Goal: Task Accomplishment & Management: Complete application form

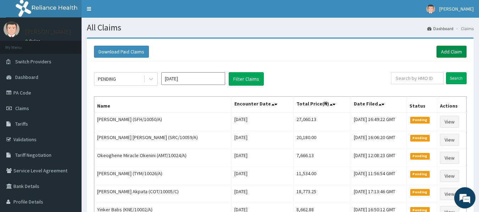
click at [456, 50] on link "Add Claim" at bounding box center [451, 52] width 30 height 12
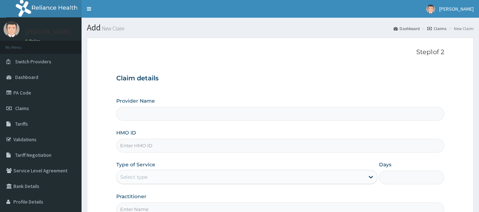
click at [135, 148] on input "HMO ID" at bounding box center [280, 146] width 328 height 14
type input "SWL/1"
type input "Reliance Family Clinics (RFC) - Lekki"
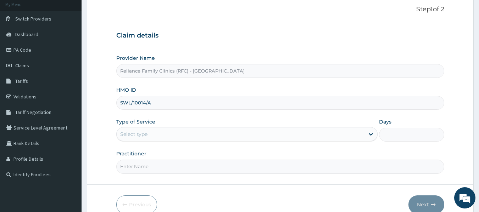
scroll to position [44, 0]
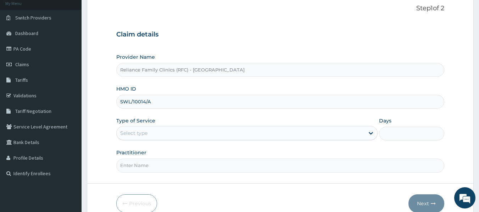
type input "SWL/10014/A"
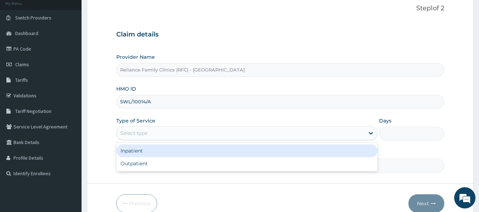
click at [157, 134] on div "Select type" at bounding box center [241, 133] width 248 height 11
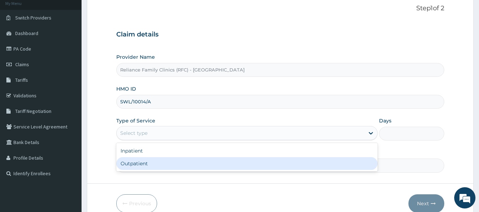
click at [149, 163] on div "Outpatient" at bounding box center [246, 163] width 261 height 13
type input "1"
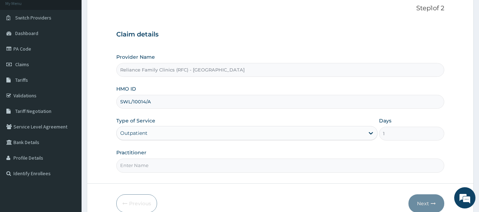
click at [149, 163] on input "Practitioner" at bounding box center [280, 166] width 328 height 14
click at [134, 169] on input "Practitioner" at bounding box center [280, 166] width 328 height 14
type input "LOCUM"
click at [424, 197] on button "Next" at bounding box center [426, 204] width 36 height 18
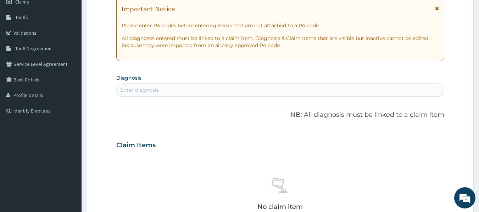
scroll to position [106, 0]
click at [141, 90] on div "Enter diagnosis" at bounding box center [139, 90] width 39 height 7
type input "MALARIA"
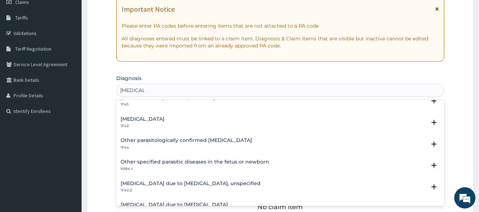
scroll to position [31, 0]
click at [164, 118] on h4 "Malaria, unspecified" at bounding box center [142, 119] width 44 height 5
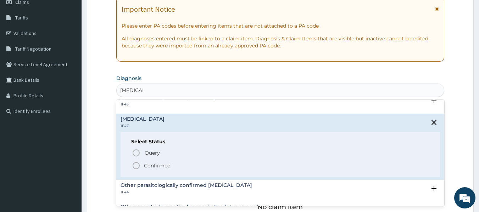
click at [155, 167] on p "Confirmed" at bounding box center [157, 165] width 27 height 7
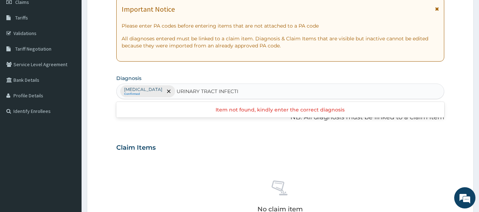
type input "URINARY TRACT INFECT"
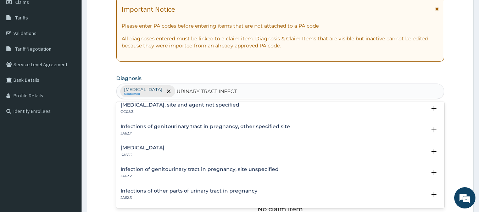
scroll to position [0, 0]
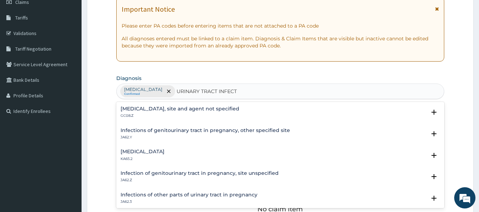
click at [222, 108] on h4 "Urinary tract infection, site and agent not specified" at bounding box center [179, 108] width 119 height 5
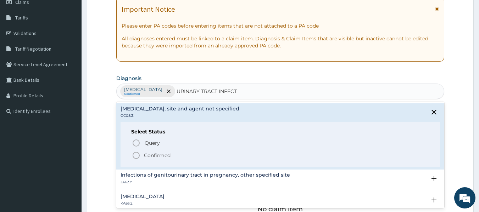
click at [162, 152] on p "Confirmed" at bounding box center [157, 155] width 27 height 7
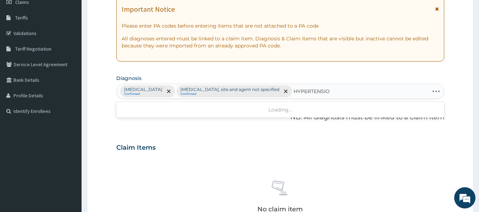
type input "HYPERTENSION"
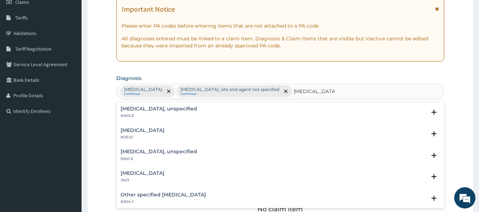
click at [196, 107] on h4 "Essential hypertension, unspecified" at bounding box center [158, 108] width 77 height 5
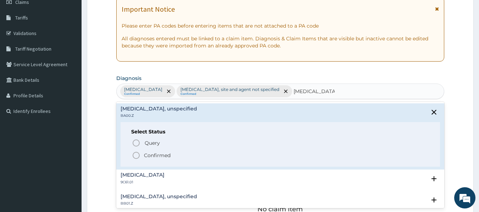
click at [166, 157] on p "Confirmed" at bounding box center [157, 155] width 27 height 7
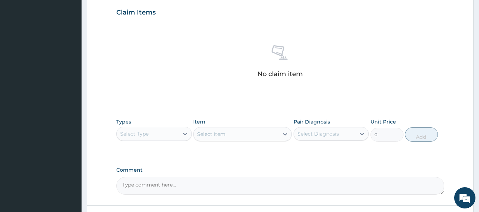
scroll to position [244, 0]
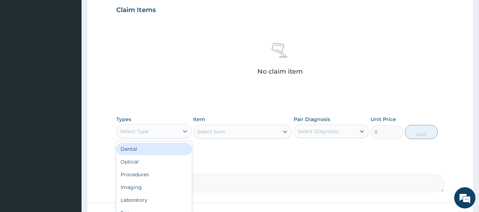
click at [148, 128] on div "Select Type" at bounding box center [134, 131] width 28 height 7
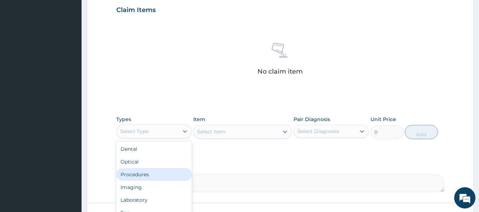
click at [147, 178] on div "Procedures" at bounding box center [153, 174] width 75 height 13
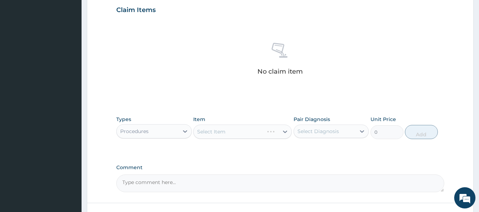
click at [241, 134] on div "Select Item" at bounding box center [242, 132] width 99 height 14
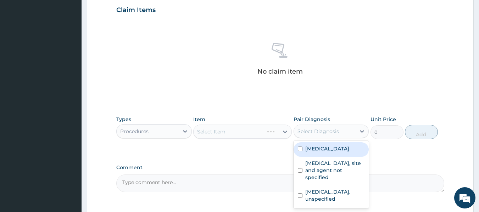
click at [322, 132] on div "Select Diagnosis" at bounding box center [317, 131] width 41 height 7
click at [323, 149] on label "[MEDICAL_DATA]" at bounding box center [327, 148] width 44 height 7
checkbox input "true"
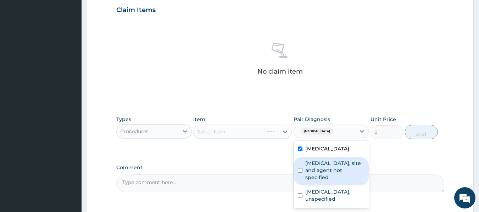
click at [323, 163] on label "Urinary tract infection, site and agent not specified" at bounding box center [335, 170] width 60 height 21
checkbox input "true"
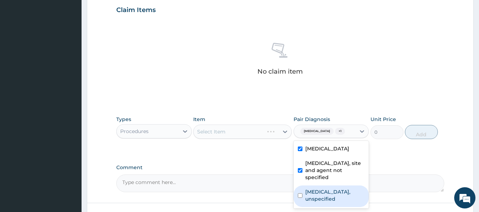
click at [323, 201] on label "Essential hypertension, unspecified" at bounding box center [335, 195] width 60 height 14
checkbox input "true"
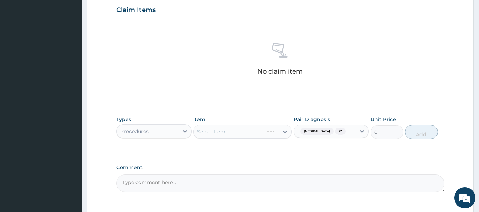
click at [242, 133] on div "Select Item" at bounding box center [242, 132] width 99 height 14
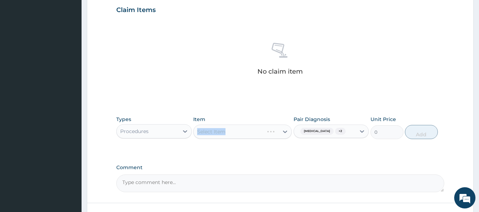
click at [242, 133] on div "Select Item" at bounding box center [242, 132] width 99 height 14
click at [241, 163] on div "PA Code / Prescription Code Enter Code(Secondary Care Only) Encounter Date DD-M…" at bounding box center [280, 8] width 328 height 369
click at [248, 130] on div "Select Item" at bounding box center [242, 132] width 99 height 14
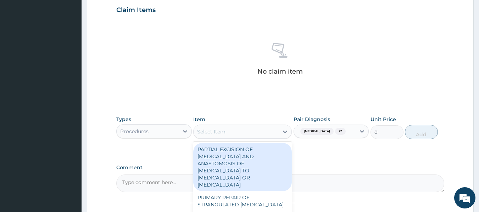
click at [248, 130] on div "Select Item" at bounding box center [235, 131] width 85 height 11
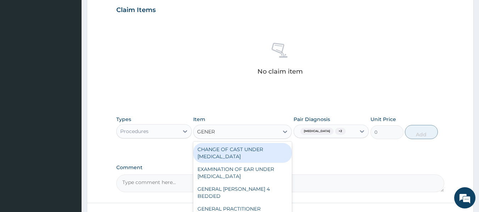
type input "GENERA"
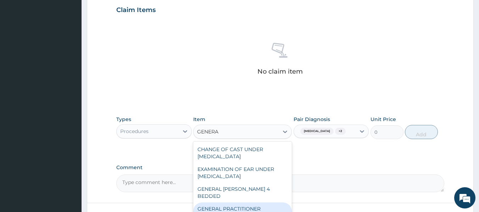
click at [253, 204] on div "GENERAL PRACTITIONER CONSULTATION FIRST OUTPATIENT CONSULTATION" at bounding box center [242, 216] width 99 height 27
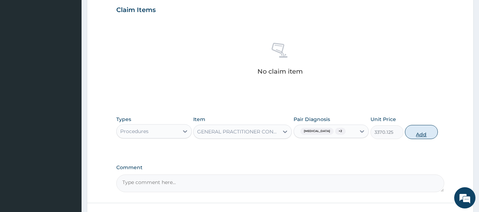
click at [421, 135] on button "Add" at bounding box center [421, 132] width 33 height 14
type input "0"
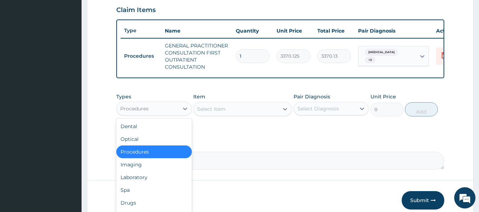
click at [155, 111] on div "Procedures" at bounding box center [148, 108] width 62 height 11
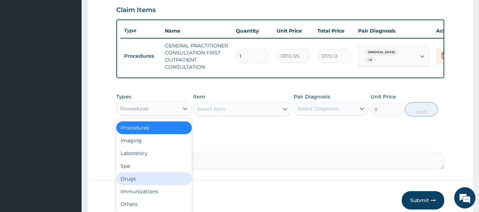
click at [140, 182] on div "Drugs" at bounding box center [153, 179] width 75 height 13
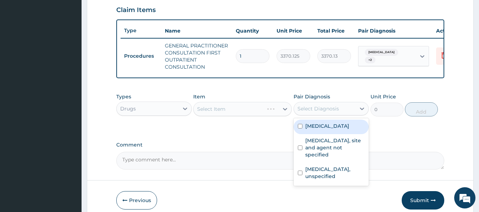
click at [342, 113] on div "Select Diagnosis" at bounding box center [325, 108] width 62 height 11
click at [342, 129] on label "[MEDICAL_DATA]" at bounding box center [327, 126] width 44 height 7
checkbox input "true"
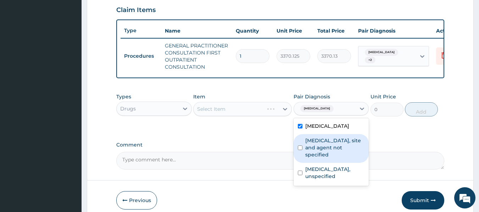
click at [339, 151] on label "Urinary tract infection, site and agent not specified" at bounding box center [335, 147] width 60 height 21
checkbox input "true"
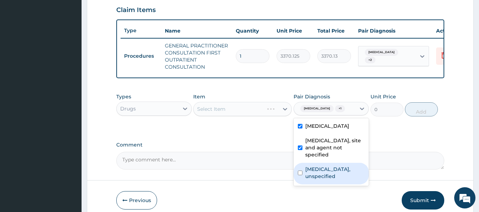
click at [337, 172] on label "Essential hypertension, unspecified" at bounding box center [335, 173] width 60 height 14
checkbox input "true"
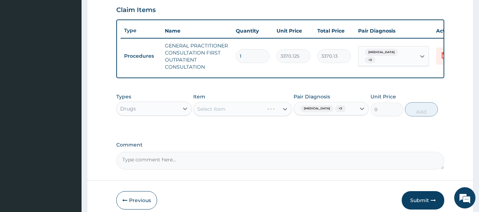
click at [245, 116] on div "Select Item" at bounding box center [242, 109] width 99 height 14
click at [246, 116] on div "Select Item" at bounding box center [242, 109] width 99 height 14
click at [248, 115] on div "Select Item" at bounding box center [242, 109] width 99 height 14
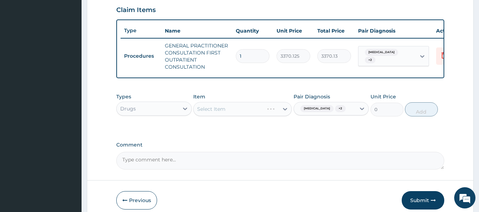
click at [248, 115] on div "Select Item" at bounding box center [242, 109] width 99 height 14
click at [251, 115] on div "Select Item" at bounding box center [242, 109] width 99 height 14
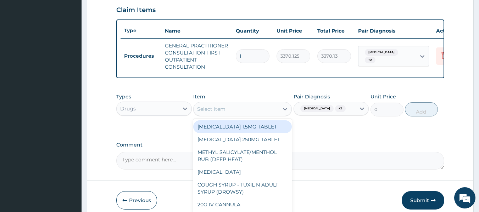
click at [253, 114] on div "Select Item" at bounding box center [235, 108] width 85 height 11
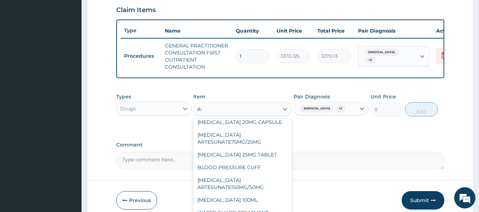
scroll to position [0, 0]
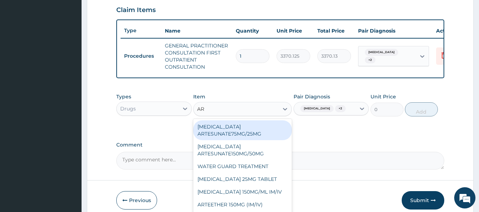
type input "ART"
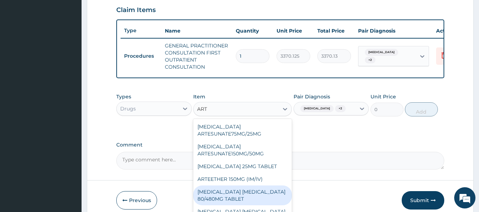
click at [228, 199] on div "[MEDICAL_DATA] [MEDICAL_DATA] 80/480MG TABLET" at bounding box center [242, 196] width 99 height 20
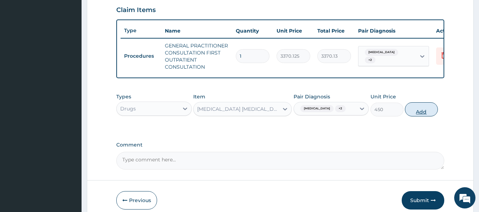
click at [419, 117] on button "Add" at bounding box center [421, 109] width 33 height 14
type input "0"
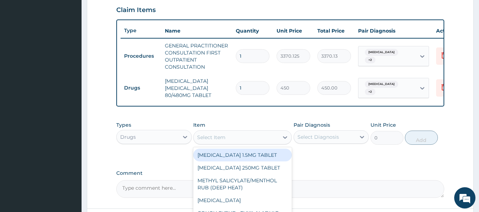
click at [244, 141] on div "Select Item" at bounding box center [235, 137] width 85 height 11
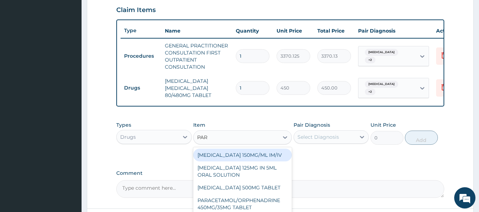
type input "PARA"
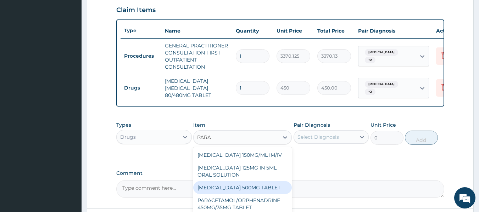
click at [257, 192] on div "[MEDICAL_DATA] 500MG TABLET" at bounding box center [242, 187] width 99 height 13
type input "30"
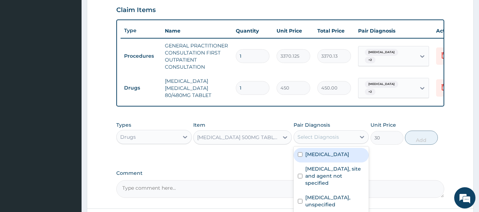
click at [323, 139] on div "Select Diagnosis" at bounding box center [317, 137] width 41 height 7
click at [325, 158] on label "[MEDICAL_DATA]" at bounding box center [327, 154] width 44 height 7
checkbox input "true"
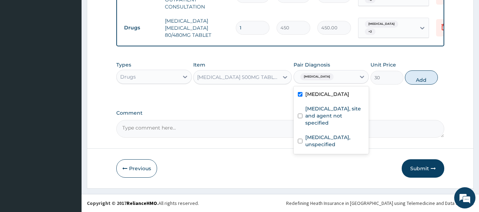
scroll to position [308, 0]
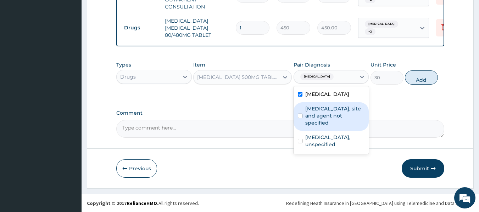
click at [343, 114] on label "Urinary tract infection, site and agent not specified" at bounding box center [335, 115] width 60 height 21
checkbox input "true"
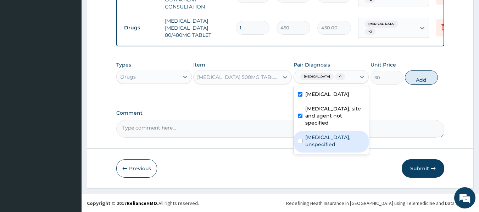
click at [333, 139] on label "Essential hypertension, unspecified" at bounding box center [335, 141] width 60 height 14
checkbox input "true"
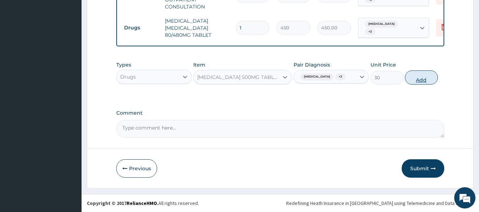
click at [429, 78] on button "Add" at bounding box center [421, 78] width 33 height 14
type input "0"
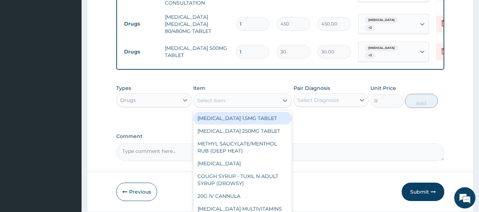
click at [213, 100] on div "Select Item" at bounding box center [242, 101] width 99 height 14
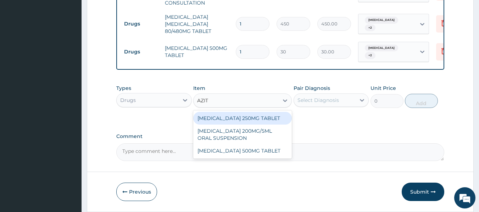
type input "AZITH"
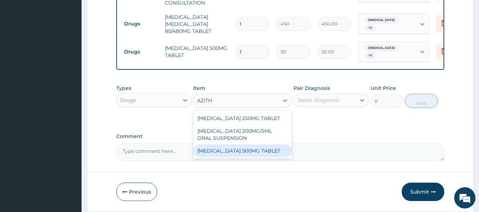
click at [230, 157] on div "AZITHROMYCIN 500MG TABLET" at bounding box center [242, 151] width 99 height 13
type input "690"
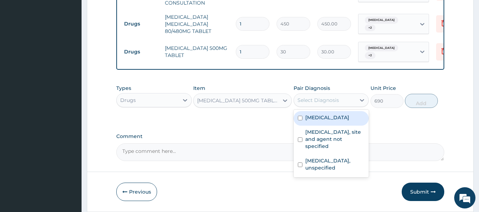
click at [349, 105] on div "Select Diagnosis" at bounding box center [325, 100] width 62 height 11
click at [346, 126] on div "Malaria, unspecified" at bounding box center [330, 118] width 75 height 15
checkbox input "true"
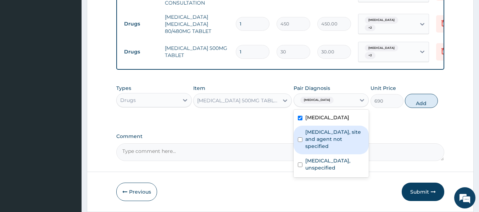
click at [341, 140] on label "Urinary tract infection, site and agent not specified" at bounding box center [335, 139] width 60 height 21
checkbox input "true"
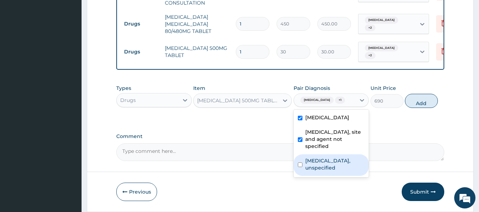
click at [336, 169] on label "Essential hypertension, unspecified" at bounding box center [335, 164] width 60 height 14
checkbox input "true"
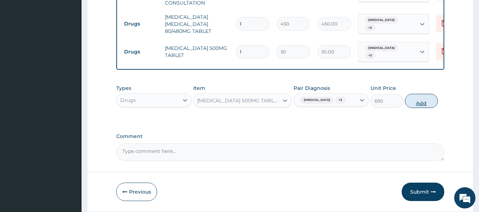
click at [425, 102] on button "Add" at bounding box center [421, 101] width 33 height 14
type input "0"
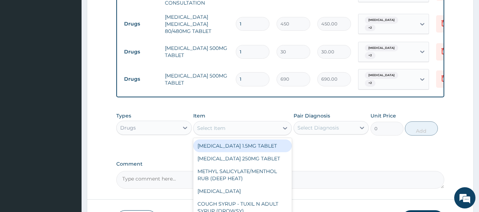
click at [241, 129] on div "Select Item" at bounding box center [235, 128] width 85 height 11
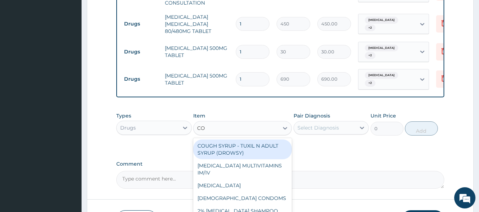
type input "COU"
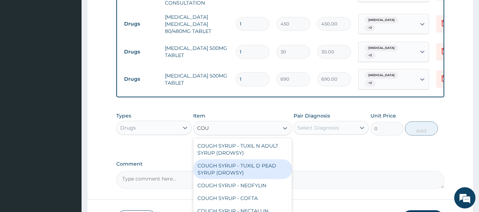
click at [241, 176] on div "COUGH SYRUP - TUXIL D PEAD SYRUP (DROWSY)" at bounding box center [242, 169] width 99 height 20
type input "2000"
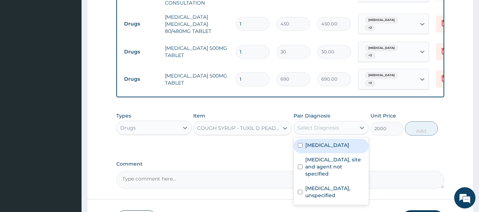
click at [330, 130] on div "Select Diagnosis" at bounding box center [317, 127] width 41 height 7
click at [329, 148] on label "Malaria, unspecified" at bounding box center [327, 145] width 44 height 7
checkbox input "true"
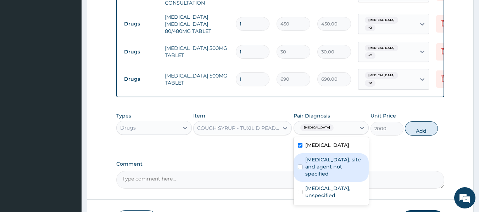
click at [330, 173] on label "Urinary tract infection, site and agent not specified" at bounding box center [335, 166] width 60 height 21
checkbox input "true"
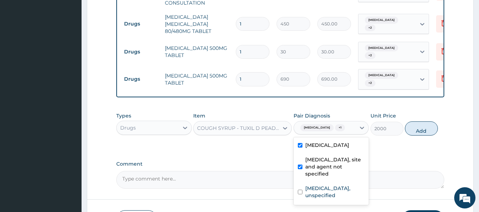
scroll to position [365, 0]
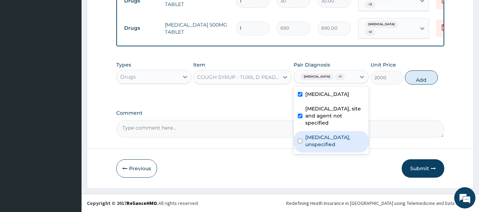
click at [337, 141] on label "Essential hypertension, unspecified" at bounding box center [335, 141] width 60 height 14
checkbox input "true"
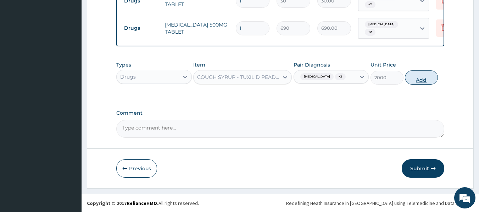
click at [433, 72] on button "Add" at bounding box center [421, 78] width 33 height 14
type input "0"
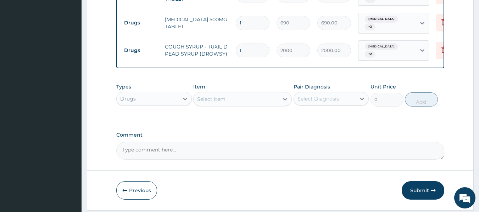
click at [257, 103] on div "Select Item" at bounding box center [235, 99] width 85 height 11
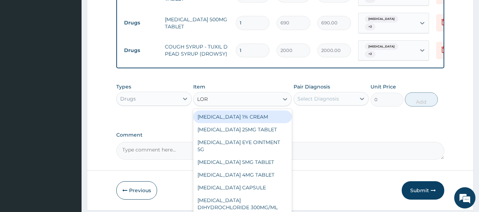
type input "LORA"
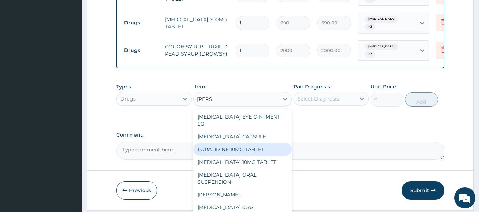
click at [237, 156] on div "LORATIDINE 10MG TABLET" at bounding box center [242, 149] width 99 height 13
type input "96"
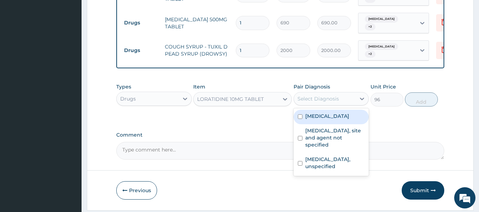
drag, startPoint x: 334, startPoint y: 101, endPoint x: 334, endPoint y: 122, distance: 20.2
click at [334, 106] on div "option Essential hypertension, unspecified, selected. option Malaria, unspecifi…" at bounding box center [330, 98] width 75 height 13
click at [334, 120] on label "Malaria, unspecified" at bounding box center [327, 116] width 44 height 7
checkbox input "true"
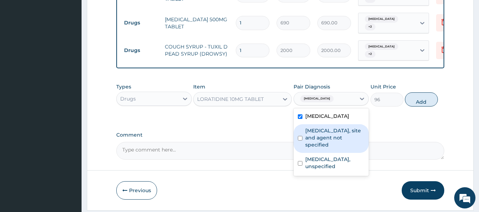
click at [331, 137] on label "Urinary tract infection, site and agent not specified" at bounding box center [335, 137] width 60 height 21
checkbox input "true"
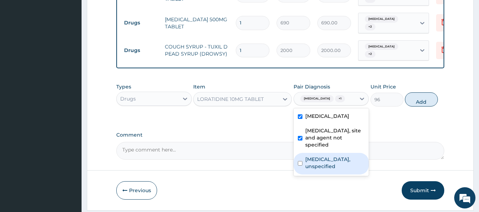
click at [334, 161] on div "Essential hypertension, unspecified" at bounding box center [330, 164] width 75 height 22
checkbox input "true"
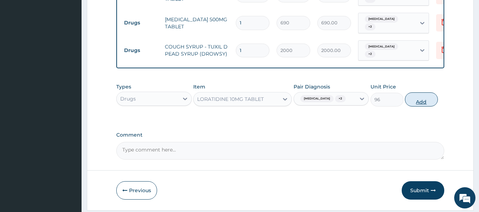
click at [422, 104] on button "Add" at bounding box center [421, 99] width 33 height 14
type input "0"
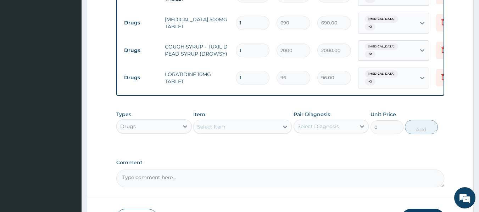
type input "0.00"
type input "5"
type input "480.00"
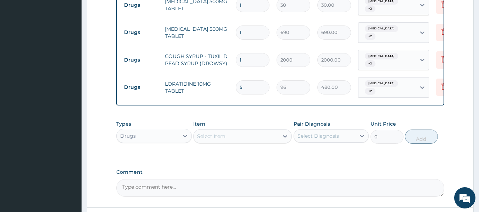
scroll to position [355, 0]
type input "5"
click at [247, 30] on input "1" at bounding box center [253, 33] width 34 height 14
type input "14"
type input "9660.00"
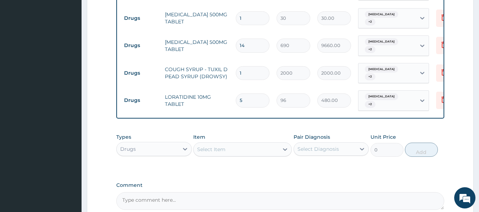
scroll to position [340, 0]
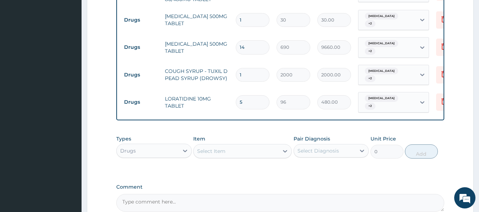
type input "14"
click at [248, 19] on input "1" at bounding box center [253, 20] width 34 height 14
type input "18"
type input "540.00"
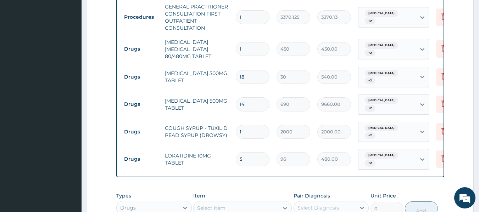
scroll to position [281, 0]
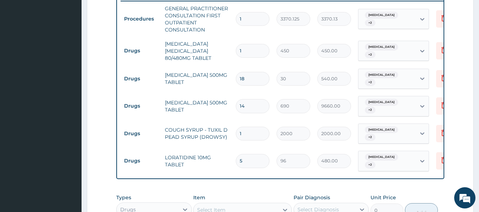
type input "18"
click at [247, 48] on input "1" at bounding box center [253, 51] width 34 height 14
type input "0.00"
type input "6"
type input "2700.00"
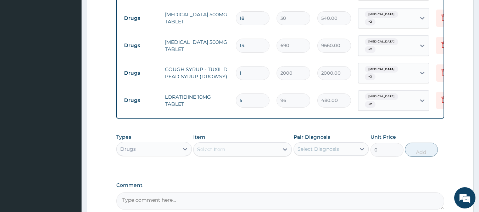
scroll to position [342, 0]
type input "6"
click at [253, 44] on input "14" at bounding box center [253, 46] width 34 height 14
type input "1"
type input "690.00"
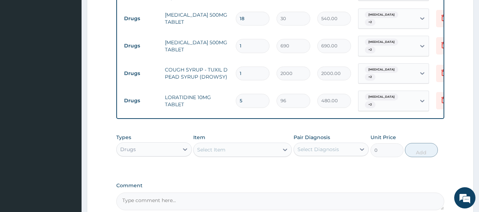
type input "0.00"
type input "5"
type input "3450.00"
type input "5"
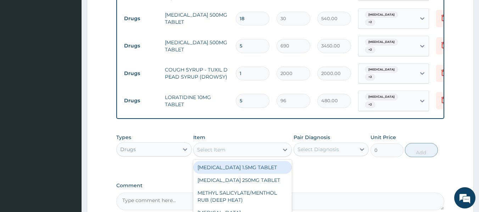
click at [240, 156] on div "Select Item" at bounding box center [235, 149] width 85 height 11
type input "DICLO"
click at [248, 174] on div "DICLOFENAC 50MG TABLET" at bounding box center [242, 167] width 99 height 13
type input "80"
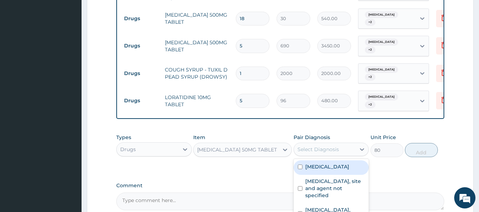
click at [324, 155] on div "Select Diagnosis" at bounding box center [325, 149] width 62 height 11
click at [324, 170] on label "Malaria, unspecified" at bounding box center [327, 166] width 44 height 7
checkbox input "true"
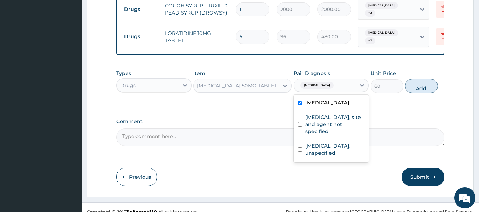
scroll to position [405, 0]
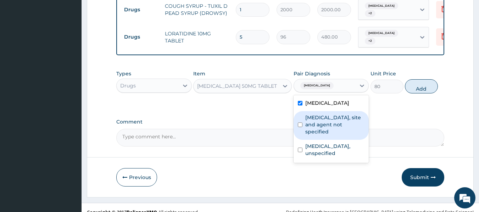
click at [319, 135] on label "Urinary tract infection, site and agent not specified" at bounding box center [335, 124] width 60 height 21
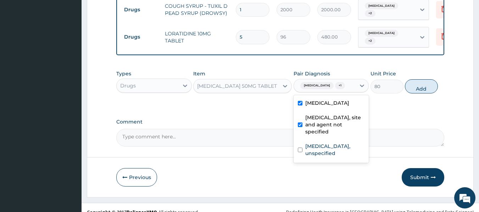
click at [319, 135] on label "Urinary tract infection, site and agent not specified" at bounding box center [335, 124] width 60 height 21
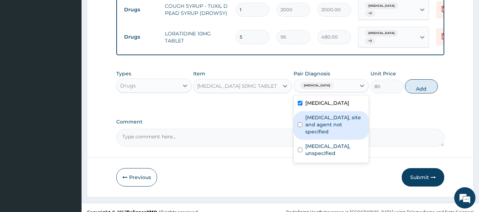
click at [318, 122] on label "Urinary tract infection, site and agent not specified" at bounding box center [335, 124] width 60 height 21
checkbox input "true"
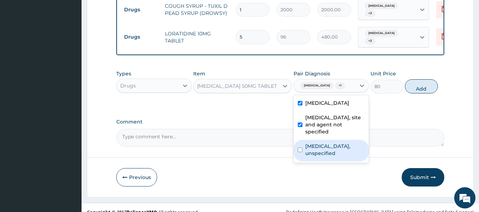
click at [322, 157] on label "Essential hypertension, unspecified" at bounding box center [335, 150] width 60 height 14
checkbox input "true"
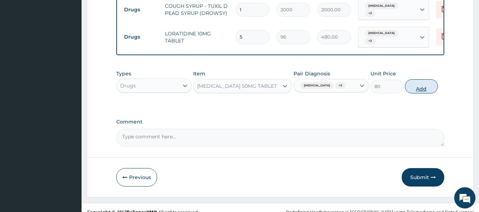
click at [427, 90] on button "Add" at bounding box center [421, 86] width 33 height 14
type input "0"
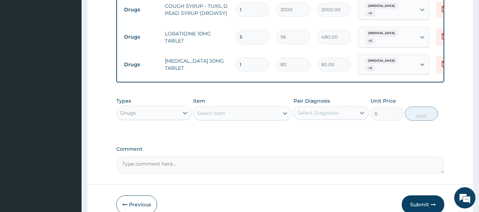
type input "14"
type input "1120.00"
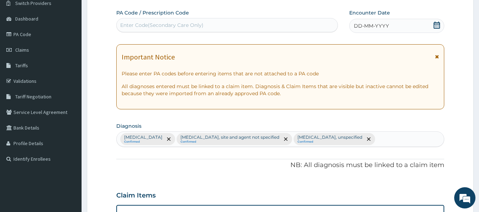
scroll to position [56, 0]
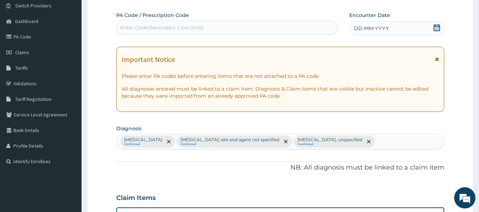
type input "14"
click at [358, 29] on span "DD-MM-YYYY" at bounding box center [371, 28] width 35 height 7
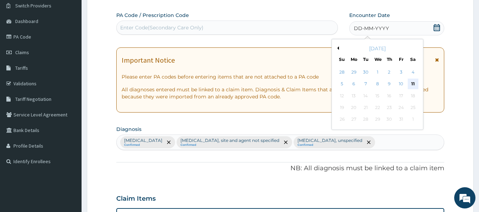
click at [412, 84] on div "11" at bounding box center [412, 84] width 11 height 11
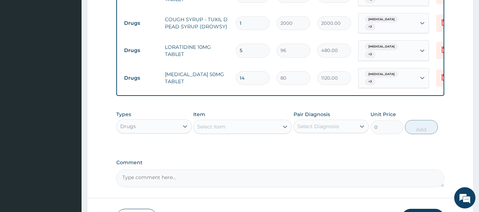
scroll to position [447, 0]
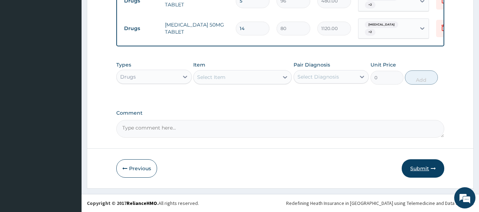
click at [431, 167] on icon "button" at bounding box center [433, 168] width 5 height 5
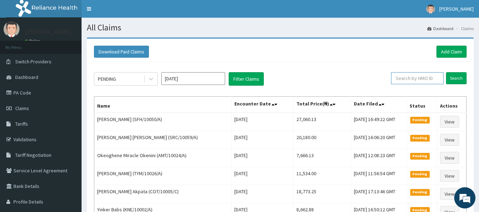
click at [410, 78] on input "text" at bounding box center [417, 78] width 52 height 12
type input "SWL/10014/A"
click at [456, 78] on input "Search" at bounding box center [456, 78] width 21 height 12
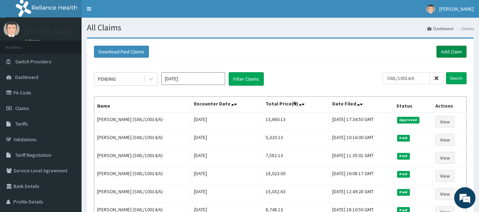
click at [452, 50] on link "Add Claim" at bounding box center [451, 52] width 30 height 12
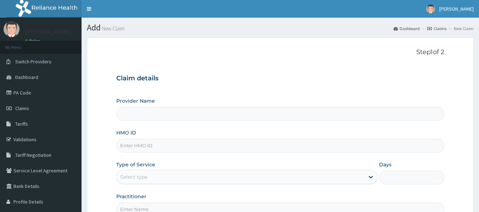
type input "Reliance Family Clinics (RFC) - [GEOGRAPHIC_DATA]"
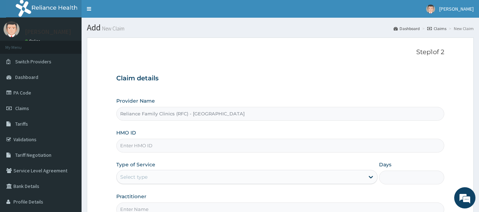
click at [147, 142] on input "HMO ID" at bounding box center [280, 146] width 328 height 14
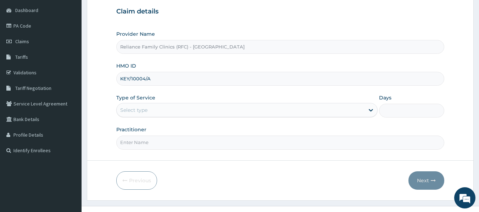
scroll to position [68, 0]
type input "KEY/10004/A"
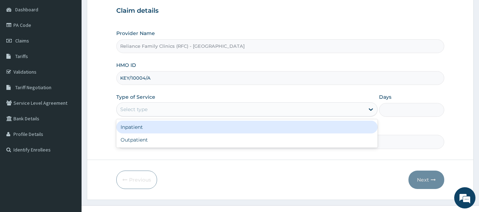
click at [140, 112] on div "Select type" at bounding box center [133, 109] width 27 height 7
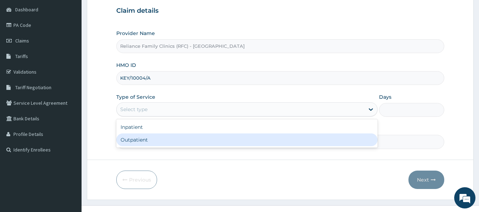
click at [141, 138] on div "Outpatient" at bounding box center [246, 140] width 261 height 13
type input "1"
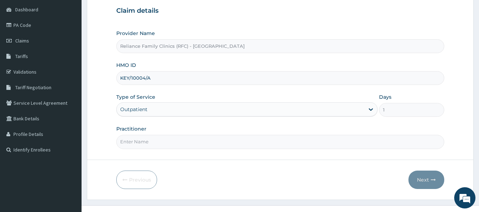
click at [142, 144] on input "Practitioner" at bounding box center [280, 142] width 328 height 14
type input "LOCUM"
click at [422, 177] on button "Next" at bounding box center [426, 180] width 36 height 18
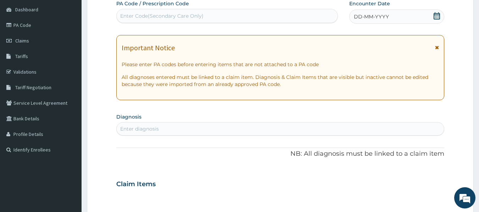
click at [141, 131] on div "Enter diagnosis" at bounding box center [139, 128] width 39 height 7
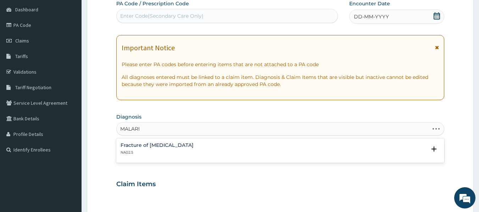
type input "MALARIA"
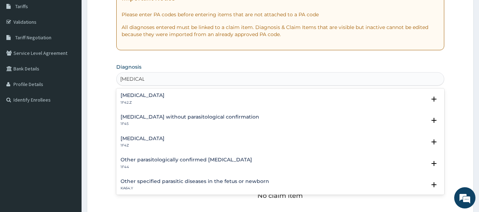
scroll to position [118, 0]
click at [147, 138] on h4 "[MEDICAL_DATA]" at bounding box center [142, 137] width 44 height 5
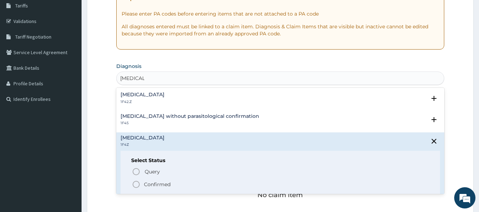
click at [152, 182] on p "Confirmed" at bounding box center [157, 184] width 27 height 7
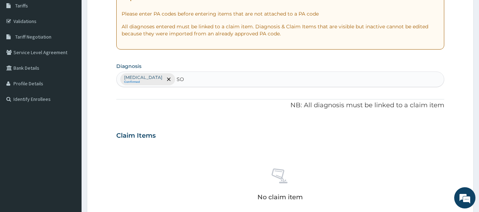
type input "S"
type input "PHARYNGITIS"
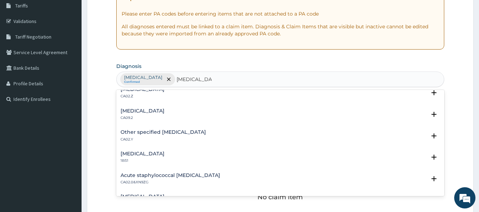
scroll to position [0, 0]
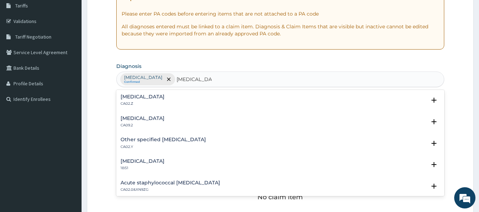
click at [164, 97] on h4 "Acute pharyngitis, unspecified" at bounding box center [142, 96] width 44 height 5
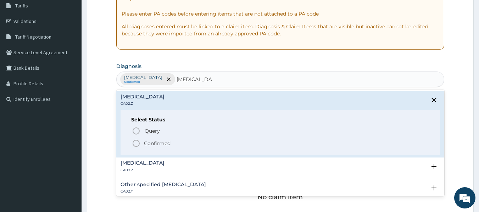
click at [162, 143] on p "Confirmed" at bounding box center [157, 143] width 27 height 7
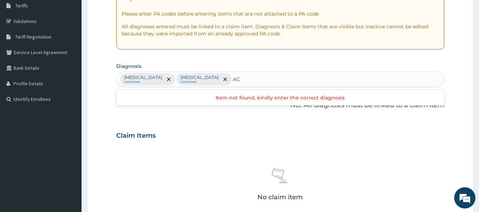
type input "A"
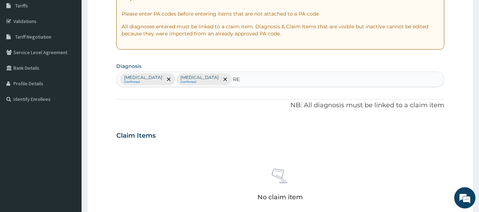
type input "R"
type input "GERD"
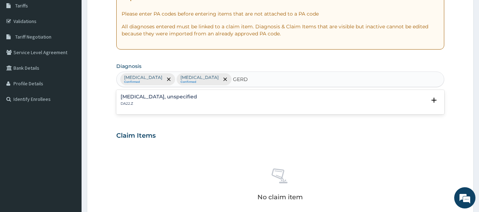
click at [197, 97] on h4 "Gastro-oesophageal reflux disease, unspecified" at bounding box center [158, 96] width 77 height 5
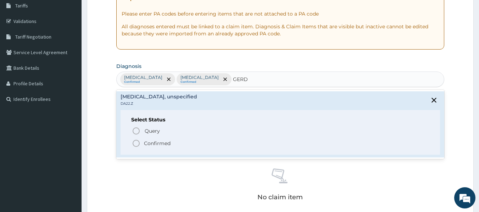
click at [161, 144] on p "Confirmed" at bounding box center [157, 143] width 27 height 7
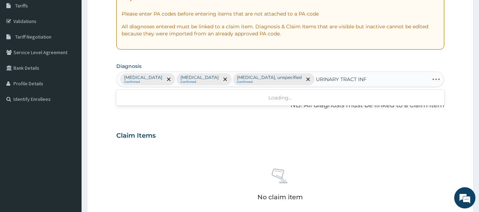
type input "URINARY TRACT IN"
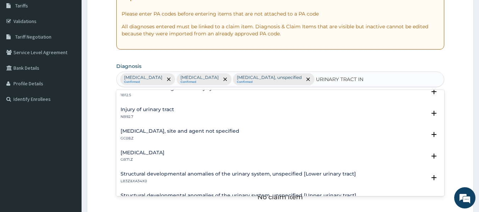
scroll to position [94, 0]
click at [210, 133] on h4 "Urinary tract infection, site and agent not specified" at bounding box center [179, 131] width 119 height 5
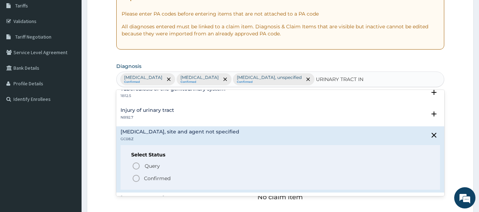
click at [165, 179] on p "Confirmed" at bounding box center [157, 178] width 27 height 7
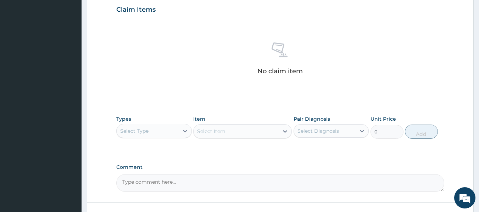
scroll to position [251, 0]
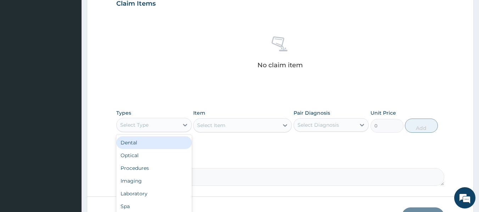
click at [166, 131] on div "Select Type" at bounding box center [148, 124] width 62 height 11
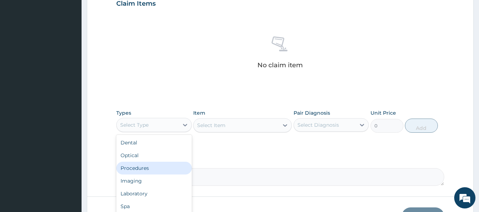
click at [158, 175] on div "Procedures" at bounding box center [153, 168] width 75 height 13
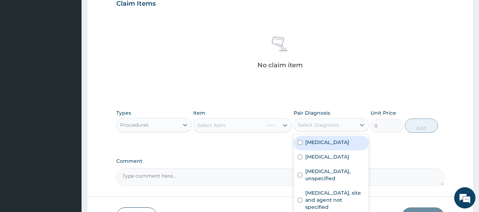
click at [323, 129] on div "Select Diagnosis" at bounding box center [317, 125] width 41 height 7
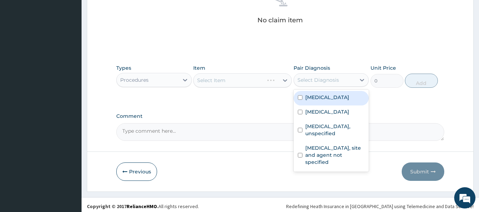
scroll to position [312, 0]
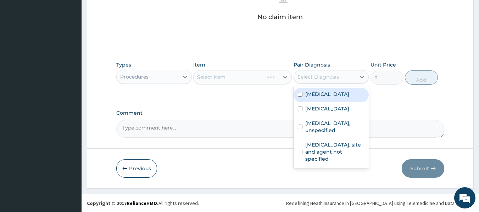
click at [322, 91] on label "Malaria, unspecified" at bounding box center [327, 94] width 44 height 7
checkbox input "true"
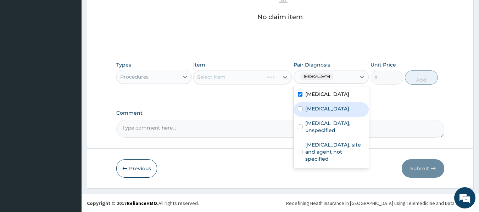
click at [319, 106] on label "Acute pharyngitis, unspecified" at bounding box center [327, 108] width 44 height 7
checkbox input "true"
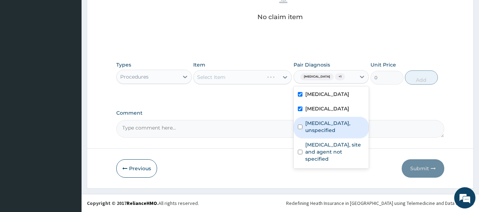
click at [318, 134] on label "Gastro-oesophageal reflux disease, unspecified" at bounding box center [335, 127] width 60 height 14
checkbox input "true"
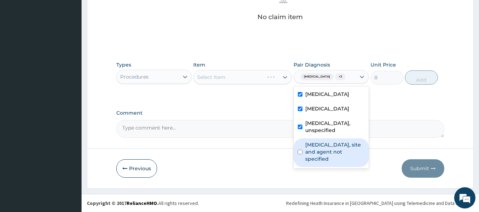
click at [323, 163] on label "Urinary tract infection, site and agent not specified" at bounding box center [335, 151] width 60 height 21
checkbox input "true"
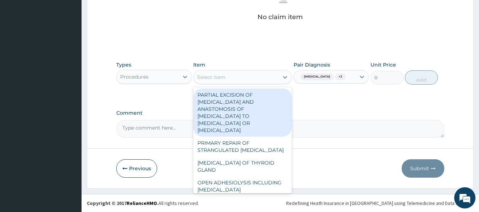
click at [255, 74] on div "Select Item" at bounding box center [235, 77] width 85 height 11
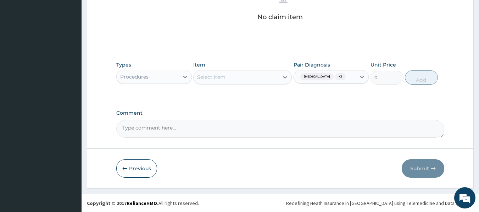
click at [255, 74] on div "Select Item" at bounding box center [235, 77] width 85 height 11
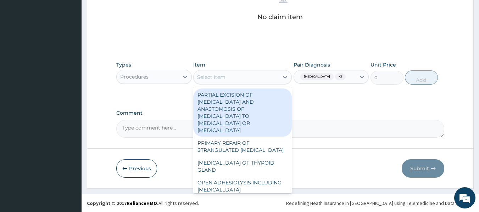
click at [255, 74] on div "Select Item" at bounding box center [235, 77] width 85 height 11
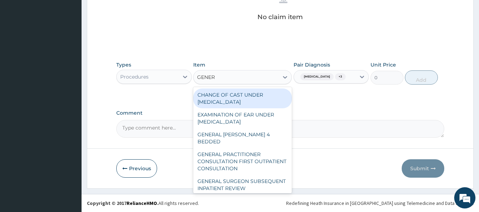
type input "GENERA"
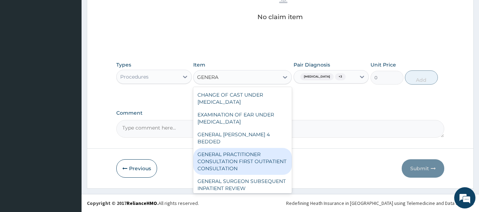
click at [252, 148] on div "GENERAL PRACTITIONER CONSULTATION FIRST OUTPATIENT CONSULTATION" at bounding box center [242, 161] width 99 height 27
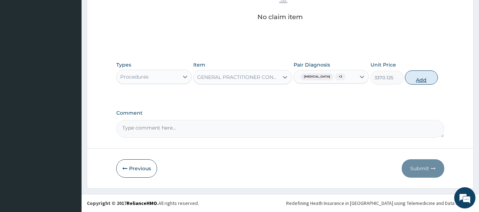
click at [421, 75] on button "Add" at bounding box center [421, 78] width 33 height 14
type input "0"
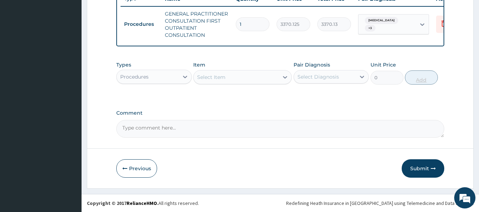
scroll to position [295, 0]
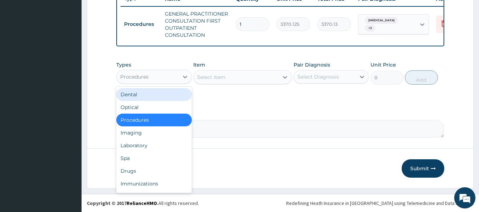
drag, startPoint x: 145, startPoint y: 82, endPoint x: 144, endPoint y: 136, distance: 54.6
click at [144, 84] on div "option Procedures, selected. option Dental focused, 1 of 10. 10 results availab…" at bounding box center [153, 77] width 75 height 14
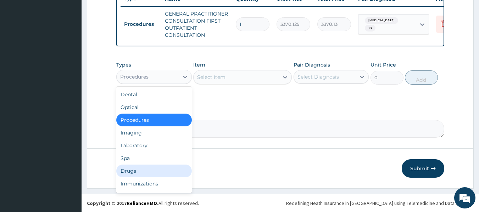
click at [135, 169] on div "Drugs" at bounding box center [153, 171] width 75 height 13
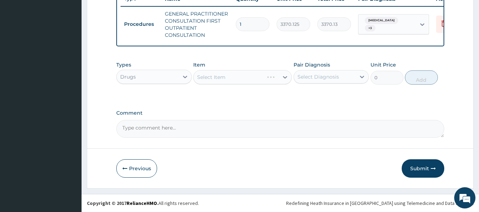
click at [255, 73] on div "Select Item" at bounding box center [242, 77] width 99 height 14
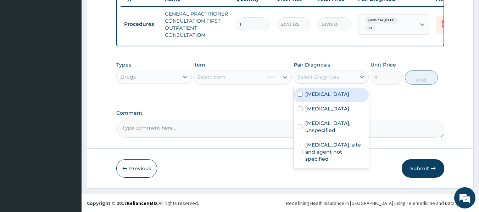
drag, startPoint x: 318, startPoint y: 79, endPoint x: 320, endPoint y: 94, distance: 14.9
click at [320, 84] on div "option Urinary tract infection, site and agent not specified, selected. option …" at bounding box center [330, 76] width 75 height 13
click at [320, 94] on label "Malaria, unspecified" at bounding box center [327, 94] width 44 height 7
checkbox input "true"
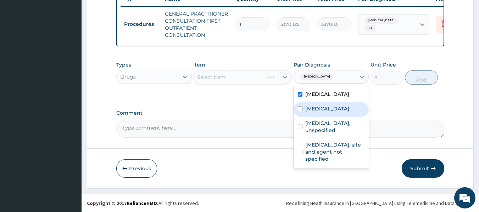
click at [320, 112] on label "Acute pharyngitis, unspecified" at bounding box center [327, 108] width 44 height 7
checkbox input "true"
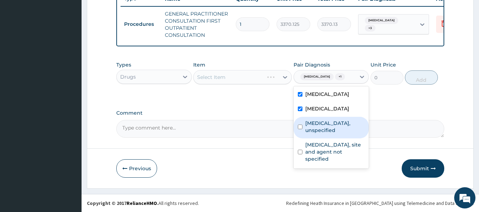
click at [321, 134] on label "Gastro-oesophageal reflux disease, unspecified" at bounding box center [335, 127] width 60 height 14
checkbox input "true"
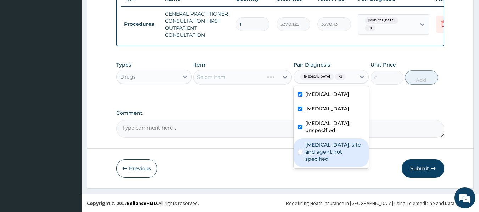
click at [322, 163] on label "Urinary tract infection, site and agent not specified" at bounding box center [335, 151] width 60 height 21
checkbox input "true"
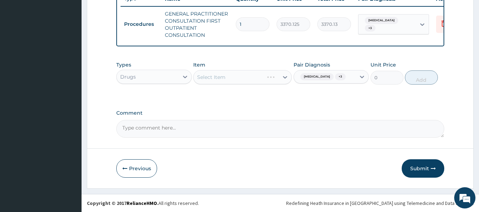
click at [233, 75] on div "Select Item" at bounding box center [242, 77] width 99 height 14
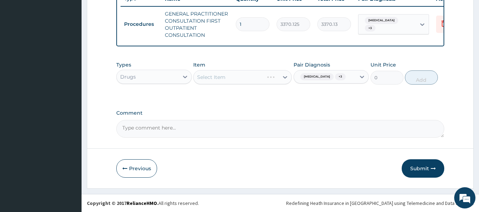
click at [233, 75] on div "Select Item" at bounding box center [242, 77] width 99 height 14
click at [243, 96] on div "Types Drugs Item Select Item Pair Diagnosis Malaria, unspecified + 3 Unit Price…" at bounding box center [280, 78] width 328 height 41
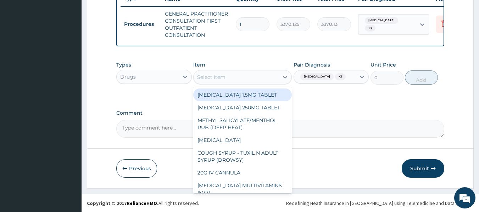
click at [264, 77] on div "Select Item" at bounding box center [235, 77] width 85 height 11
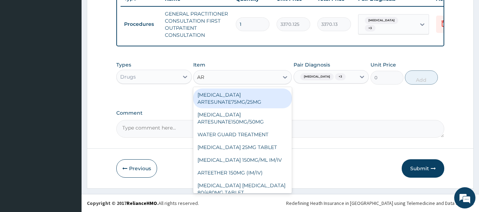
type input "ART"
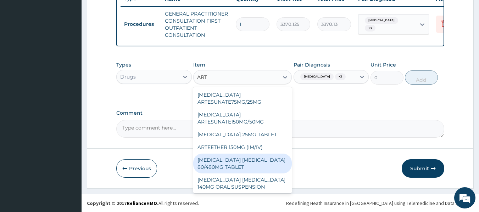
click at [242, 160] on div "ARTEMETHER LUMEFANTRINE 80/480MG TABLET" at bounding box center [242, 164] width 99 height 20
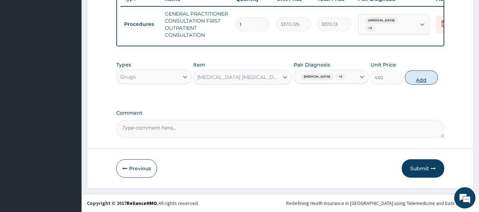
click at [418, 78] on button "Add" at bounding box center [421, 78] width 33 height 14
type input "0"
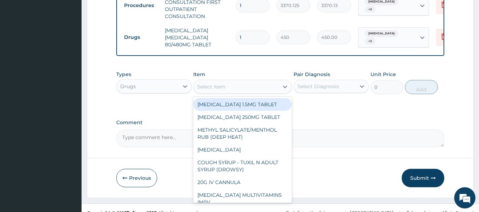
click at [259, 92] on div "Select Item" at bounding box center [235, 86] width 85 height 11
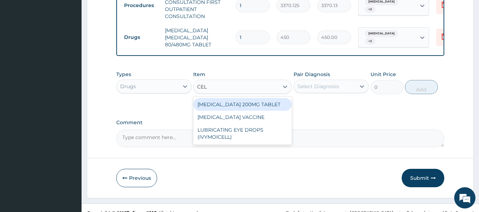
type input "CELE"
click at [235, 111] on div "CELECOXIB 200MG TABLET" at bounding box center [242, 104] width 99 height 13
type input "270"
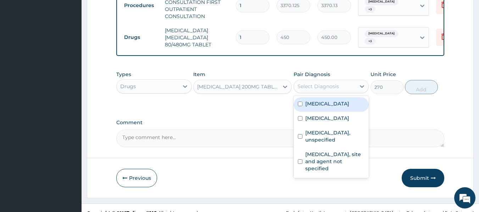
click at [329, 92] on div "Select Diagnosis" at bounding box center [325, 86] width 62 height 11
click at [330, 112] on div "Malaria, unspecified" at bounding box center [330, 104] width 75 height 15
checkbox input "true"
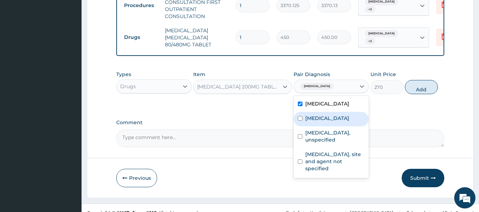
click at [328, 122] on label "Acute pharyngitis, unspecified" at bounding box center [327, 118] width 44 height 7
checkbox input "true"
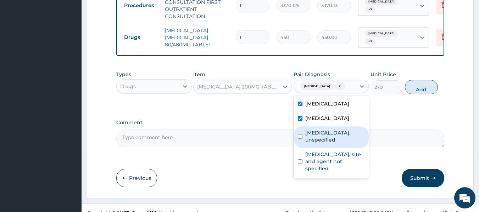
click at [329, 144] on label "Gastro-oesophageal reflux disease, unspecified" at bounding box center [335, 136] width 60 height 14
checkbox input "true"
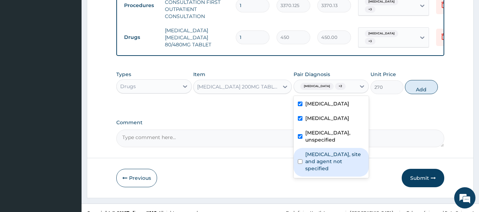
click at [334, 172] on label "Urinary tract infection, site and agent not specified" at bounding box center [335, 161] width 60 height 21
checkbox input "true"
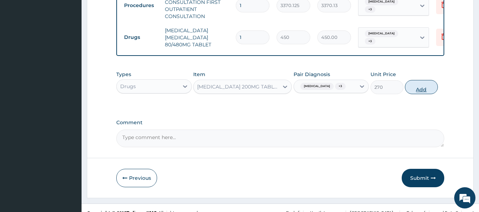
click at [421, 94] on button "Add" at bounding box center [421, 87] width 33 height 14
type input "0"
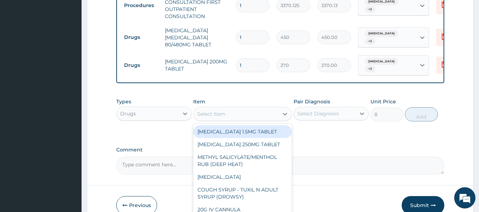
click at [258, 120] on div "Select Item" at bounding box center [235, 113] width 85 height 11
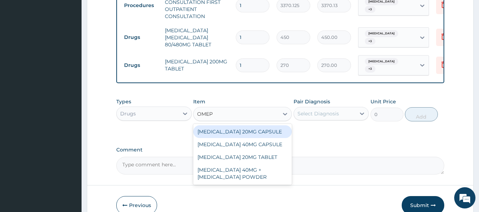
type input "OMEPR"
click at [258, 138] on div "OMEPRAZOLE 20MG CAPSULE" at bounding box center [242, 131] width 99 height 13
type input "100"
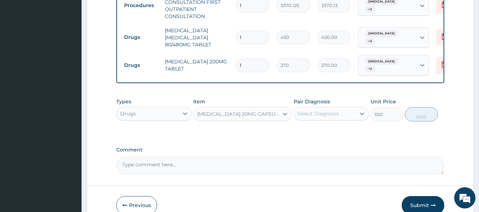
click at [319, 117] on div "Select Diagnosis" at bounding box center [317, 113] width 41 height 7
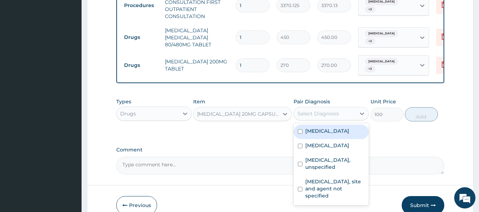
click at [324, 135] on label "Malaria, unspecified" at bounding box center [327, 131] width 44 height 7
checkbox input "true"
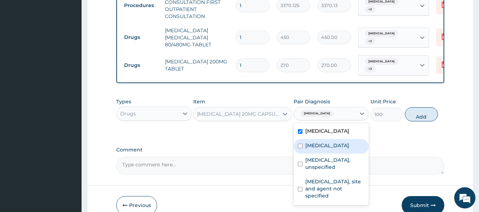
click at [325, 149] on label "Acute pharyngitis, unspecified" at bounding box center [327, 145] width 44 height 7
checkbox input "true"
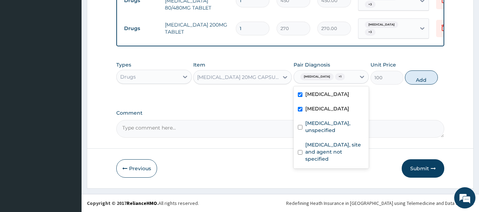
scroll to position [342, 0]
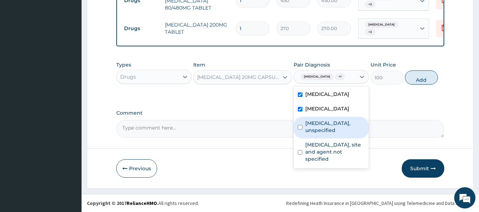
click at [350, 134] on label "Gastro-oesophageal reflux disease, unspecified" at bounding box center [335, 127] width 60 height 14
checkbox input "true"
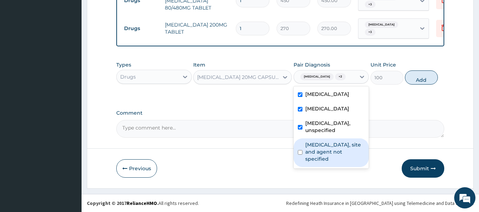
click at [337, 163] on label "Urinary tract infection, site and agent not specified" at bounding box center [335, 151] width 60 height 21
checkbox input "true"
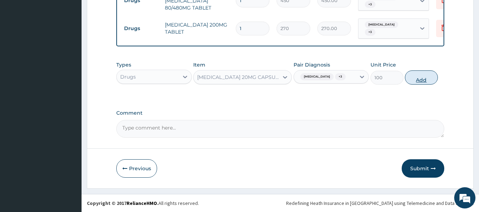
click at [424, 83] on button "Add" at bounding box center [421, 78] width 33 height 14
type input "0"
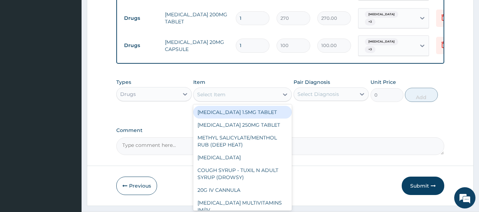
click at [220, 98] on div "Select Item" at bounding box center [211, 94] width 28 height 7
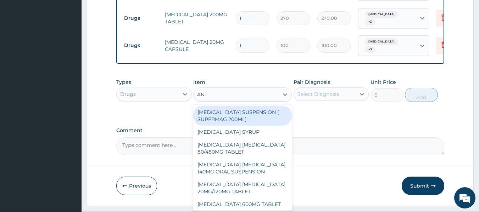
type input "ANTA"
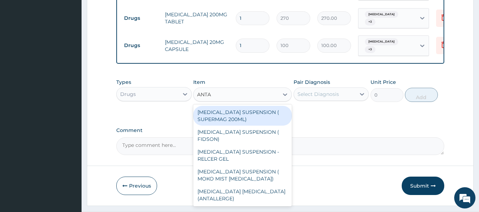
click at [253, 126] on div "ANTACID SUSPENSION ( SUPERMAG 200ML)" at bounding box center [242, 116] width 99 height 20
type input "1182"
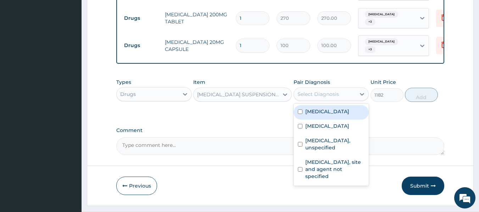
click at [331, 98] on div "Select Diagnosis" at bounding box center [317, 94] width 41 height 7
click at [334, 115] on label "Malaria, unspecified" at bounding box center [327, 111] width 44 height 7
checkbox input "true"
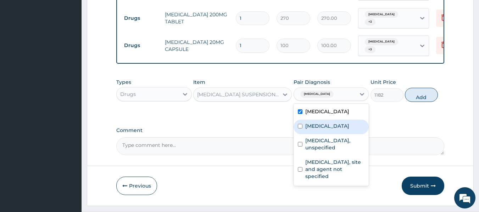
click at [335, 134] on div "Acute pharyngitis, unspecified" at bounding box center [330, 127] width 75 height 15
checkbox input "true"
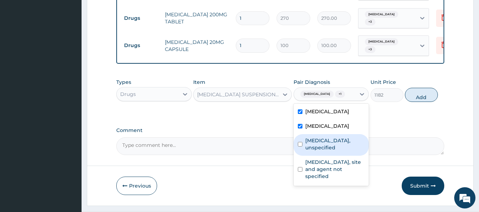
click at [337, 151] on label "Gastro-oesophageal reflux disease, unspecified" at bounding box center [335, 144] width 60 height 14
checkbox input "true"
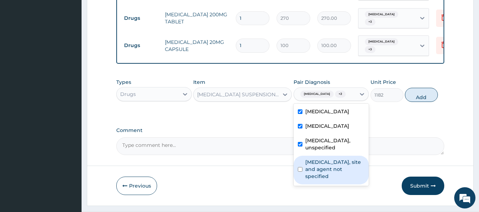
click at [339, 180] on label "Urinary tract infection, site and agent not specified" at bounding box center [335, 169] width 60 height 21
checkbox input "true"
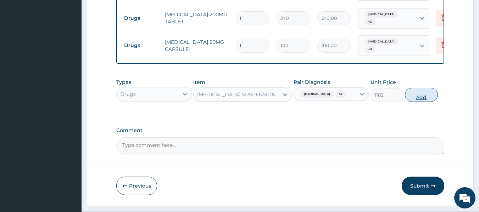
click at [420, 102] on button "Add" at bounding box center [421, 95] width 33 height 14
type input "0"
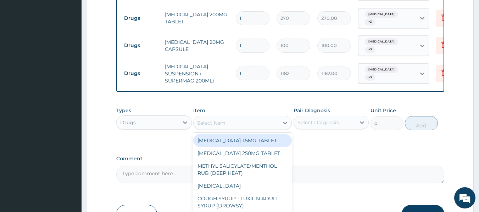
click at [266, 129] on div "Select Item" at bounding box center [235, 122] width 85 height 11
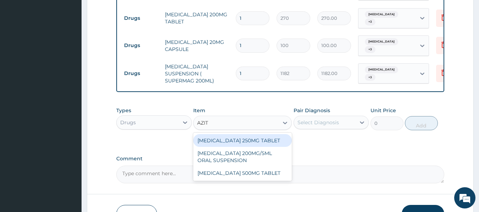
type input "AZITH"
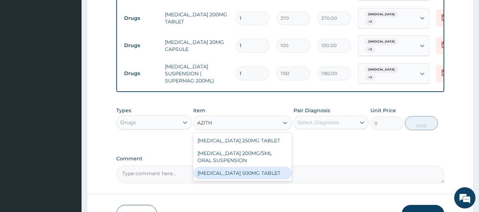
click at [261, 180] on div "[MEDICAL_DATA] 500MG TABLET" at bounding box center [242, 173] width 99 height 13
type input "690"
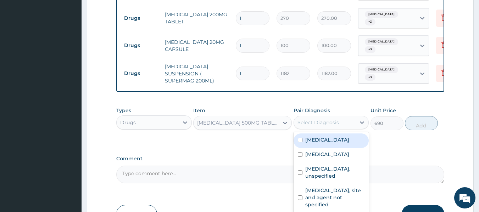
click at [336, 126] on div "Select Diagnosis" at bounding box center [317, 122] width 41 height 7
click at [334, 144] on label "[MEDICAL_DATA]" at bounding box center [327, 139] width 44 height 7
checkbox input "true"
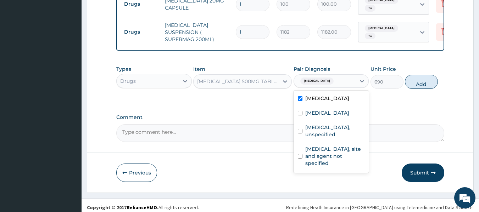
scroll to position [386, 0]
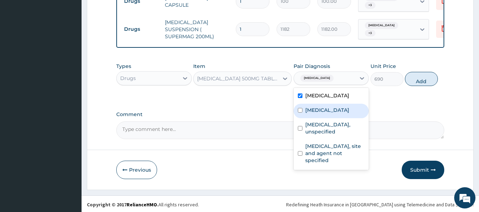
click at [347, 118] on div "[MEDICAL_DATA]" at bounding box center [330, 111] width 75 height 15
checkbox input "true"
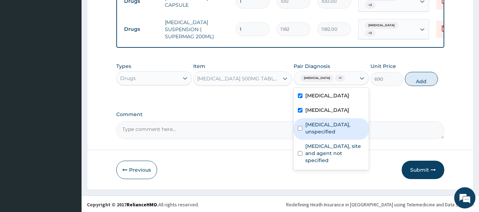
click at [340, 135] on label "Gastro-oesophageal reflux disease, unspecified" at bounding box center [335, 128] width 60 height 14
checkbox input "true"
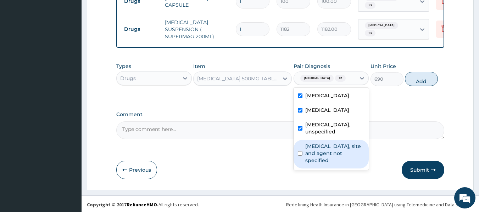
click at [341, 164] on label "[MEDICAL_DATA], site and agent not specified" at bounding box center [335, 153] width 60 height 21
checkbox input "true"
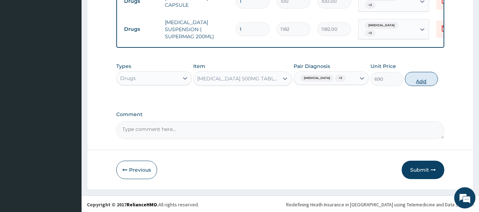
click at [428, 86] on button "Add" at bounding box center [421, 79] width 33 height 14
type input "0"
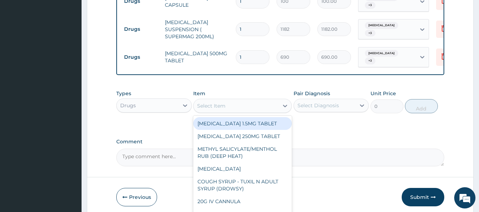
click at [261, 112] on div "Select Item" at bounding box center [235, 105] width 85 height 11
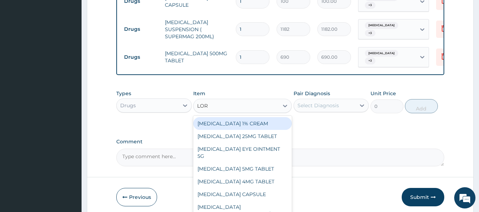
type input "LORA"
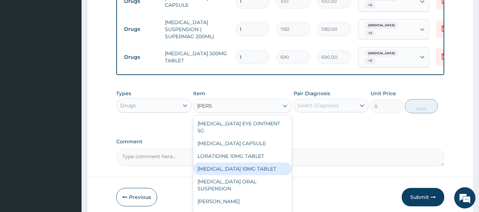
click at [247, 175] on div "[MEDICAL_DATA] 10MG TABLET" at bounding box center [242, 169] width 99 height 13
type input "86.25"
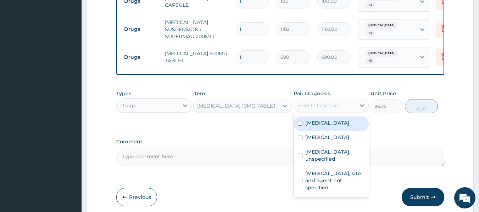
click at [322, 109] on div "Select Diagnosis" at bounding box center [317, 105] width 41 height 7
click at [323, 131] on div "[MEDICAL_DATA]" at bounding box center [330, 124] width 75 height 15
checkbox input "true"
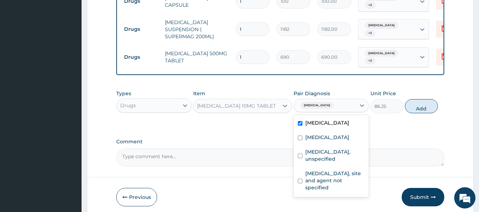
scroll to position [433, 0]
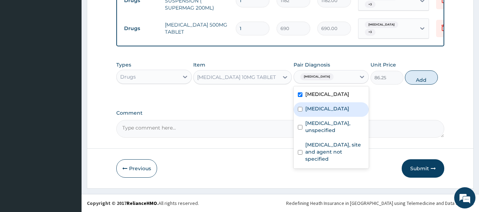
click at [329, 112] on label "[MEDICAL_DATA]" at bounding box center [327, 108] width 44 height 7
checkbox input "true"
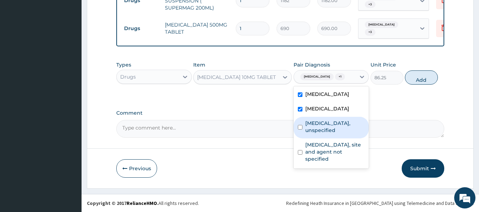
click at [323, 134] on label "Gastro-oesophageal reflux disease, unspecified" at bounding box center [335, 127] width 60 height 14
checkbox input "true"
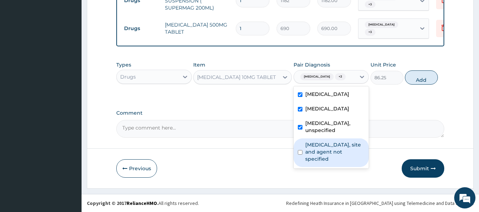
click at [330, 163] on label "[MEDICAL_DATA], site and agent not specified" at bounding box center [335, 151] width 60 height 21
checkbox input "true"
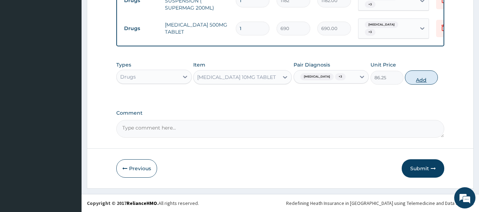
click at [421, 83] on button "Add" at bounding box center [421, 78] width 33 height 14
type input "0"
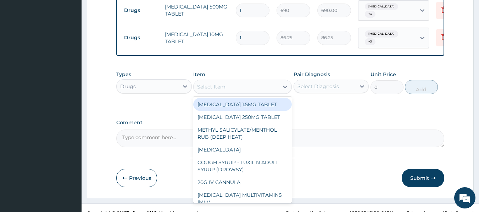
click at [248, 92] on div "Select Item" at bounding box center [235, 86] width 85 height 11
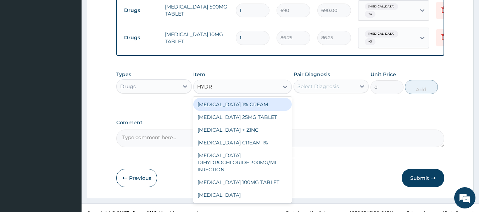
type input "HYDRO"
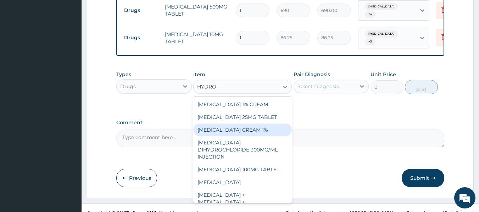
click at [258, 136] on div "[MEDICAL_DATA] CREAM 1%" at bounding box center [242, 130] width 99 height 13
type input "1345.5"
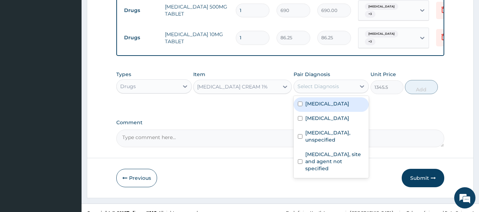
click at [346, 92] on div "Select Diagnosis" at bounding box center [325, 86] width 62 height 11
click at [342, 112] on div "[MEDICAL_DATA]" at bounding box center [330, 104] width 75 height 15
checkbox input "true"
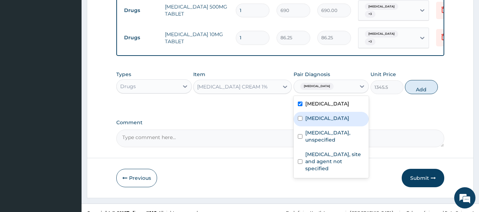
click at [327, 126] on div "[MEDICAL_DATA]" at bounding box center [330, 119] width 75 height 15
checkbox input "true"
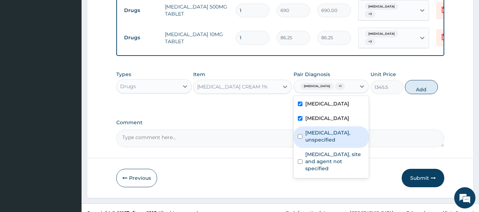
click at [327, 144] on label "Gastro-oesophageal reflux disease, unspecified" at bounding box center [335, 136] width 60 height 14
checkbox input "true"
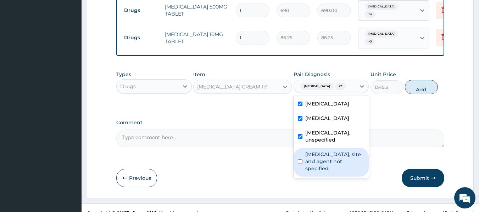
click at [333, 172] on label "[MEDICAL_DATA], site and agent not specified" at bounding box center [335, 161] width 60 height 21
checkbox input "true"
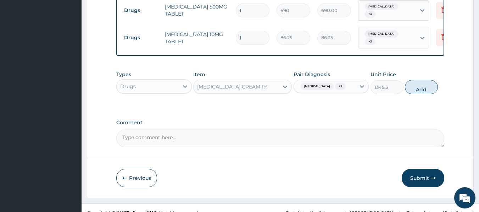
click at [421, 94] on button "Add" at bounding box center [421, 87] width 33 height 14
type input "0"
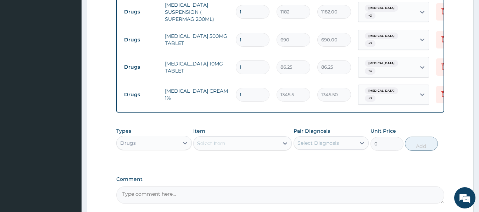
scroll to position [403, 0]
click at [242, 74] on input "1" at bounding box center [253, 68] width 34 height 14
type input "0.00"
type input "5"
type input "431.25"
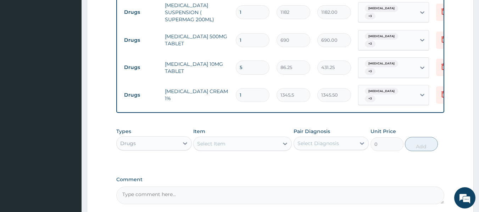
type input "5"
click at [247, 47] on input "1" at bounding box center [253, 40] width 34 height 14
type input "0.00"
type input "5"
type input "3450.00"
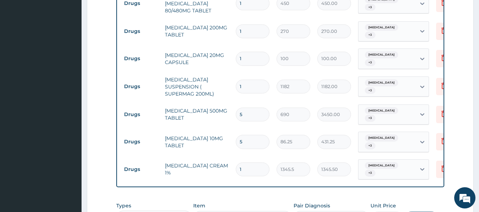
scroll to position [328, 0]
type input "5"
click at [246, 94] on input "1" at bounding box center [253, 87] width 34 height 14
click at [256, 66] on input "1" at bounding box center [253, 59] width 34 height 14
type input "0.00"
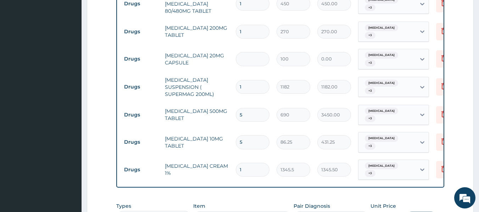
type input "2"
type input "200.00"
type input "28"
type input "2800.00"
type input "28"
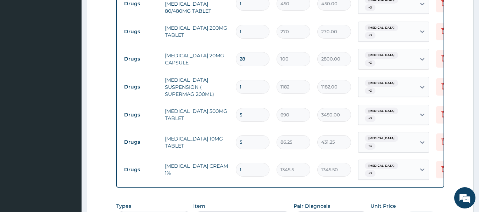
click at [248, 39] on input "1" at bounding box center [253, 32] width 34 height 14
type input "10"
type input "2700.00"
type input "10"
click at [248, 11] on input "1" at bounding box center [253, 4] width 34 height 14
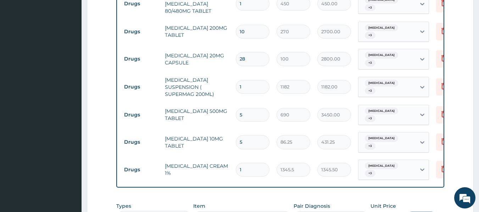
type input "0.00"
type input "6"
type input "2700.00"
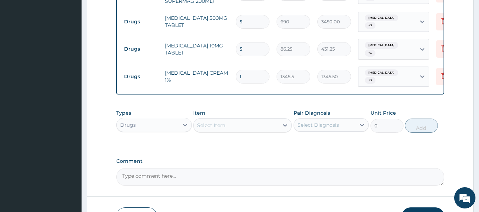
scroll to position [422, 0]
type input "6"
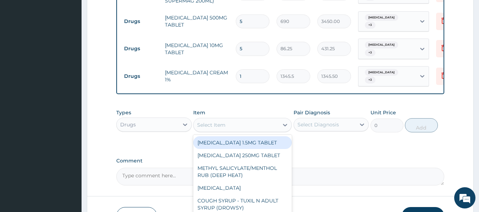
click at [220, 129] on div "Select Item" at bounding box center [211, 125] width 28 height 7
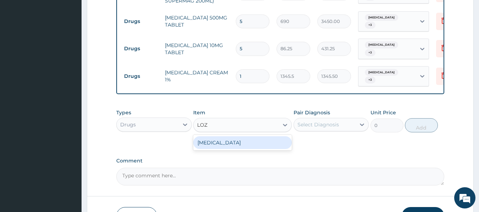
type input "LOZE"
click at [225, 149] on div "THROAT LOZENGE" at bounding box center [242, 142] width 99 height 13
type input "96"
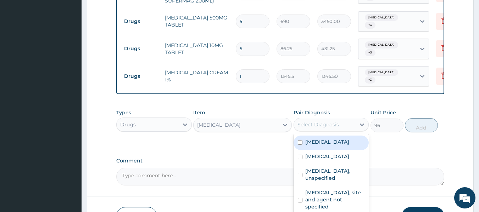
click at [322, 128] on div "Select Diagnosis" at bounding box center [317, 124] width 41 height 7
click at [325, 150] on div "Malaria, unspecified" at bounding box center [330, 143] width 75 height 15
checkbox input "true"
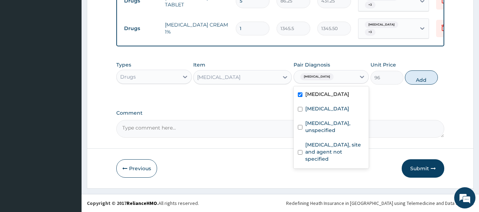
scroll to position [486, 0]
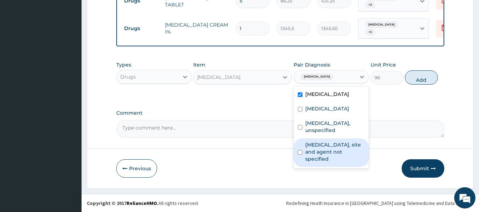
click at [350, 163] on label "Urinary tract infection, site and agent not specified" at bounding box center [335, 151] width 60 height 21
checkbox input "true"
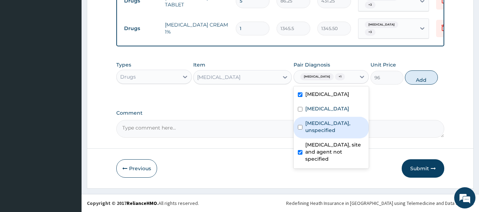
click at [332, 134] on label "Gastro-oesophageal reflux disease, unspecified" at bounding box center [335, 127] width 60 height 14
checkbox input "true"
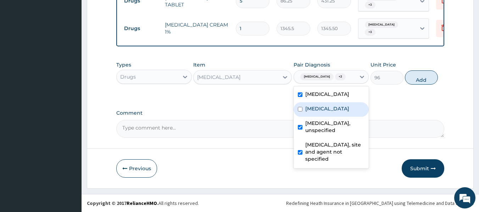
click at [330, 112] on label "Acute pharyngitis, unspecified" at bounding box center [327, 108] width 44 height 7
checkbox input "true"
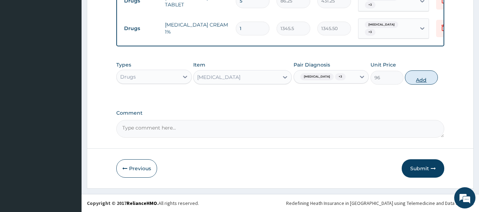
click at [419, 81] on button "Add" at bounding box center [421, 78] width 33 height 14
type input "0"
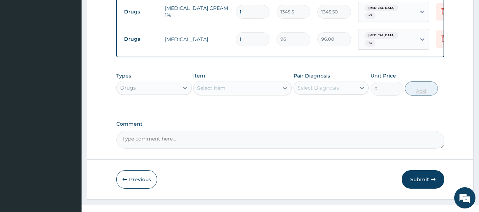
type input "18"
type input "1728.00"
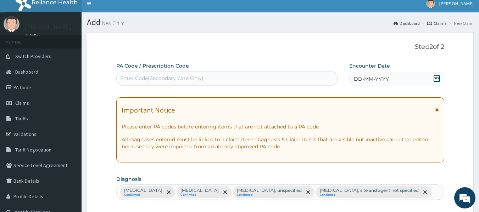
scroll to position [5, 0]
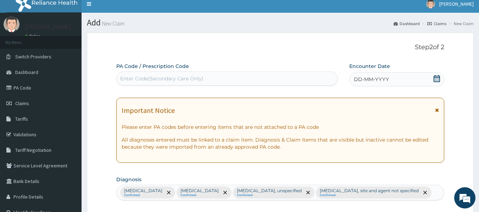
type input "18"
click at [361, 80] on span "DD-MM-YYYY" at bounding box center [371, 79] width 35 height 7
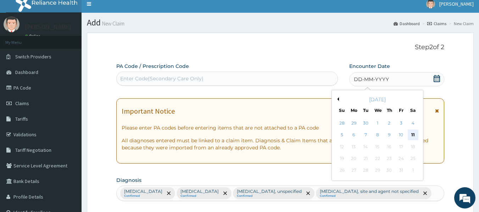
click at [416, 134] on div "11" at bounding box center [412, 135] width 11 height 11
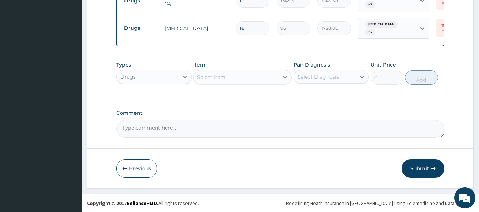
click at [417, 178] on button "Submit" at bounding box center [422, 168] width 43 height 18
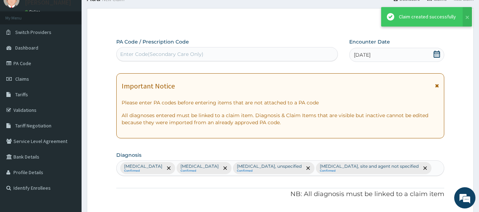
scroll to position [502, 0]
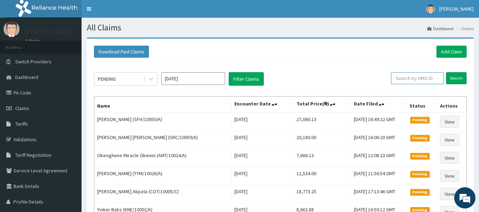
click at [410, 81] on input "text" at bounding box center [417, 78] width 52 height 12
type input "KEY/10004/A"
click at [457, 78] on input "Search" at bounding box center [456, 78] width 21 height 12
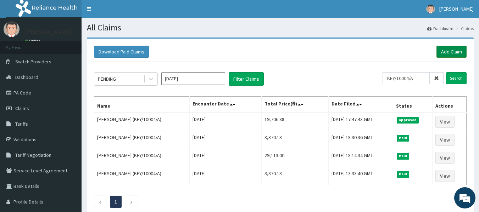
click at [448, 54] on link "Add Claim" at bounding box center [451, 52] width 30 height 12
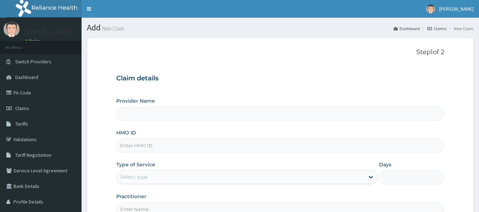
click at [139, 147] on input "HMO ID" at bounding box center [280, 146] width 328 height 14
type input "RE"
type input "Reliance Family Clinics (RFC) - [GEOGRAPHIC_DATA]"
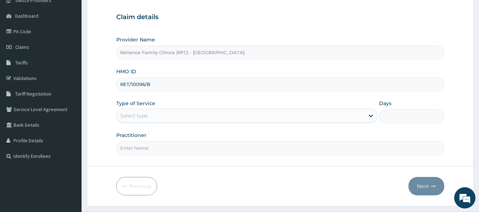
scroll to position [79, 0]
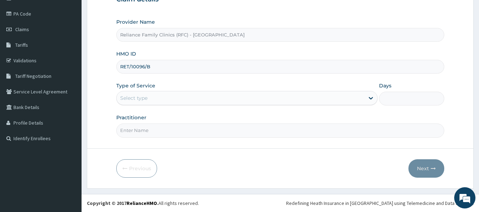
type input "RET/10096/B"
click at [150, 100] on div "Select type" at bounding box center [241, 97] width 248 height 11
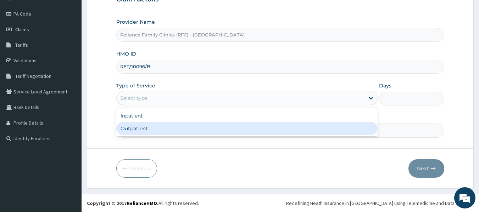
click at [143, 126] on div "Outpatient" at bounding box center [246, 128] width 261 height 13
type input "1"
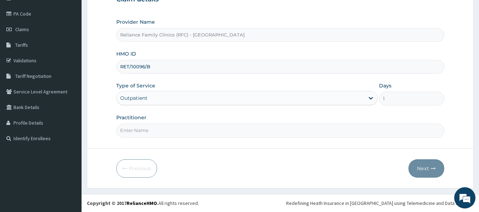
click at [142, 136] on input "Practitioner" at bounding box center [280, 131] width 328 height 14
type input "LOCUM"
click at [429, 168] on button "Next" at bounding box center [426, 168] width 36 height 18
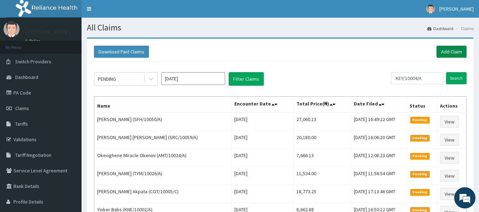
click at [452, 49] on link "Add Claim" at bounding box center [451, 52] width 30 height 12
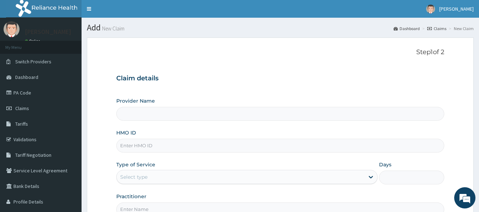
click at [131, 142] on input "HMO ID" at bounding box center [280, 146] width 328 height 14
type input "Reliance Family Clinics (RFC) - [GEOGRAPHIC_DATA]"
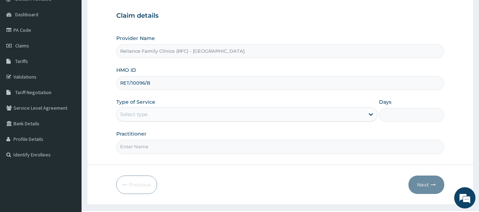
scroll to position [63, 0]
type input "RET/10096/B"
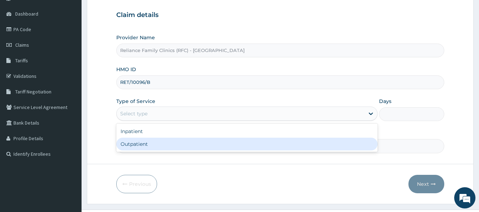
drag, startPoint x: 151, startPoint y: 111, endPoint x: 148, endPoint y: 141, distance: 30.3
click at [148, 121] on div "option Outpatient focused, 2 of 2. 2 results available. Use Up and Down to choo…" at bounding box center [246, 114] width 261 height 14
click at [148, 141] on div "Outpatient" at bounding box center [246, 144] width 261 height 13
type input "1"
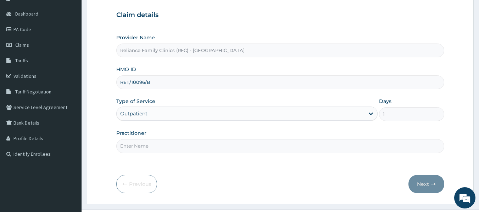
click at [148, 145] on input "Practitioner" at bounding box center [280, 146] width 328 height 14
type input "LOCUM"
click at [424, 179] on button "Next" at bounding box center [426, 184] width 36 height 18
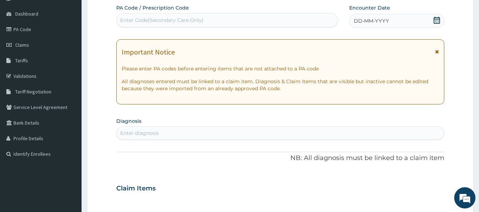
click at [166, 134] on div "Enter diagnosis" at bounding box center [280, 133] width 327 height 11
type input "STI"
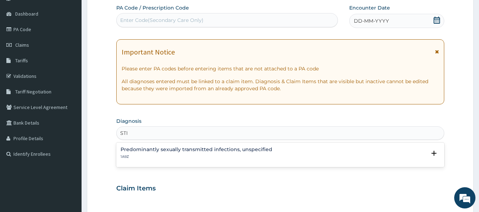
click at [181, 147] on h4 "Predominantly sexually transmitted infections, unspecified" at bounding box center [196, 149] width 152 height 5
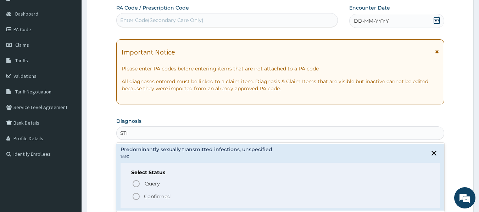
click at [166, 198] on p "Confirmed" at bounding box center [157, 196] width 27 height 7
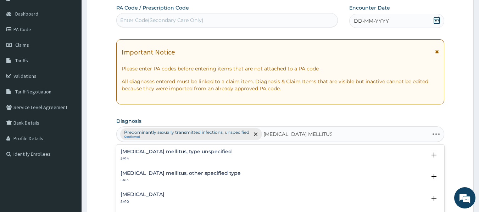
type input "[MEDICAL_DATA]"
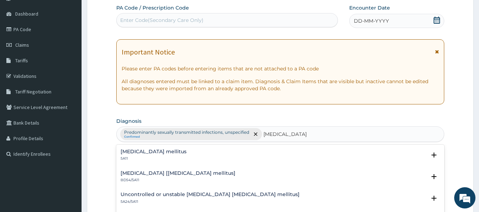
click at [174, 151] on h4 "[MEDICAL_DATA] mellitus" at bounding box center [153, 151] width 66 height 5
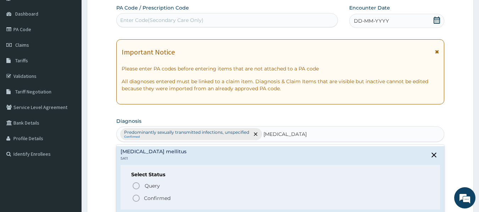
click at [162, 196] on p "Confirmed" at bounding box center [157, 198] width 27 height 7
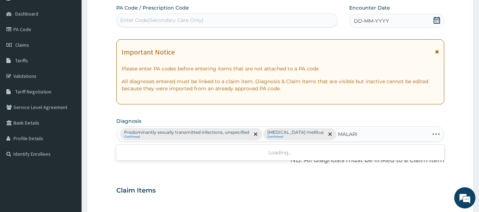
type input "[MEDICAL_DATA]"
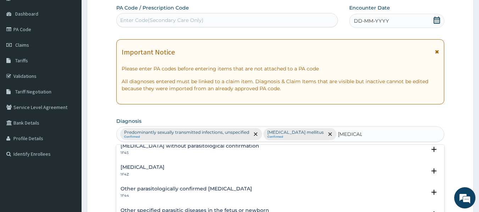
scroll to position [27, 0]
click at [163, 165] on h4 "[MEDICAL_DATA]" at bounding box center [142, 167] width 44 height 5
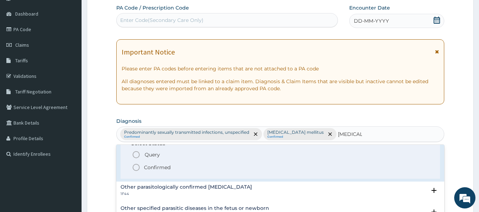
scroll to position [76, 0]
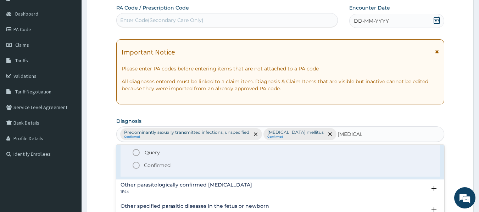
click at [161, 165] on p "Confirmed" at bounding box center [157, 165] width 27 height 7
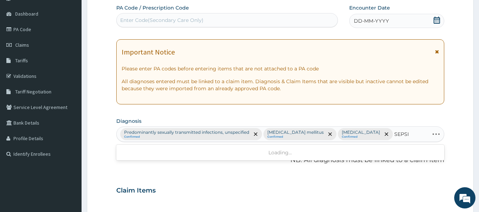
type input "[MEDICAL_DATA]"
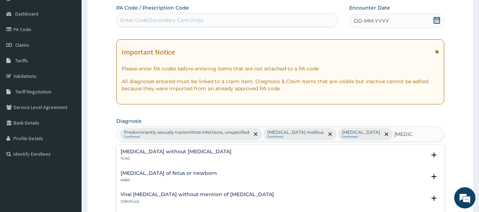
scroll to position [3, 0]
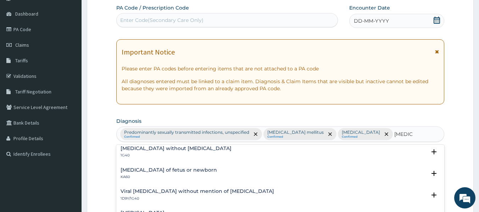
click at [182, 147] on h4 "[MEDICAL_DATA] without [MEDICAL_DATA]" at bounding box center [175, 148] width 111 height 5
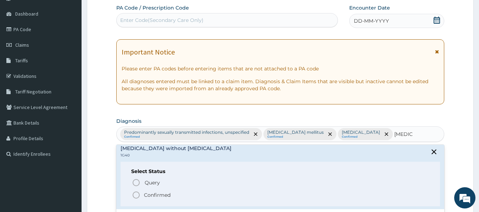
click at [160, 194] on p "Confirmed" at bounding box center [157, 195] width 27 height 7
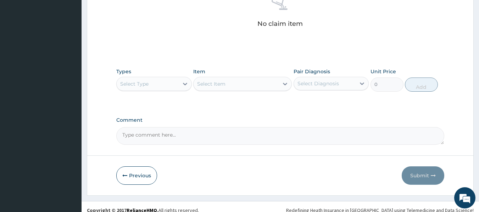
scroll to position [306, 0]
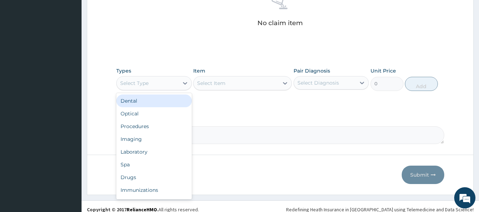
click at [163, 84] on div "Select Type" at bounding box center [148, 83] width 62 height 11
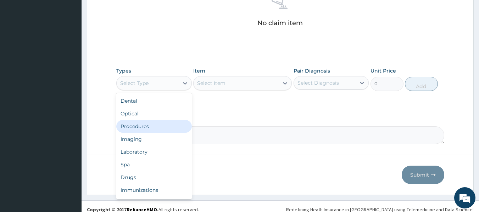
click at [146, 123] on div "Procedures" at bounding box center [153, 126] width 75 height 13
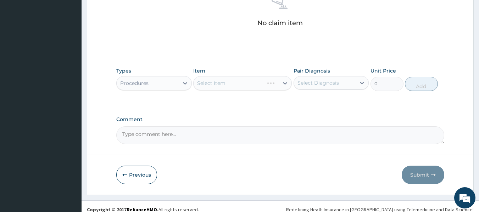
click at [302, 85] on div "Select Diagnosis" at bounding box center [317, 82] width 41 height 7
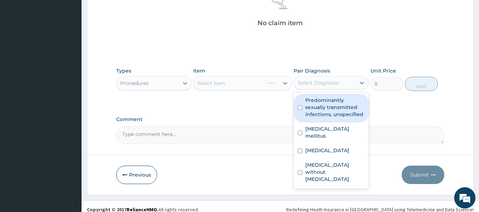
click at [303, 101] on div "Predominantly sexually transmitted infections, unspecified" at bounding box center [330, 108] width 75 height 29
checkbox input "true"
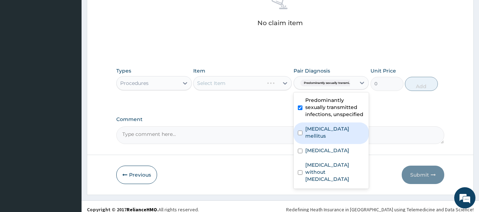
click at [305, 131] on label "[MEDICAL_DATA] mellitus" at bounding box center [335, 132] width 60 height 14
checkbox input "true"
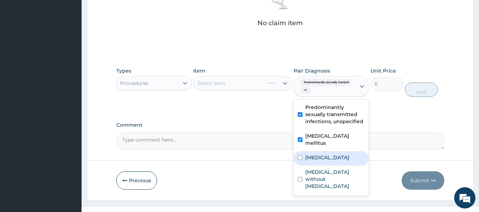
click at [308, 161] on div "[MEDICAL_DATA]" at bounding box center [330, 158] width 75 height 15
checkbox input "true"
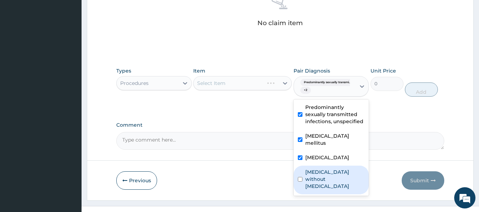
click at [309, 174] on label "[MEDICAL_DATA] without [MEDICAL_DATA]" at bounding box center [335, 179] width 60 height 21
checkbox input "true"
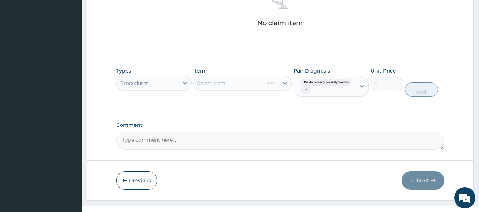
click at [252, 80] on div "Select Item" at bounding box center [242, 83] width 99 height 14
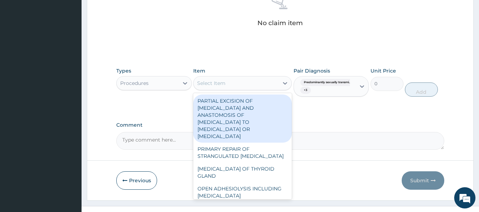
click at [252, 80] on div "Select Item" at bounding box center [235, 83] width 85 height 11
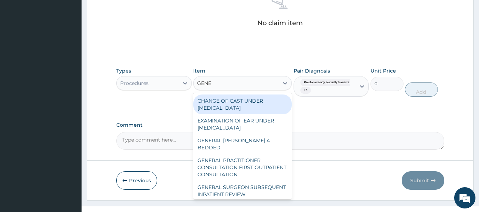
type input "GENER"
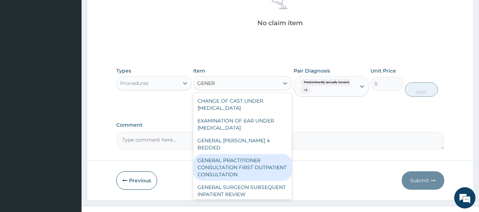
click at [254, 156] on div "GENERAL PRACTITIONER CONSULTATION FIRST OUTPATIENT CONSULTATION" at bounding box center [242, 167] width 99 height 27
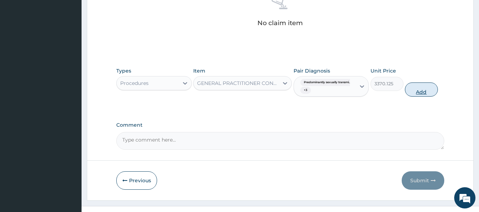
click at [424, 90] on button "Add" at bounding box center [421, 90] width 33 height 14
type input "0"
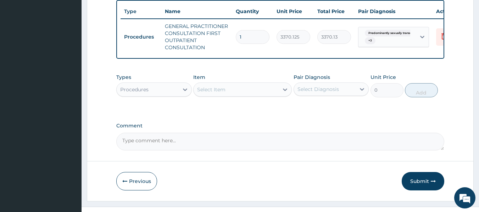
scroll to position [278, 0]
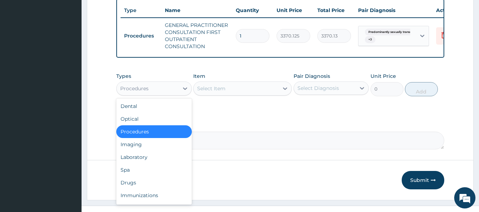
click at [154, 93] on div "Procedures" at bounding box center [148, 88] width 62 height 11
click at [140, 162] on div "Laboratory" at bounding box center [153, 157] width 75 height 13
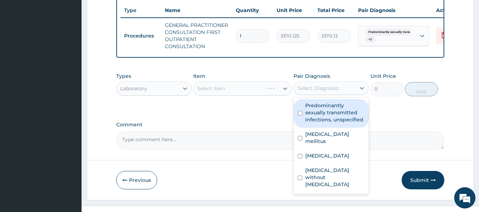
click at [322, 94] on div "Select Diagnosis" at bounding box center [325, 88] width 62 height 11
click at [322, 109] on label "Predominantly sexually transmitted infections, unspecified" at bounding box center [335, 112] width 60 height 21
checkbox input "true"
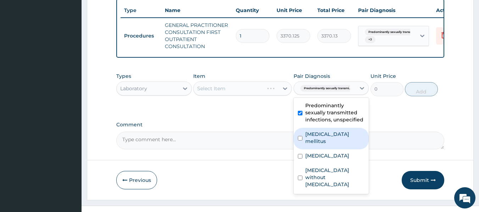
click at [322, 144] on label "Type 2 diabetes mellitus" at bounding box center [335, 138] width 60 height 14
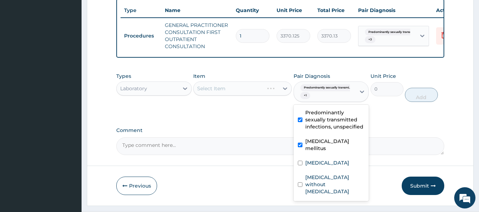
click at [323, 157] on div "Type 2 diabetes mellitus" at bounding box center [330, 146] width 75 height 22
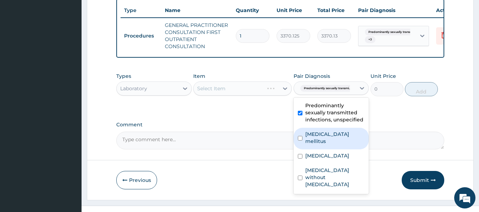
click at [317, 140] on label "Type 2 diabetes mellitus" at bounding box center [335, 138] width 60 height 14
checkbox input "true"
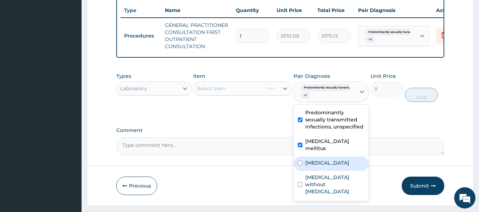
click at [320, 167] on label "Malaria, unspecified" at bounding box center [327, 162] width 44 height 7
checkbox input "true"
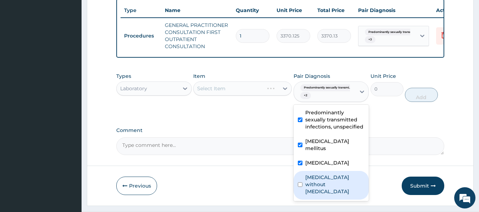
click at [325, 199] on div "Predominantly sexually transmitted infections, unspecified Type 2 diabetes mell…" at bounding box center [330, 153] width 75 height 96
click at [324, 188] on label "Sepsis without septic shock" at bounding box center [335, 184] width 60 height 21
checkbox input "true"
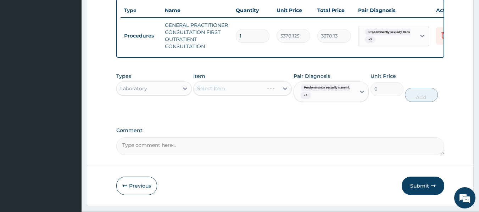
click at [215, 96] on div "Select Item" at bounding box center [242, 88] width 99 height 14
click at [220, 96] on div "Select Item" at bounding box center [242, 88] width 99 height 14
click at [259, 94] on div "Select Item" at bounding box center [242, 88] width 99 height 14
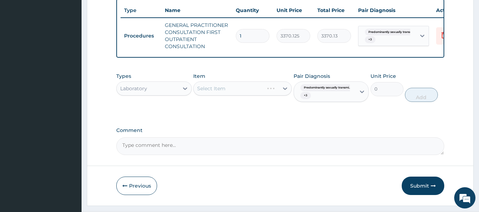
click at [259, 94] on div "Select Item" at bounding box center [242, 88] width 99 height 14
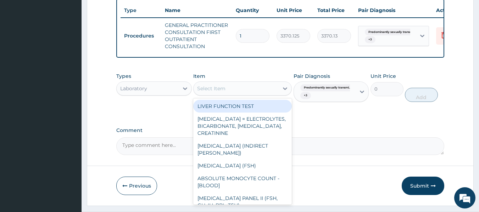
click at [259, 94] on div "Select Item" at bounding box center [235, 88] width 85 height 11
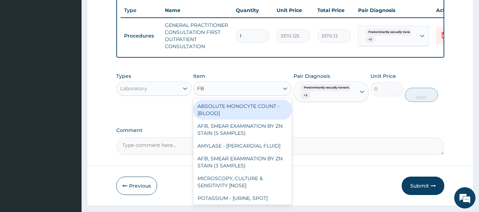
type input "FBC"
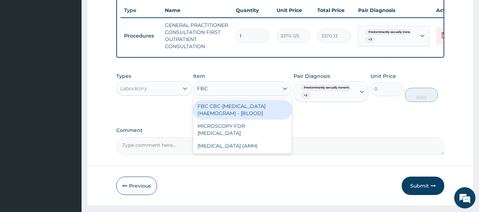
click at [255, 116] on div "FBC CBC-COMPLETE BLOOD COUNT (HAEMOGRAM) - [BLOOD]" at bounding box center [242, 110] width 99 height 20
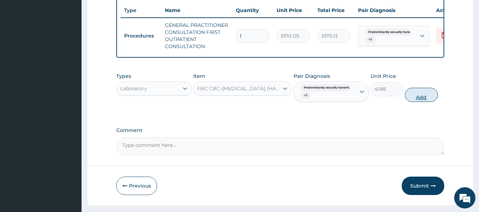
click at [416, 100] on button "Add" at bounding box center [421, 95] width 33 height 14
type input "0"
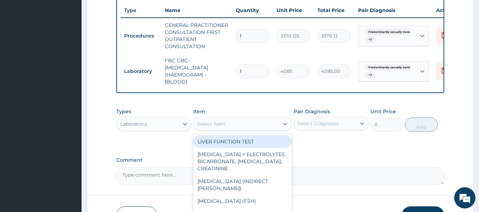
click at [238, 129] on div "Select Item" at bounding box center [235, 123] width 85 height 11
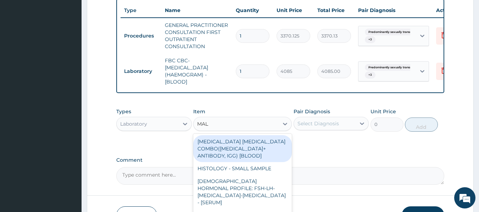
type input "MALA"
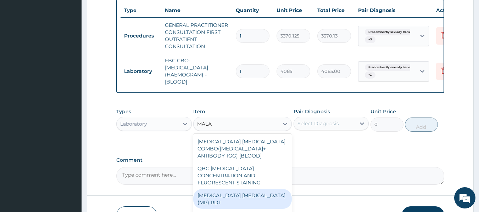
click at [249, 191] on div "MALARIA PARASITE (MP) RDT" at bounding box center [242, 199] width 99 height 20
type input "1531.875"
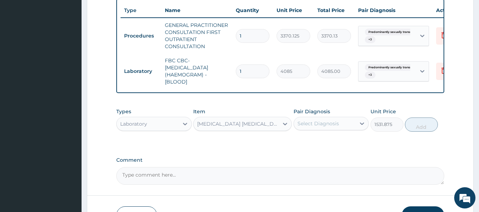
click at [340, 129] on div "Select Diagnosis" at bounding box center [325, 123] width 62 height 11
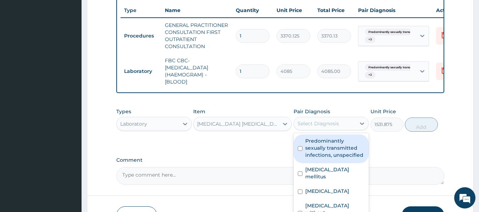
scroll to position [330, 0]
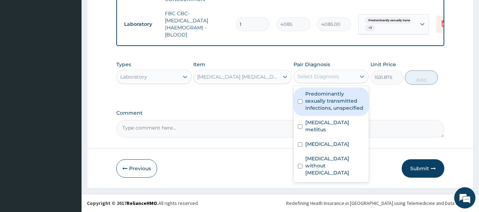
click at [320, 104] on label "Predominantly sexually transmitted infections, unspecified" at bounding box center [335, 100] width 60 height 21
checkbox input "true"
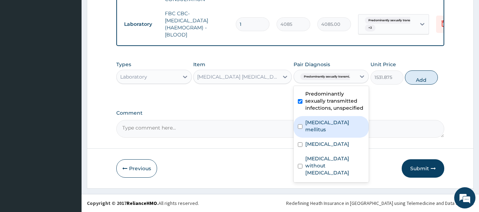
click at [317, 125] on label "Type 2 diabetes mellitus" at bounding box center [335, 126] width 60 height 14
checkbox input "true"
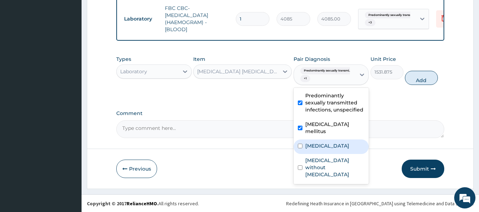
click at [316, 150] on label "Malaria, unspecified" at bounding box center [327, 145] width 44 height 7
checkbox input "true"
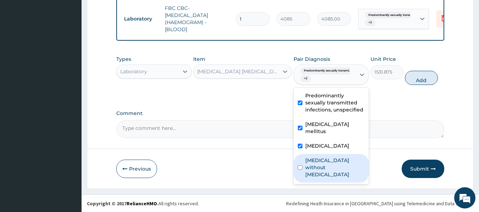
click at [320, 174] on label "Sepsis without septic shock" at bounding box center [335, 167] width 60 height 21
checkbox input "true"
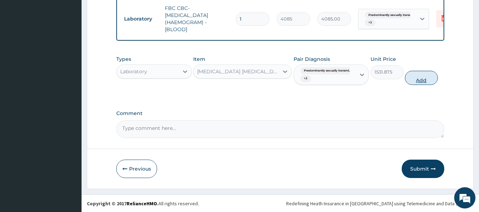
click at [422, 77] on button "Add" at bounding box center [421, 78] width 33 height 14
type input "0"
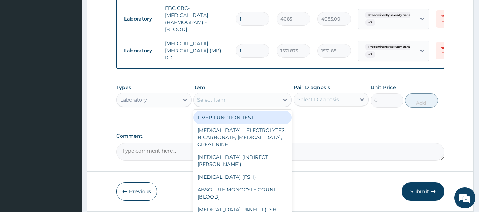
click at [235, 103] on div "Select Item" at bounding box center [235, 99] width 85 height 11
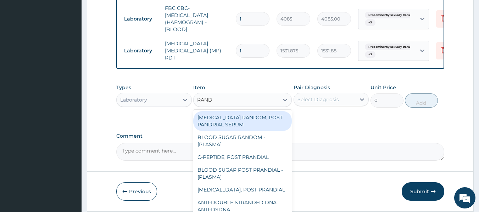
type input "RANDO"
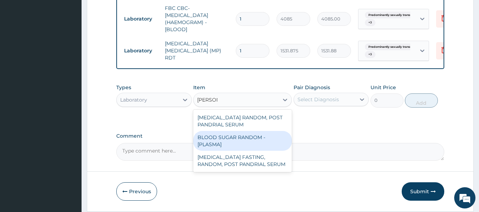
click at [238, 140] on div "BLOOD SUGAR RANDOM - [PLASMA]" at bounding box center [242, 141] width 99 height 20
type input "1800"
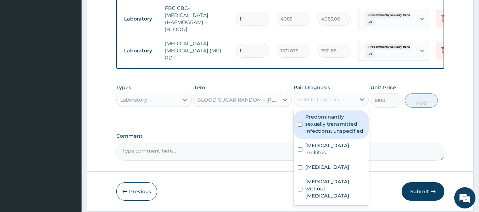
click at [330, 103] on div "Select Diagnosis" at bounding box center [317, 99] width 41 height 7
click at [328, 124] on label "Predominantly sexually transmitted infections, unspecified" at bounding box center [335, 123] width 60 height 21
checkbox input "true"
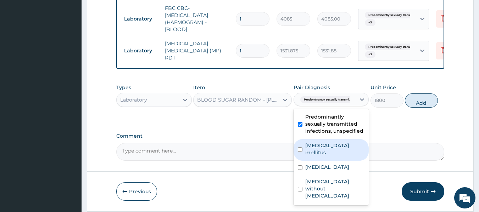
click at [322, 156] on label "Type 2 diabetes mellitus" at bounding box center [335, 149] width 60 height 14
checkbox input "true"
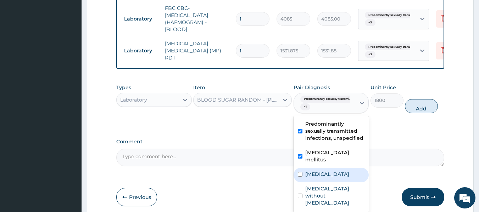
click at [326, 175] on label "Malaria, unspecified" at bounding box center [327, 174] width 44 height 7
checkbox input "true"
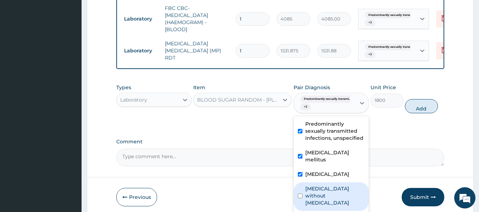
click at [330, 197] on label "Sepsis without septic shock" at bounding box center [335, 195] width 60 height 21
checkbox input "true"
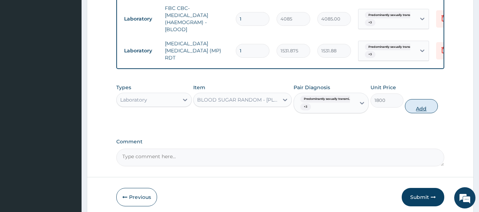
click at [424, 110] on button "Add" at bounding box center [421, 106] width 33 height 14
type input "0"
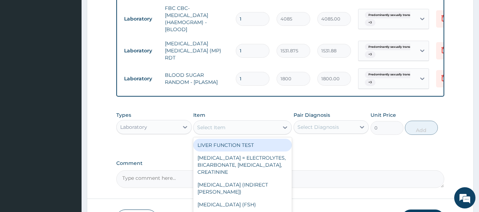
click at [249, 131] on div "Select Item" at bounding box center [235, 127] width 85 height 11
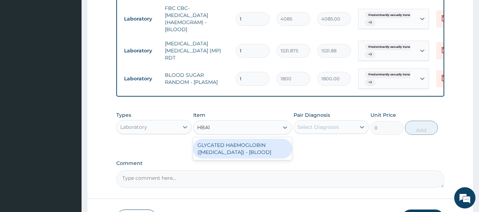
type input "HBA1C"
click at [268, 154] on div "GLYCATED HAEMOGLOBIN (HBA1C) - [BLOOD]" at bounding box center [242, 149] width 99 height 20
type input "12255"
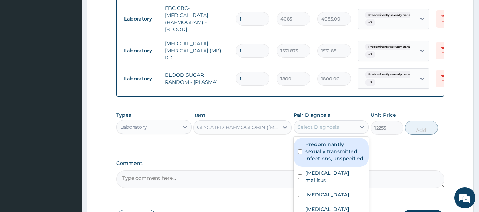
click at [346, 128] on div "Select Diagnosis" at bounding box center [325, 127] width 62 height 11
click at [343, 158] on label "Predominantly sexually transmitted infections, unspecified" at bounding box center [335, 151] width 60 height 21
checkbox input "true"
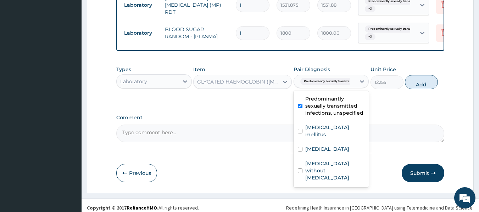
scroll to position [376, 0]
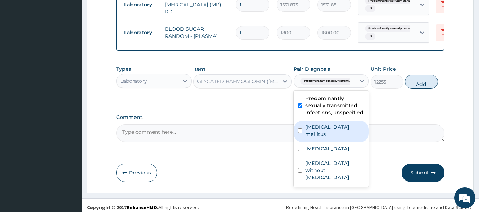
click at [338, 134] on label "Type 2 diabetes mellitus" at bounding box center [335, 131] width 60 height 14
checkbox input "true"
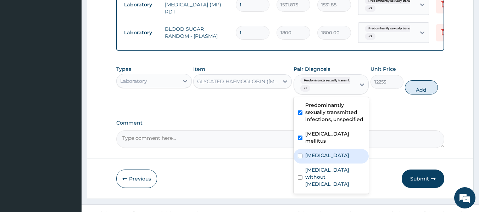
click at [333, 164] on div "Malaria, unspecified" at bounding box center [330, 156] width 75 height 15
checkbox input "true"
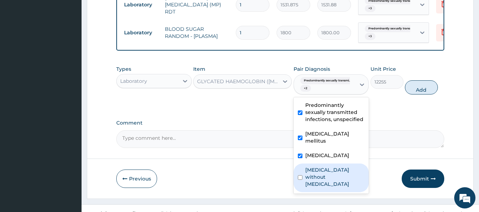
click at [339, 185] on label "Sepsis without septic shock" at bounding box center [335, 177] width 60 height 21
checkbox input "true"
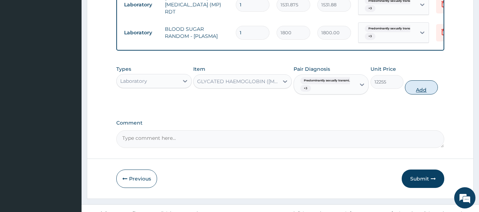
click at [424, 93] on button "Add" at bounding box center [421, 87] width 33 height 14
type input "0"
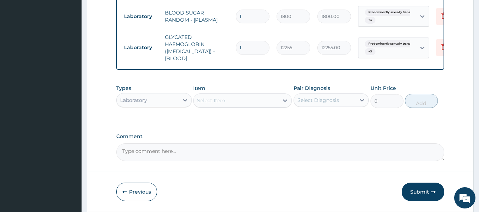
scroll to position [393, 0]
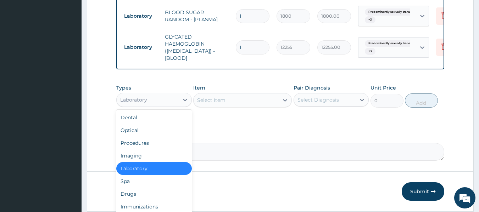
drag, startPoint x: 149, startPoint y: 97, endPoint x: 153, endPoint y: 165, distance: 67.8
click at [153, 107] on div "option Laboratory, selected. option Laboratory selected, 5 of 10. 10 results av…" at bounding box center [153, 100] width 75 height 14
click at [148, 189] on div "Drugs" at bounding box center [153, 194] width 75 height 13
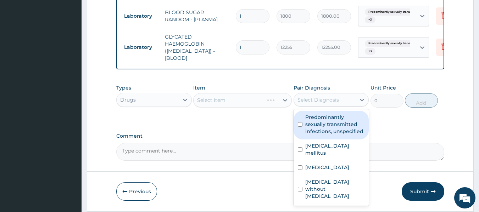
click at [316, 99] on div "Select Diagnosis" at bounding box center [317, 99] width 41 height 7
click at [321, 128] on label "Predominantly sexually transmitted infections, unspecified" at bounding box center [335, 124] width 60 height 21
checkbox input "true"
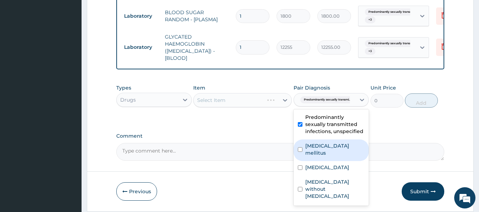
click at [321, 145] on label "Type 2 diabetes mellitus" at bounding box center [335, 149] width 60 height 14
checkbox input "true"
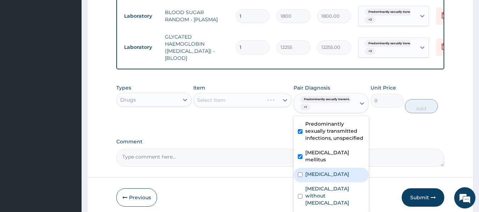
click at [327, 173] on label "Malaria, unspecified" at bounding box center [327, 174] width 44 height 7
checkbox input "true"
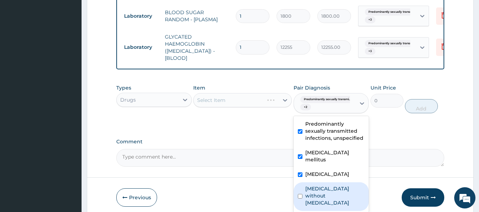
click at [329, 186] on label "Sepsis without septic shock" at bounding box center [335, 195] width 60 height 21
checkbox input "true"
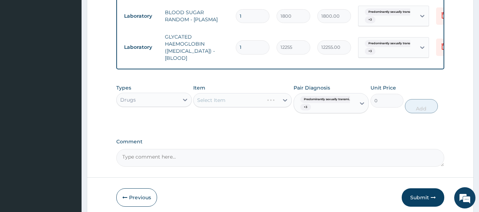
drag, startPoint x: 226, startPoint y: 103, endPoint x: 239, endPoint y: 97, distance: 14.1
click at [239, 97] on div "Select Item" at bounding box center [242, 100] width 99 height 14
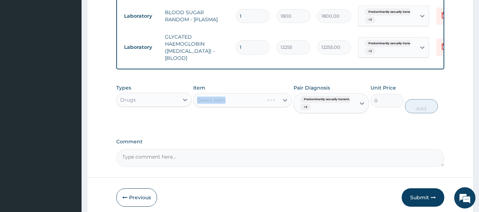
click at [255, 99] on div "Select Item" at bounding box center [242, 100] width 99 height 14
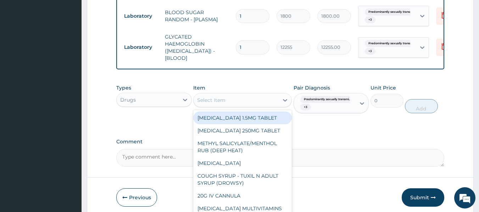
click at [255, 99] on div "Select Item" at bounding box center [235, 100] width 85 height 11
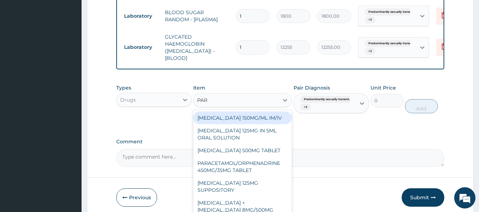
type input "PARA"
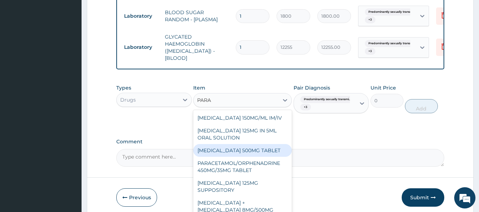
click at [255, 150] on div "PARACETAMOL 500MG TABLET" at bounding box center [242, 150] width 99 height 13
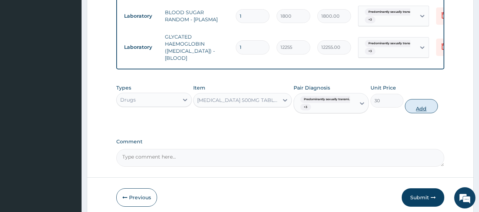
click at [426, 105] on button "Add" at bounding box center [421, 106] width 33 height 14
type input "0"
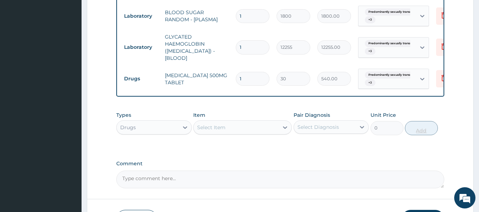
type input "18"
type input "540.00"
type input "18"
click at [260, 129] on div "Select Item" at bounding box center [235, 127] width 85 height 11
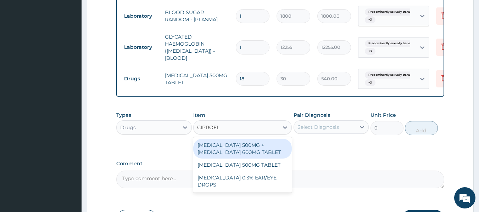
type input "CIPROFLO"
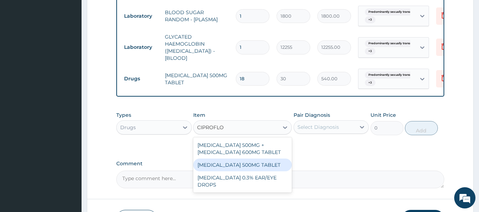
click at [259, 159] on div "CIPROFLOXACIN 500MG TABLET" at bounding box center [242, 165] width 99 height 13
type input "400"
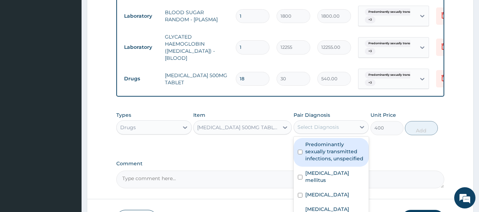
click at [331, 127] on div "Select Diagnosis" at bounding box center [317, 127] width 41 height 7
click at [330, 152] on label "Predominantly sexually transmitted infections, unspecified" at bounding box center [335, 151] width 60 height 21
checkbox input "true"
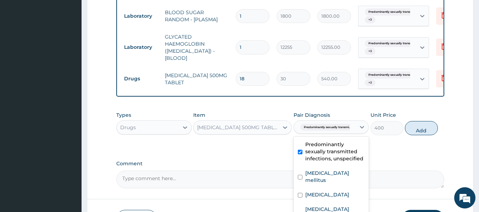
scroll to position [441, 0]
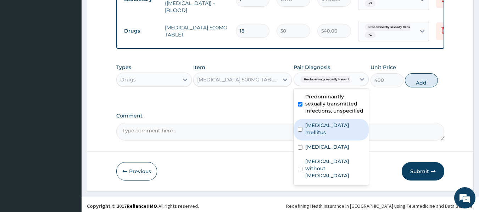
click at [317, 124] on label "Type 2 diabetes mellitus" at bounding box center [335, 129] width 60 height 14
checkbox input "true"
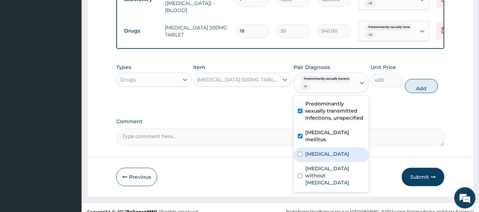
click at [321, 152] on label "Malaria, unspecified" at bounding box center [327, 154] width 44 height 7
checkbox input "true"
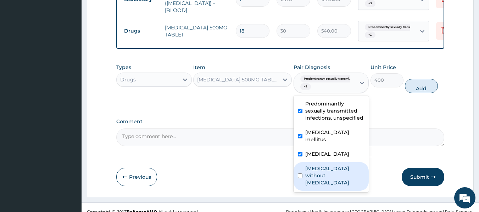
click at [325, 169] on label "Sepsis without septic shock" at bounding box center [335, 175] width 60 height 21
checkbox input "true"
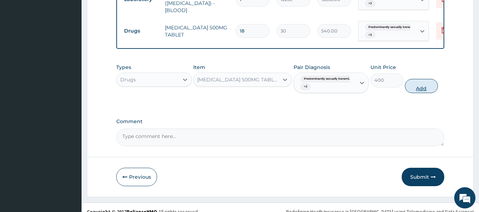
click at [429, 84] on button "Add" at bounding box center [421, 86] width 33 height 14
type input "0"
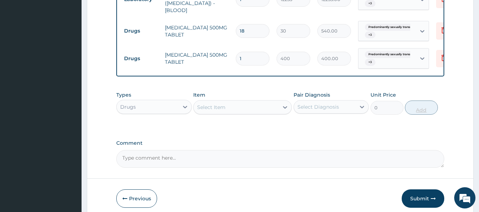
type input "10"
type input "4000.00"
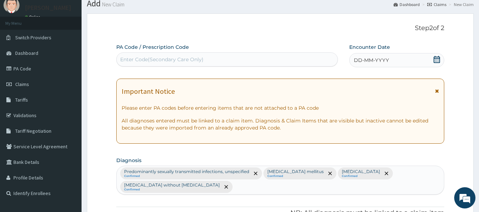
scroll to position [0, 0]
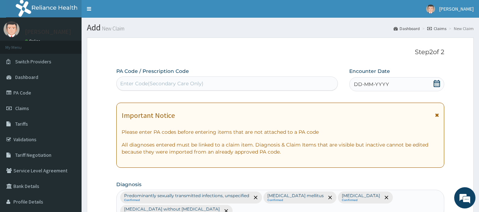
type input "10"
click at [359, 82] on span "DD-MM-YYYY" at bounding box center [371, 84] width 35 height 7
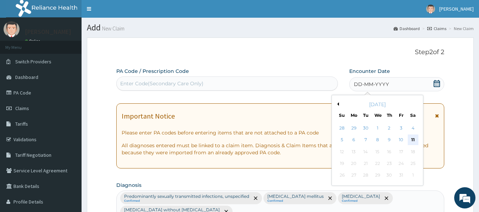
click at [416, 139] on div "11" at bounding box center [412, 140] width 11 height 11
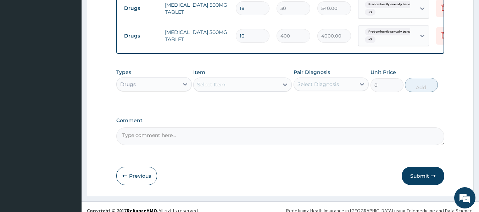
scroll to position [468, 0]
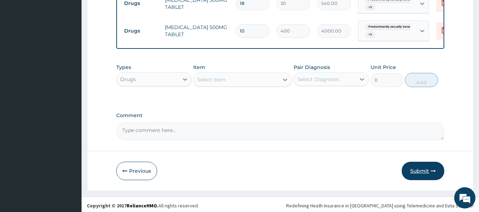
click at [425, 165] on button "Submit" at bounding box center [422, 171] width 43 height 18
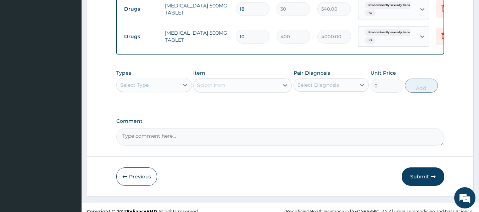
click at [421, 175] on button "Submit" at bounding box center [422, 177] width 43 height 18
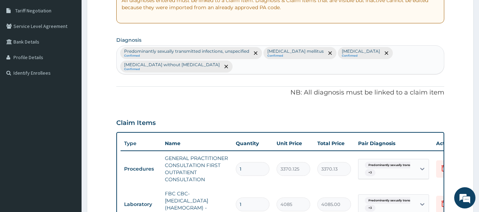
scroll to position [0, 0]
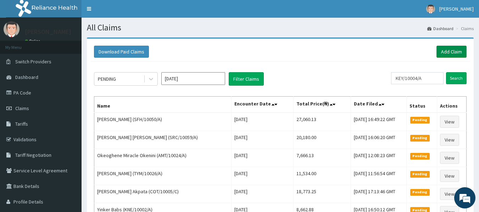
click at [449, 51] on link "Add Claim" at bounding box center [451, 52] width 30 height 12
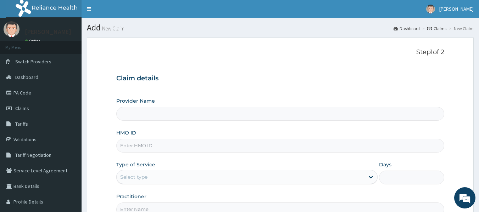
click at [125, 146] on input "HMO ID" at bounding box center [280, 146] width 328 height 14
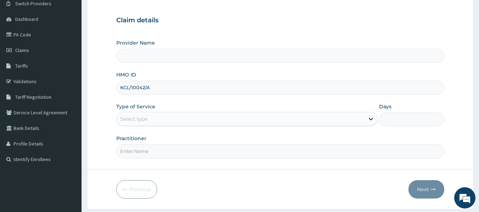
scroll to position [58, 0]
type input "KCL/10042/A"
click at [151, 122] on div "Select type" at bounding box center [241, 118] width 248 height 11
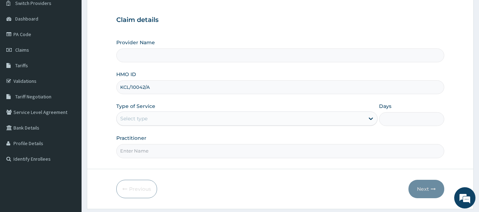
click at [157, 121] on div "Select type" at bounding box center [241, 118] width 248 height 11
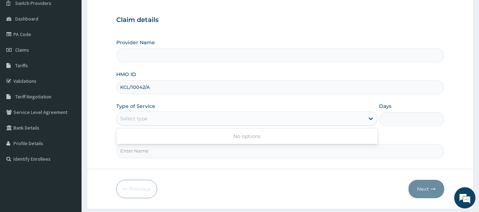
click at [157, 121] on div "Select type" at bounding box center [241, 118] width 248 height 11
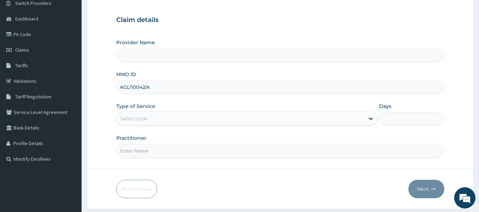
click at [157, 121] on div "Select type" at bounding box center [241, 118] width 248 height 11
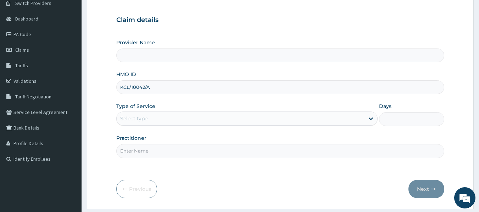
click at [157, 121] on div "Select type" at bounding box center [241, 118] width 248 height 11
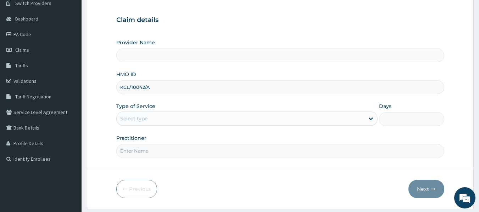
click at [157, 121] on div "Select type" at bounding box center [241, 118] width 248 height 11
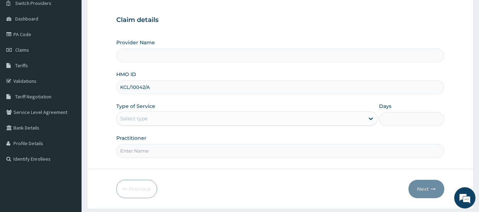
click at [157, 121] on div "Select type" at bounding box center [241, 118] width 248 height 11
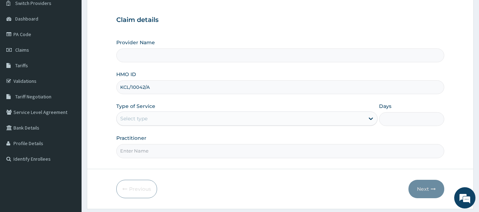
click at [157, 121] on div "Select type" at bounding box center [241, 118] width 248 height 11
click at [161, 117] on div "Select type" at bounding box center [241, 118] width 248 height 11
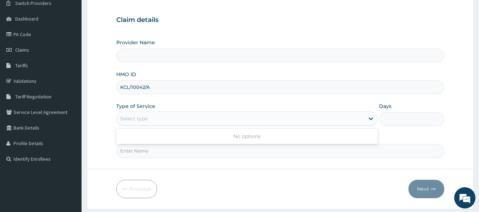
click at [161, 117] on div "Select type" at bounding box center [241, 118] width 248 height 11
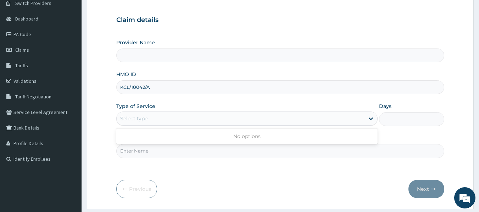
click at [161, 117] on div "Select type" at bounding box center [241, 118] width 248 height 11
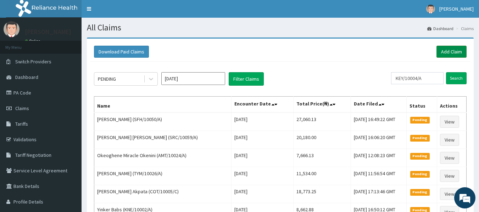
click at [450, 50] on link "Add Claim" at bounding box center [451, 52] width 30 height 12
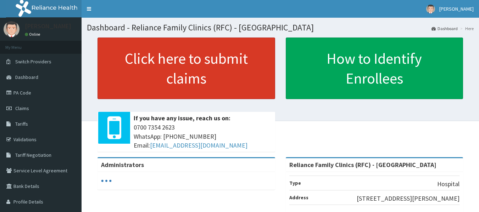
click at [191, 61] on link "Click here to submit claims" at bounding box center [186, 69] width 178 height 62
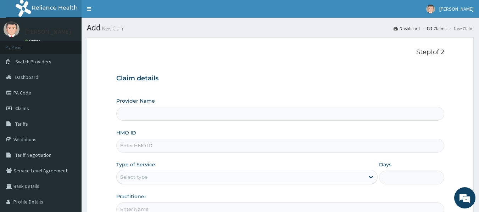
type input "Reliance Family Clinics (RFC) - [GEOGRAPHIC_DATA]"
click at [135, 146] on input "HMO ID" at bounding box center [280, 146] width 328 height 14
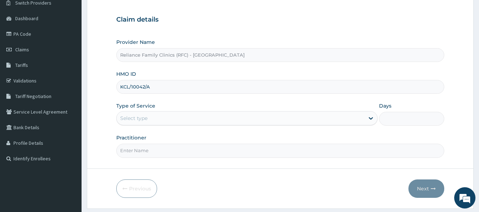
scroll to position [79, 0]
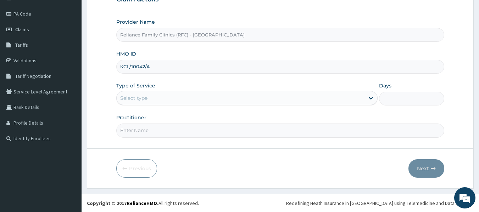
type input "KCL/10042/A"
click at [146, 102] on div "Select type" at bounding box center [241, 97] width 248 height 11
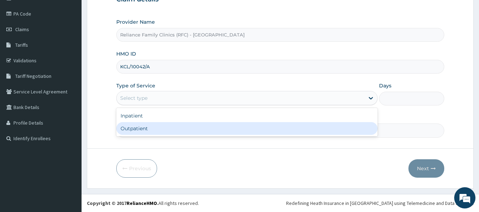
click at [146, 131] on div "Outpatient" at bounding box center [246, 128] width 261 height 13
type input "1"
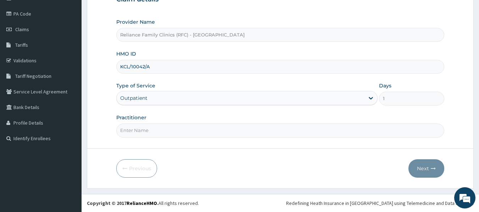
click at [146, 128] on input "Practitioner" at bounding box center [280, 131] width 328 height 14
click at [133, 125] on input "Practitioner" at bounding box center [280, 131] width 328 height 14
type input "LOCUM"
click at [428, 170] on button "Next" at bounding box center [426, 168] width 36 height 18
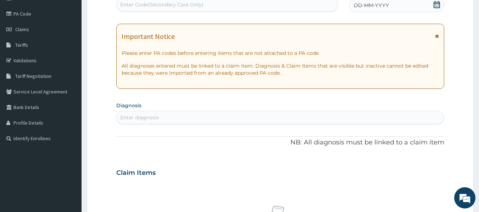
click at [147, 117] on div "Enter diagnosis" at bounding box center [139, 117] width 39 height 7
type input "U"
drag, startPoint x: 146, startPoint y: 116, endPoint x: 108, endPoint y: 136, distance: 43.9
click at [108, 136] on form "Step 2 of 2 PA Code / Prescription Code Enter Code(Secondary Care Only) Encount…" at bounding box center [280, 183] width 387 height 448
click at [129, 117] on div "Enter diagnosis" at bounding box center [139, 117] width 39 height 7
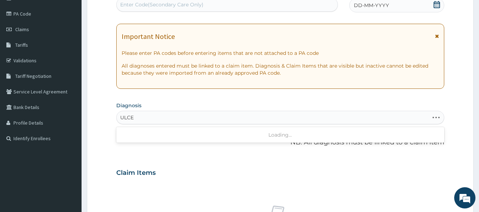
type input "ULCER"
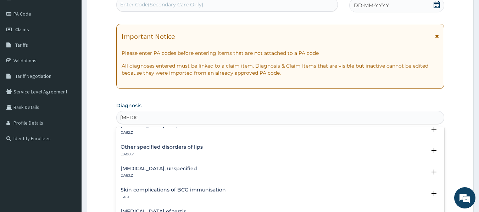
scroll to position [524, 0]
click at [176, 166] on h4 "Duodenal ulcer, unspecified" at bounding box center [158, 168] width 77 height 5
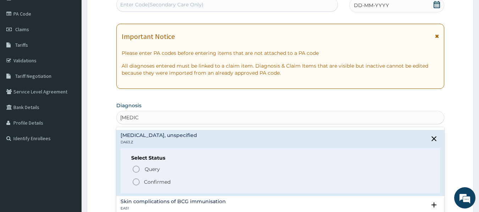
scroll to position [561, 0]
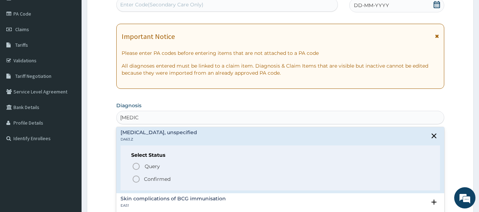
click at [161, 180] on p "Confirmed" at bounding box center [157, 179] width 27 height 7
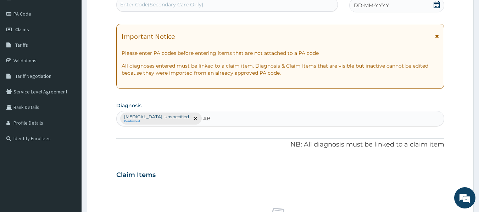
type input "AB"
click at [161, 180] on div "Claim Items" at bounding box center [280, 173] width 328 height 18
click at [208, 116] on div "Duodenal ulcer, unspecified Confirmed" at bounding box center [280, 118] width 327 height 15
type input "ABDOMINAL PAIN"
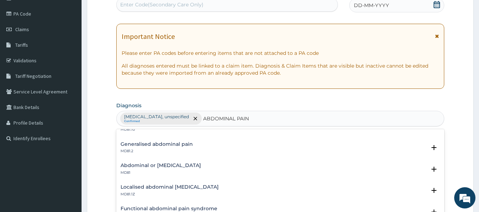
scroll to position [78, 0]
click at [182, 143] on h4 "Generalised abdominal pain" at bounding box center [156, 144] width 72 height 5
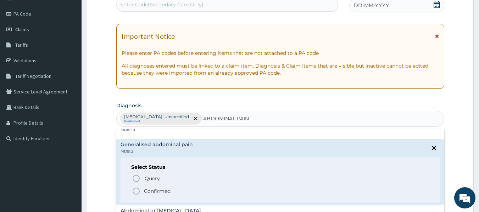
click at [159, 190] on p "Confirmed" at bounding box center [157, 191] width 27 height 7
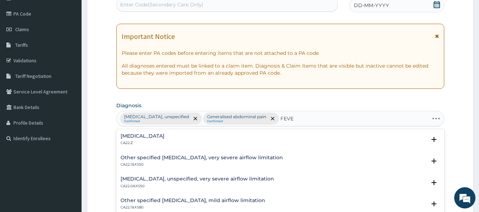
type input "FEVER"
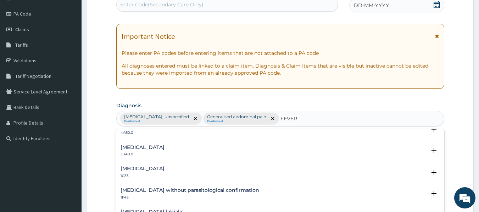
scroll to position [75, 0]
click at [132, 166] on h4 "Q fever" at bounding box center [142, 168] width 44 height 5
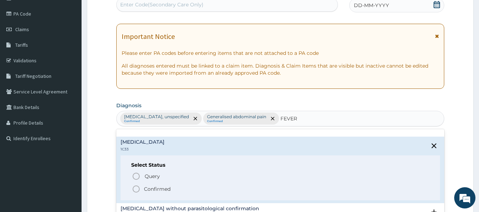
scroll to position [107, 0]
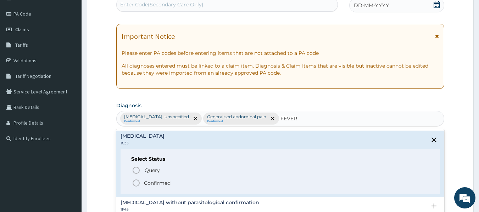
click at [167, 184] on p "Confirmed" at bounding box center [157, 183] width 27 height 7
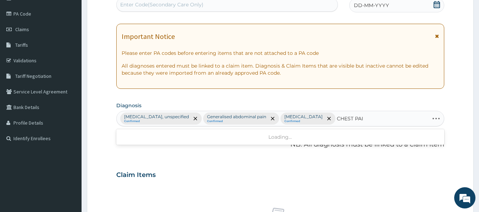
type input "CHEST PAIN"
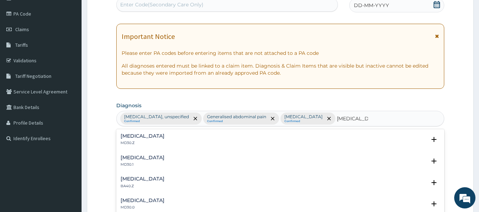
click at [146, 137] on h4 "Chest pain, unspecified" at bounding box center [142, 136] width 44 height 5
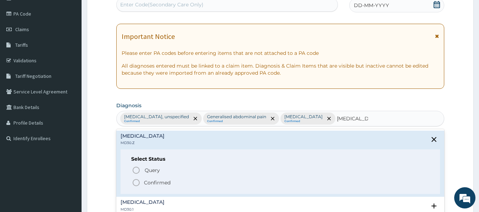
click at [152, 184] on p "Confirmed" at bounding box center [157, 182] width 27 height 7
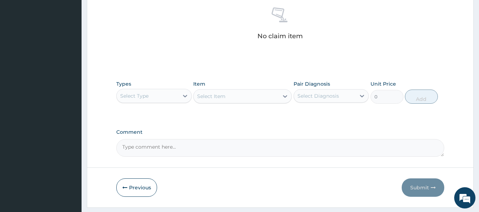
scroll to position [281, 0]
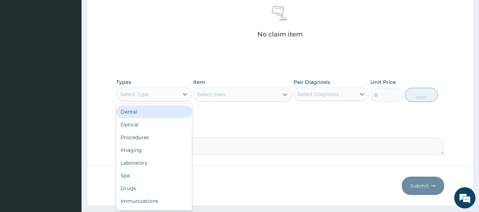
click at [132, 96] on div "Select Type" at bounding box center [134, 94] width 28 height 7
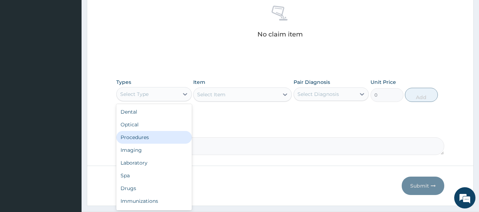
click at [133, 136] on div "Procedures" at bounding box center [153, 137] width 75 height 13
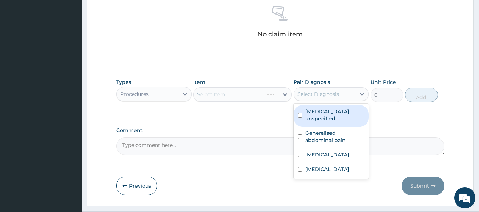
click at [339, 89] on div "Select Diagnosis" at bounding box center [325, 94] width 62 height 11
click at [337, 114] on label "Duodenal ulcer, unspecified" at bounding box center [335, 115] width 60 height 14
checkbox input "true"
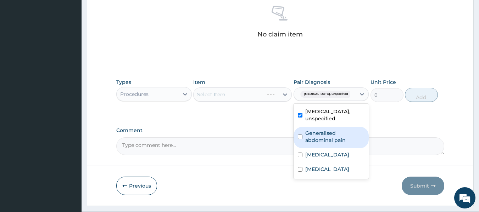
click at [337, 133] on label "Generalised abdominal pain" at bounding box center [335, 137] width 60 height 14
checkbox input "true"
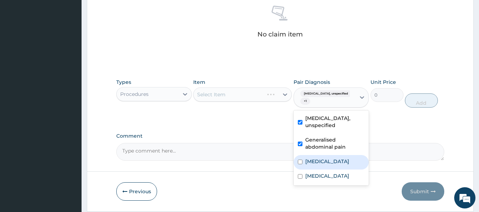
click at [330, 159] on div "Q fever" at bounding box center [330, 162] width 75 height 15
checkbox input "true"
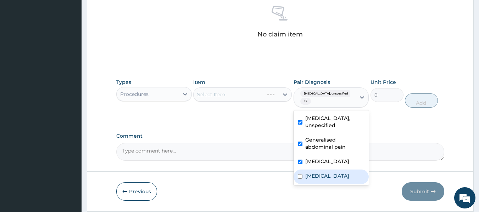
click at [328, 175] on label "Chest pain, unspecified" at bounding box center [327, 176] width 44 height 7
checkbox input "true"
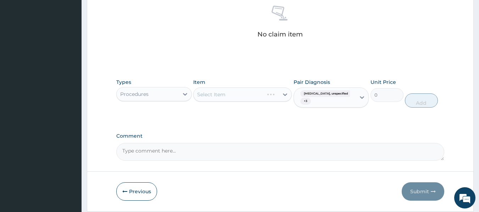
click at [213, 89] on div "Select Item" at bounding box center [242, 95] width 99 height 14
drag, startPoint x: 213, startPoint y: 89, endPoint x: 220, endPoint y: 102, distance: 14.6
click at [220, 102] on div "Item Select Item" at bounding box center [242, 93] width 99 height 29
click at [250, 96] on div "Select Item" at bounding box center [242, 95] width 99 height 14
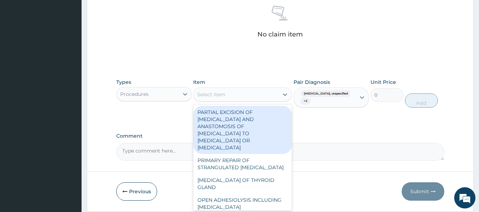
click at [250, 96] on div "Select Item" at bounding box center [235, 94] width 85 height 11
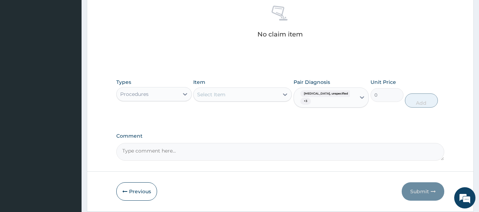
click at [250, 96] on div "Select Item" at bounding box center [235, 94] width 85 height 11
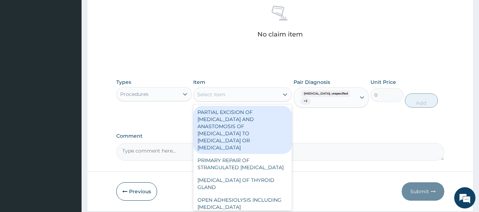
click at [250, 96] on div "Select Item" at bounding box center [235, 94] width 85 height 11
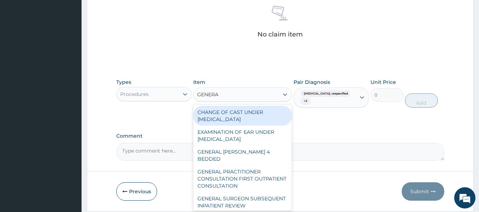
type input "GENERAL"
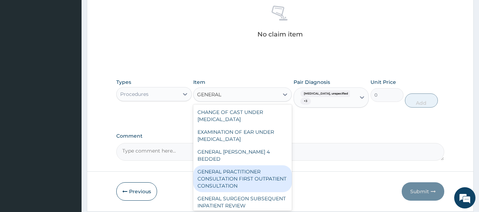
click at [243, 180] on div "GENERAL PRACTITIONER CONSULTATION FIRST OUTPATIENT CONSULTATION" at bounding box center [242, 178] width 99 height 27
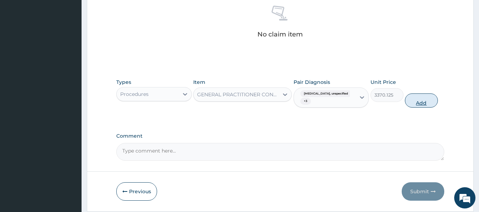
click at [419, 101] on button "Add" at bounding box center [421, 101] width 33 height 14
type input "0"
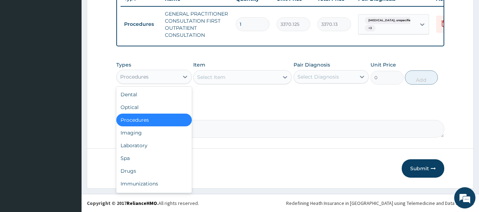
click at [154, 74] on div "Procedures" at bounding box center [148, 76] width 62 height 11
click at [143, 144] on div "Laboratory" at bounding box center [153, 145] width 75 height 13
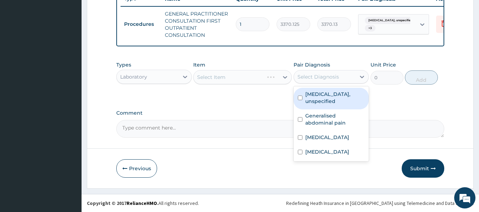
click at [319, 73] on div "Select Diagnosis" at bounding box center [317, 76] width 41 height 7
click at [320, 98] on label "Duodenal ulcer, unspecified" at bounding box center [335, 98] width 60 height 14
checkbox input "true"
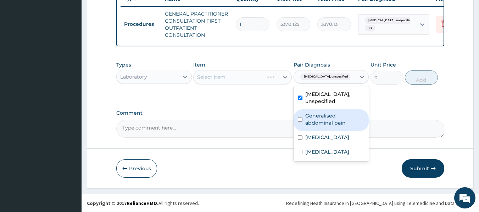
click at [322, 115] on label "Generalised abdominal pain" at bounding box center [335, 119] width 60 height 14
checkbox input "true"
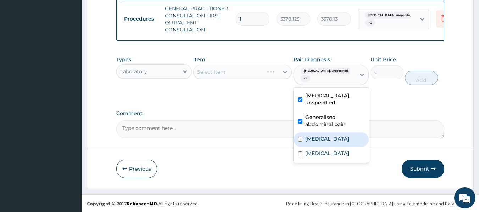
click at [320, 139] on div "Q fever" at bounding box center [330, 140] width 75 height 15
checkbox input "true"
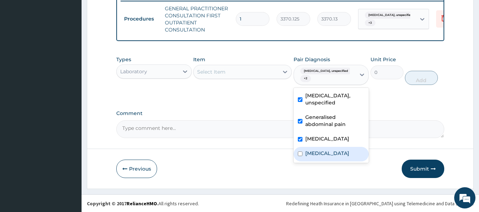
click at [324, 156] on label "Chest pain, unspecified" at bounding box center [327, 153] width 44 height 7
checkbox input "true"
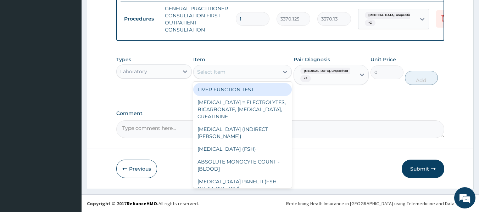
click at [226, 78] on div "Select Item" at bounding box center [235, 71] width 85 height 11
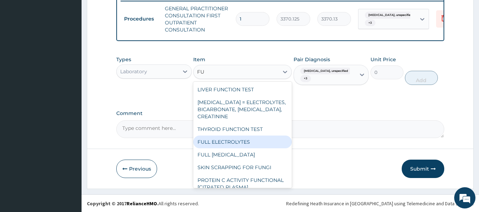
type input "F"
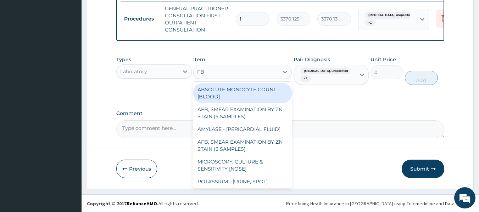
type input "FBC"
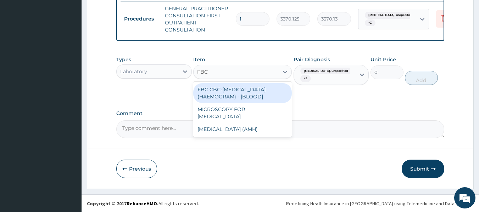
click at [242, 95] on div "FBC CBC-COMPLETE BLOOD COUNT (HAEMOGRAM) - [BLOOD]" at bounding box center [242, 93] width 99 height 20
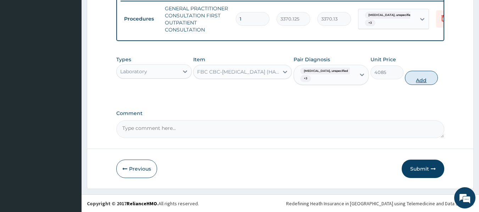
click at [415, 85] on button "Add" at bounding box center [421, 78] width 33 height 14
type input "0"
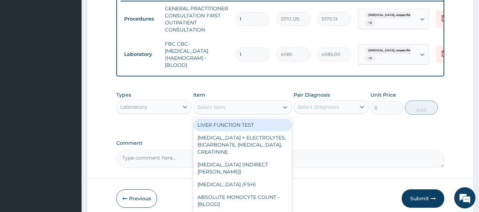
click at [242, 113] on div "Select Item" at bounding box center [235, 107] width 85 height 11
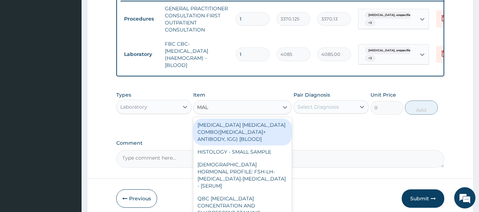
type input "MALA"
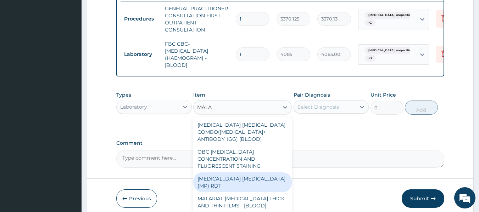
click at [264, 177] on div "MALARIA PARASITE (MP) RDT" at bounding box center [242, 183] width 99 height 20
type input "1531.875"
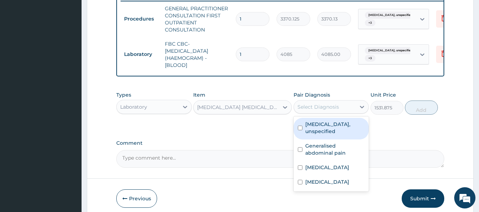
click at [322, 108] on div "Select Diagnosis" at bounding box center [325, 106] width 62 height 11
click at [328, 133] on label "Duodenal ulcer, unspecified" at bounding box center [335, 128] width 60 height 14
checkbox input "true"
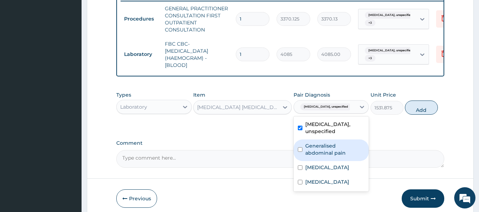
click at [329, 157] on label "Generalised abdominal pain" at bounding box center [335, 149] width 60 height 14
checkbox input "true"
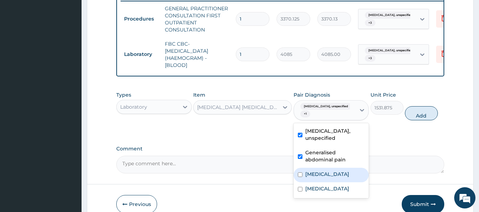
click at [328, 176] on div "Q fever" at bounding box center [330, 175] width 75 height 15
checkbox input "true"
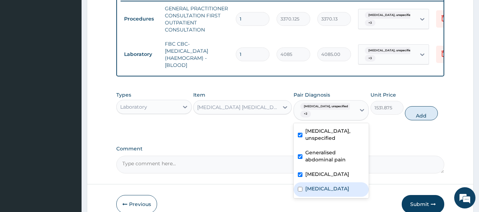
click at [331, 197] on div "Chest pain, unspecified" at bounding box center [330, 189] width 75 height 15
checkbox input "true"
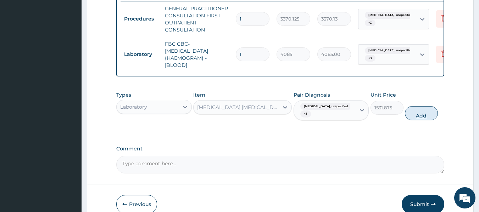
click at [418, 120] on button "Add" at bounding box center [421, 113] width 33 height 14
type input "0"
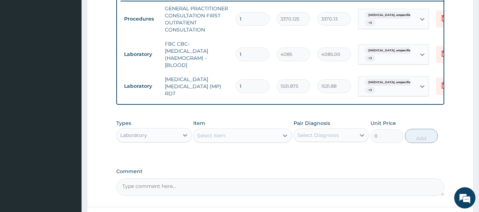
click at [255, 141] on div "Select Item" at bounding box center [235, 135] width 85 height 11
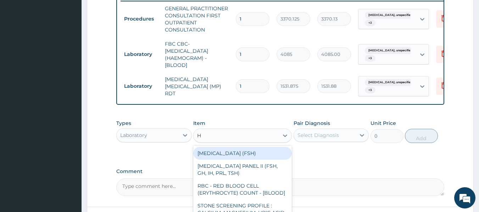
type input "H"
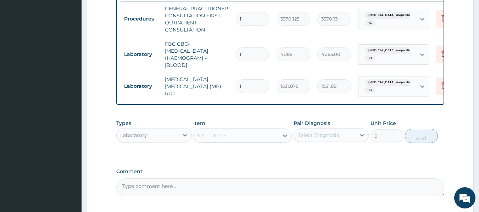
drag, startPoint x: 257, startPoint y: 129, endPoint x: 243, endPoint y: 154, distance: 28.6
click at [243, 154] on div "Types Laboratory Item Select Item Pair Diagnosis Select Diagnosis Unit Price 0 …" at bounding box center [280, 136] width 328 height 41
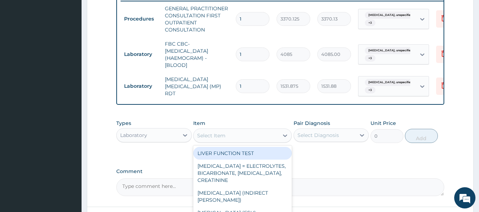
click at [232, 139] on div "Select Item" at bounding box center [235, 135] width 85 height 11
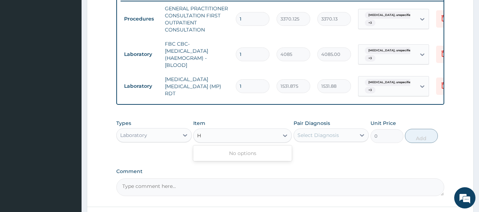
type input "H"
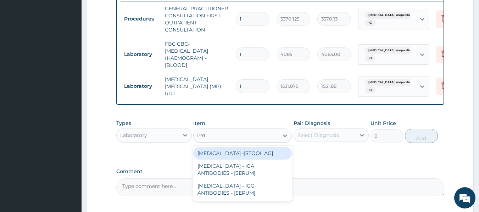
type input "PYLO"
click at [266, 160] on div "HELICOBACTER PYLORI -[STOOL AG]" at bounding box center [242, 153] width 99 height 13
type input "13200"
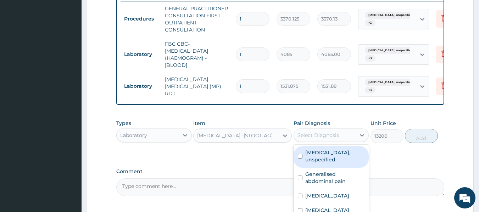
click at [322, 137] on div "Select Diagnosis" at bounding box center [317, 135] width 41 height 7
click at [321, 159] on label "Duodenal ulcer, unspecified" at bounding box center [335, 156] width 60 height 14
checkbox input "true"
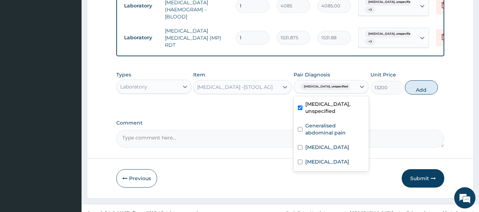
scroll to position [332, 0]
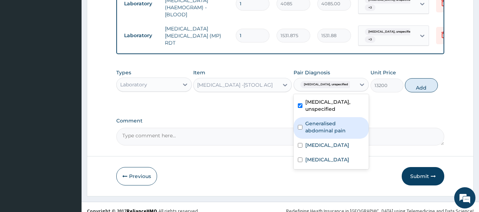
click at [344, 134] on label "Generalised abdominal pain" at bounding box center [335, 127] width 60 height 14
checkbox input "true"
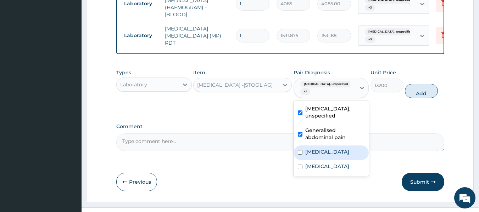
click at [325, 154] on div "Q fever" at bounding box center [330, 153] width 75 height 15
checkbox input "true"
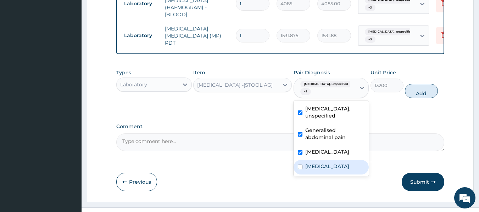
click at [330, 175] on div "Chest pain, unspecified" at bounding box center [330, 167] width 75 height 15
checkbox input "true"
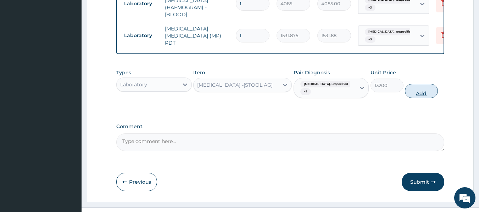
click at [421, 97] on button "Add" at bounding box center [421, 91] width 33 height 14
type input "0"
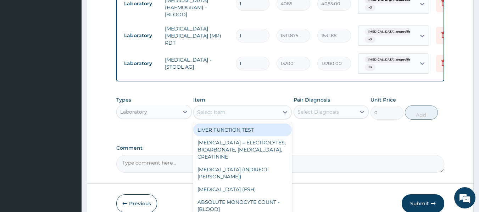
click at [221, 115] on div "Select Item" at bounding box center [211, 112] width 28 height 7
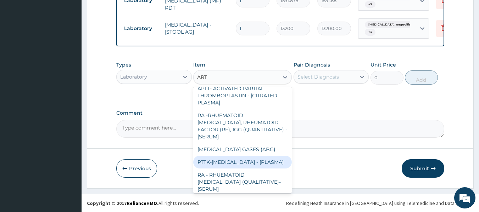
scroll to position [0, 0]
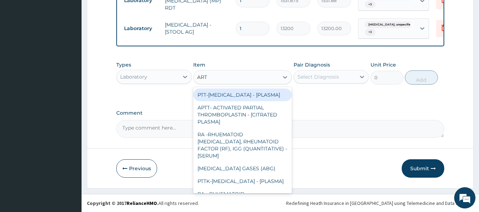
type input "ART"
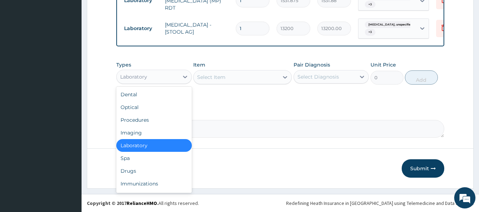
click at [161, 76] on div "Laboratory" at bounding box center [148, 76] width 62 height 11
click at [148, 168] on div "Drugs" at bounding box center [153, 171] width 75 height 13
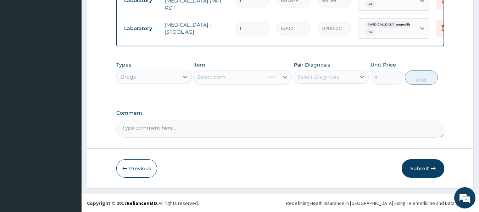
click at [215, 75] on div "Select Item" at bounding box center [242, 77] width 99 height 14
click at [218, 75] on div "Select Item" at bounding box center [242, 77] width 99 height 14
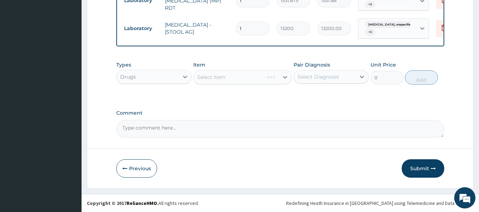
click at [257, 73] on div "Select Item" at bounding box center [242, 77] width 99 height 14
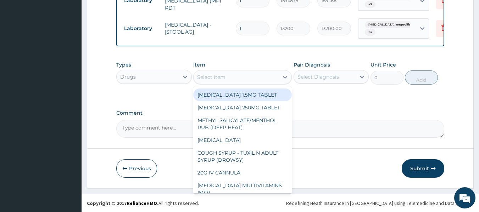
click at [258, 77] on div "Select Item" at bounding box center [235, 77] width 85 height 11
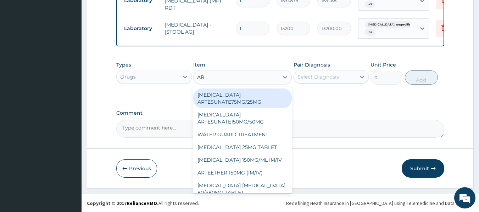
type input "ART"
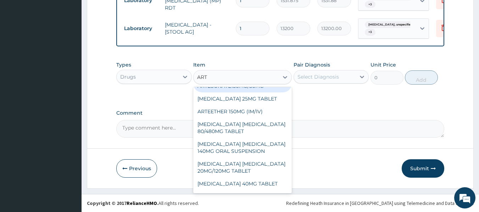
scroll to position [35, 0]
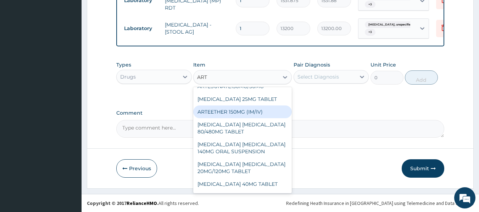
click at [249, 113] on div "ARTEETHER 150MG (IM/IV)" at bounding box center [242, 112] width 99 height 13
type input "1614"
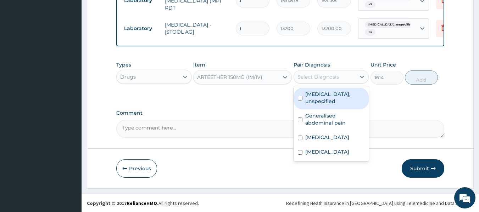
drag, startPoint x: 326, startPoint y: 77, endPoint x: 320, endPoint y: 97, distance: 20.7
click at [320, 84] on div "option Chest pain, unspecified, selected. option Duodenal ulcer, unspecified fo…" at bounding box center [330, 76] width 75 height 13
click at [320, 97] on label "Duodenal ulcer, unspecified" at bounding box center [335, 98] width 60 height 14
checkbox input "true"
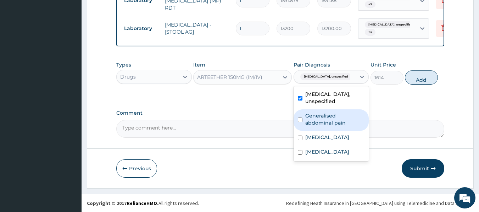
click at [319, 117] on label "Generalised abdominal pain" at bounding box center [335, 119] width 60 height 14
checkbox input "true"
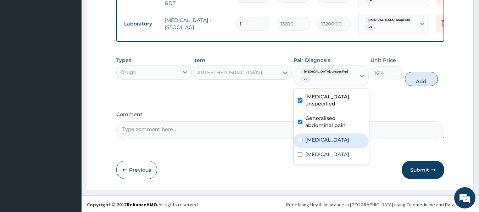
click at [319, 140] on div "Q fever" at bounding box center [330, 141] width 75 height 15
checkbox input "true"
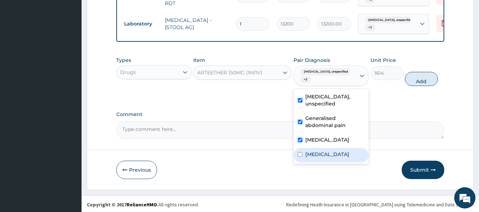
click at [322, 158] on label "Chest pain, unspecified" at bounding box center [327, 154] width 44 height 7
checkbox input "true"
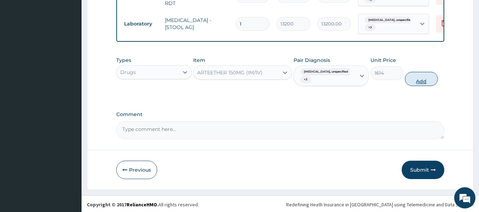
click at [417, 81] on button "Add" at bounding box center [421, 79] width 33 height 14
type input "0"
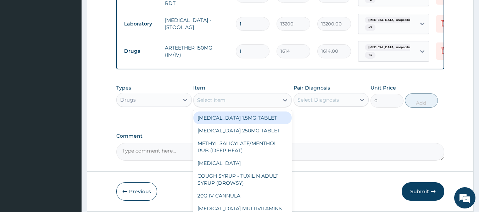
click at [247, 105] on div "Select Item" at bounding box center [235, 100] width 85 height 11
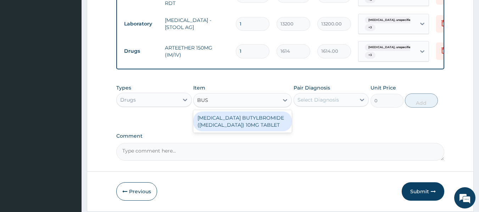
type input "BUSC"
click at [257, 126] on div "[MEDICAL_DATA] BUTYLBROMIDE ([MEDICAL_DATA]) 10MG TABLET" at bounding box center [242, 122] width 99 height 20
type input "69"
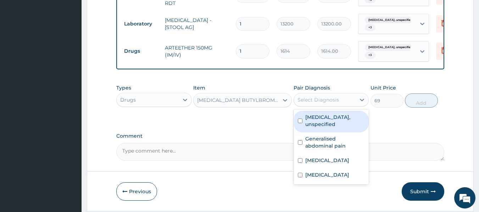
click at [321, 103] on div "Select Diagnosis" at bounding box center [317, 99] width 41 height 7
click at [321, 125] on label "Duodenal ulcer, unspecified" at bounding box center [335, 121] width 60 height 14
checkbox input "true"
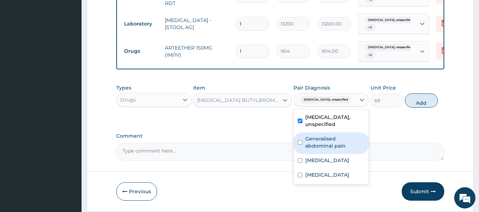
click at [322, 147] on label "Generalised abdominal pain" at bounding box center [335, 142] width 60 height 14
checkbox input "true"
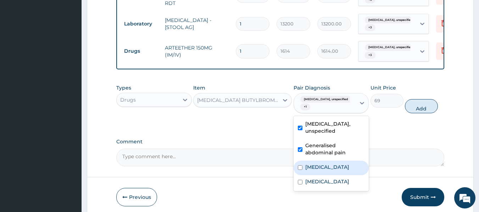
click at [321, 171] on label "Q fever" at bounding box center [327, 167] width 44 height 7
checkbox input "true"
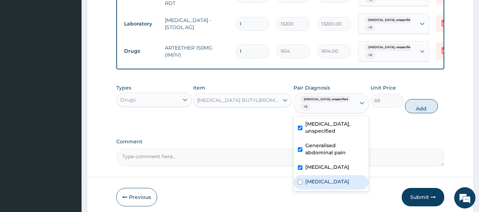
click at [328, 190] on div "Chest pain, unspecified" at bounding box center [330, 182] width 75 height 15
checkbox input "true"
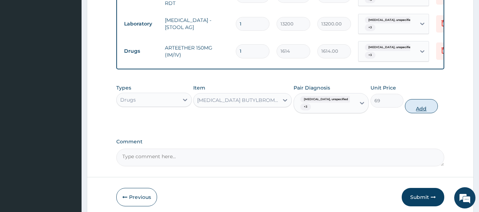
click at [425, 106] on button "Add" at bounding box center [421, 106] width 33 height 14
type input "0"
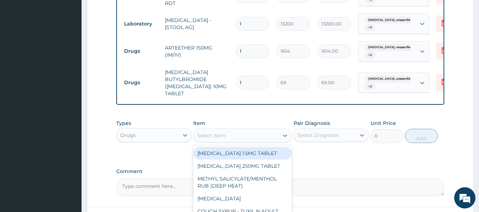
click at [232, 141] on div "Select Item" at bounding box center [235, 135] width 85 height 11
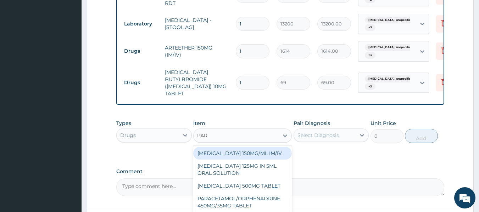
type input "PARA"
click at [268, 157] on div "[MEDICAL_DATA] 150MG/ML IM/IV" at bounding box center [242, 153] width 99 height 13
type input "300"
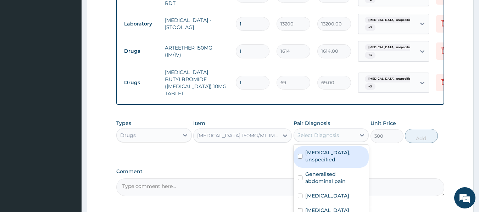
drag, startPoint x: 319, startPoint y: 142, endPoint x: 318, endPoint y: 165, distance: 22.7
click at [318, 142] on div "option Chest pain, unspecified, selected. option Duodenal ulcer, unspecified fo…" at bounding box center [330, 135] width 75 height 13
click at [318, 163] on label "Duodenal ulcer, unspecified" at bounding box center [335, 156] width 60 height 14
checkbox input "true"
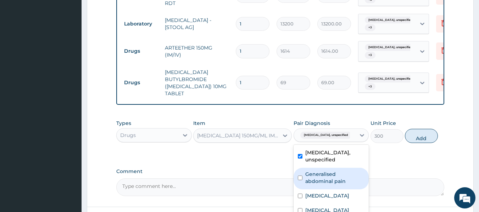
click at [324, 180] on label "Generalised abdominal pain" at bounding box center [335, 178] width 60 height 14
checkbox input "true"
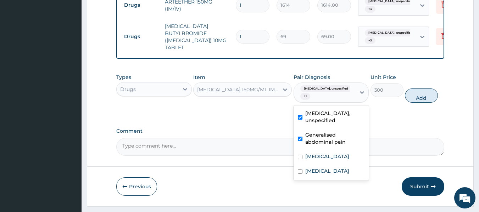
scroll to position [418, 0]
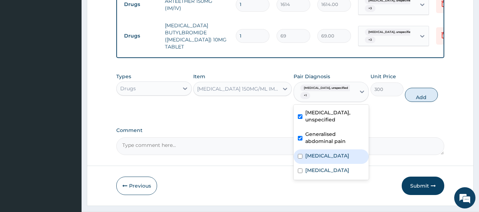
click at [330, 157] on div "Q fever" at bounding box center [330, 157] width 75 height 15
checkbox input "true"
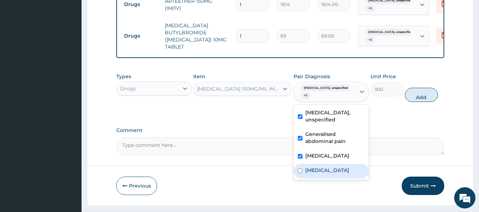
click at [333, 172] on label "Chest pain, unspecified" at bounding box center [327, 170] width 44 height 7
checkbox input "true"
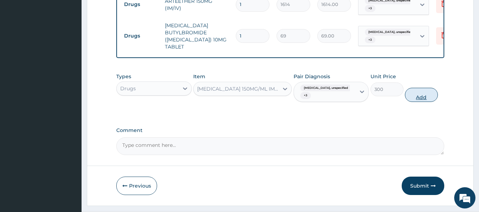
click at [428, 97] on button "Add" at bounding box center [421, 95] width 33 height 14
type input "0"
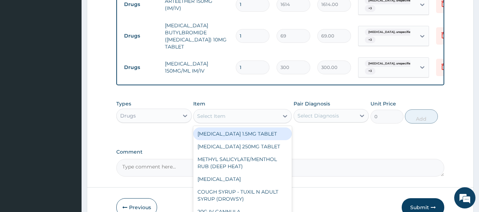
click at [240, 120] on div "Select Item" at bounding box center [235, 116] width 85 height 11
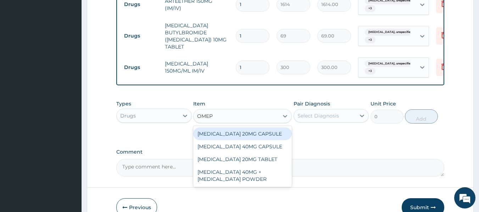
type input "OMEPR"
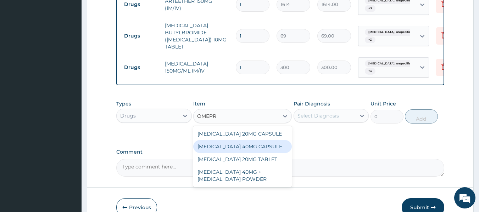
click at [260, 149] on div "OMEPRAZOLE 40MG CAPSULE" at bounding box center [242, 146] width 99 height 13
type input "180"
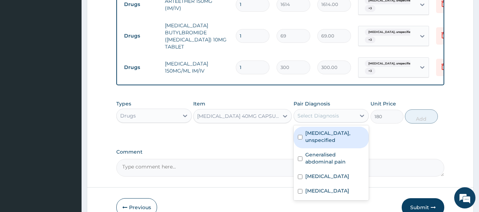
click at [316, 114] on div "Select Diagnosis" at bounding box center [325, 115] width 62 height 11
click at [317, 133] on div "Duodenal ulcer, unspecified" at bounding box center [330, 138] width 75 height 22
checkbox input "true"
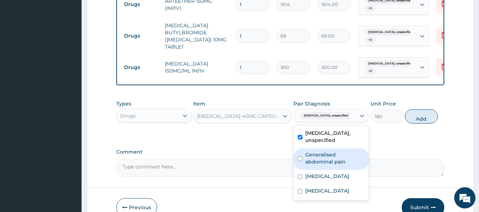
click at [320, 157] on label "Generalised abdominal pain" at bounding box center [335, 158] width 60 height 14
checkbox input "true"
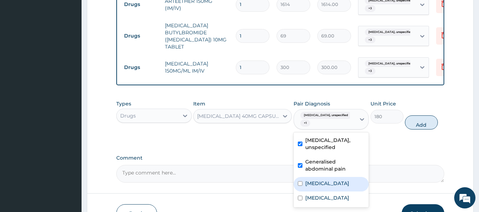
click at [322, 184] on div "Q fever" at bounding box center [330, 184] width 75 height 15
checkbox input "true"
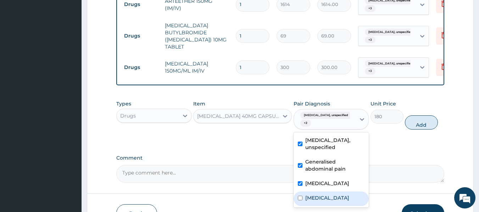
click at [326, 202] on label "Chest pain, unspecified" at bounding box center [327, 198] width 44 height 7
checkbox input "true"
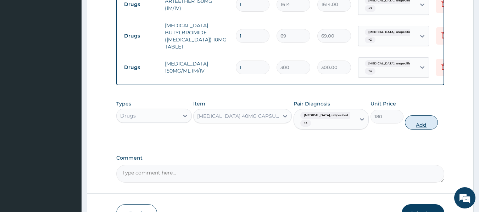
click at [415, 129] on button "Add" at bounding box center [421, 123] width 33 height 14
type input "0"
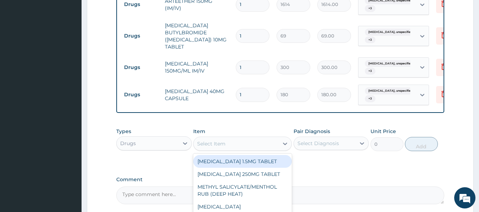
click at [233, 144] on div "Select Item" at bounding box center [235, 143] width 85 height 11
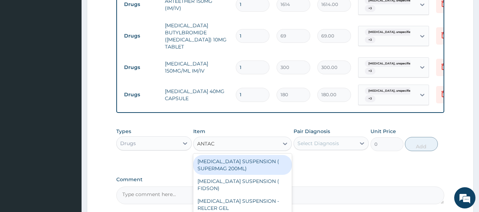
type input "ANTACI"
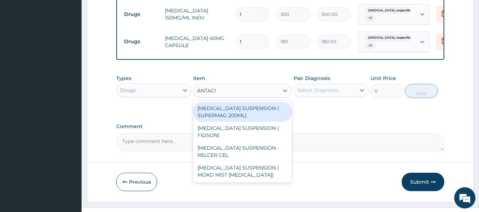
scroll to position [473, 0]
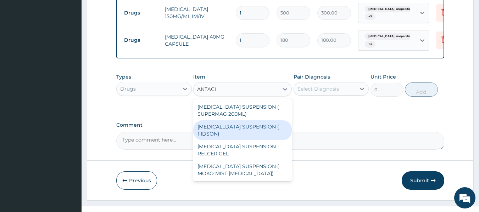
click at [258, 133] on div "ANTACID SUSPENSION ( FIDSON)" at bounding box center [242, 130] width 99 height 20
type input "1248"
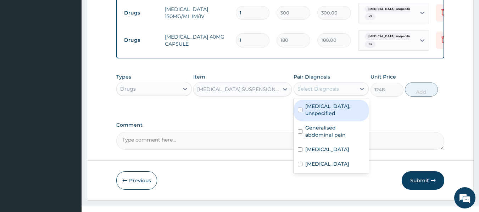
click at [322, 91] on div "Select Diagnosis" at bounding box center [317, 88] width 41 height 7
click at [323, 115] on label "Duodenal ulcer, unspecified" at bounding box center [335, 110] width 60 height 14
checkbox input "true"
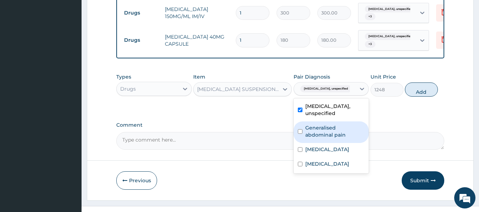
click at [323, 129] on label "Generalised abdominal pain" at bounding box center [335, 131] width 60 height 14
checkbox input "true"
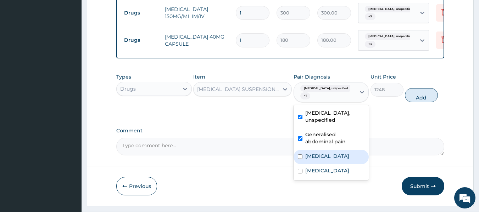
click at [320, 160] on label "Q fever" at bounding box center [327, 156] width 44 height 7
checkbox input "true"
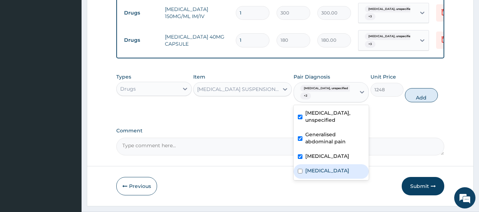
click at [330, 174] on label "Chest pain, unspecified" at bounding box center [327, 170] width 44 height 7
checkbox input "true"
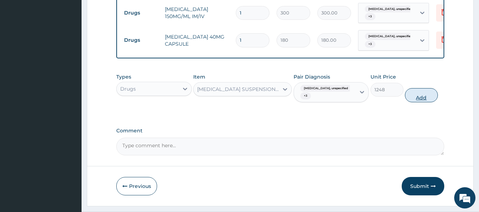
click at [429, 97] on button "Add" at bounding box center [421, 95] width 33 height 14
type input "0"
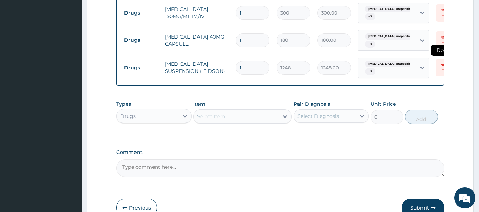
click at [440, 69] on icon at bounding box center [443, 67] width 9 height 9
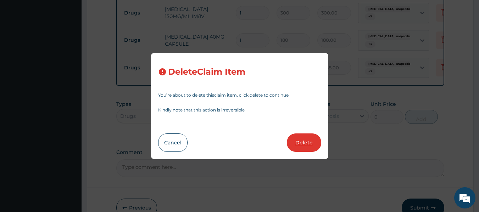
click at [307, 142] on button "Delete" at bounding box center [304, 143] width 34 height 18
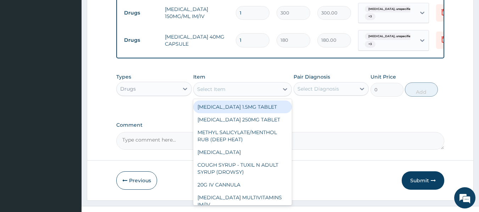
click at [240, 95] on div "Select Item" at bounding box center [235, 89] width 85 height 11
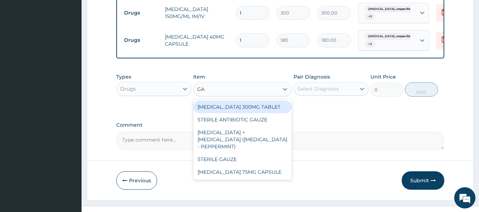
type input "G"
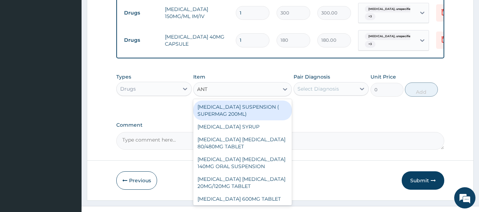
type input "ANTA"
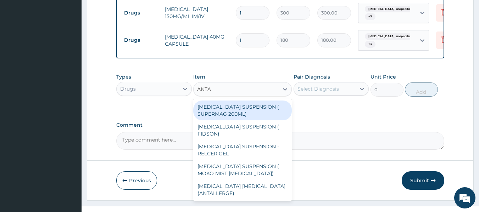
click at [247, 113] on div "ANTACID SUSPENSION ( SUPERMAG 200ML)" at bounding box center [242, 111] width 99 height 20
type input "1182"
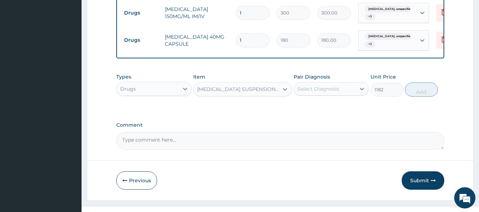
click at [306, 88] on div "Select Diagnosis" at bounding box center [325, 88] width 62 height 11
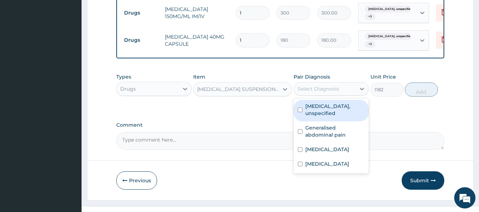
click at [317, 117] on label "Duodenal ulcer, unspecified" at bounding box center [335, 110] width 60 height 14
checkbox input "true"
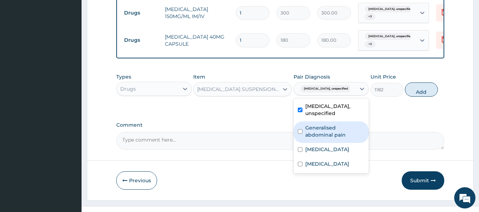
click at [326, 139] on label "Generalised abdominal pain" at bounding box center [335, 131] width 60 height 14
checkbox input "true"
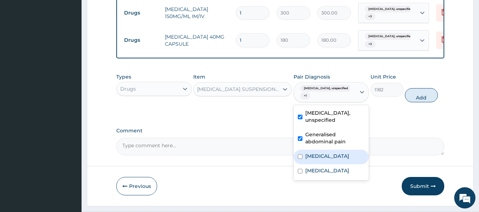
click at [324, 160] on div "Q fever" at bounding box center [330, 157] width 75 height 15
checkbox input "true"
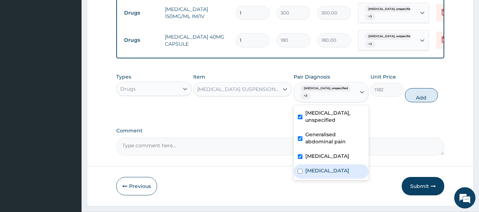
click at [329, 173] on label "Chest pain, unspecified" at bounding box center [327, 170] width 44 height 7
checkbox input "true"
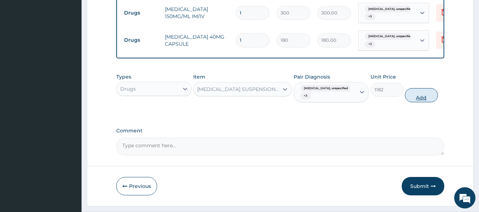
click at [421, 102] on button "Add" at bounding box center [421, 95] width 33 height 14
type input "0"
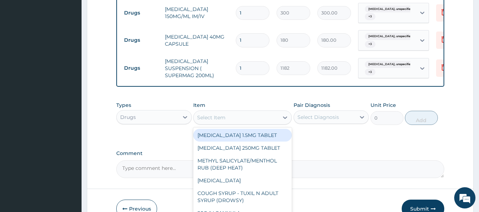
click at [235, 121] on div "Select Item" at bounding box center [235, 117] width 85 height 11
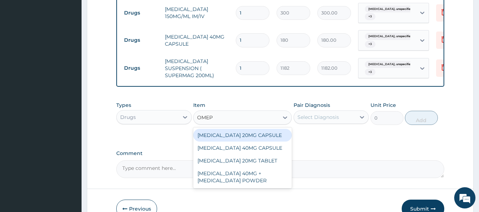
type input "OMEPR"
click at [255, 141] on div "OMEPRAZOLE 20MG CAPSULE" at bounding box center [242, 135] width 99 height 13
type input "100"
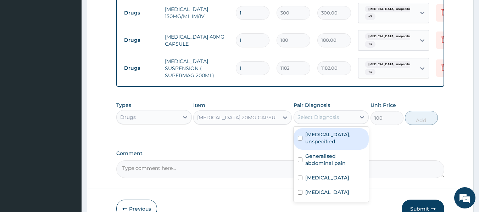
click at [327, 116] on div "Select Diagnosis" at bounding box center [325, 117] width 62 height 11
click at [326, 136] on label "Duodenal ulcer, unspecified" at bounding box center [335, 138] width 60 height 14
checkbox input "true"
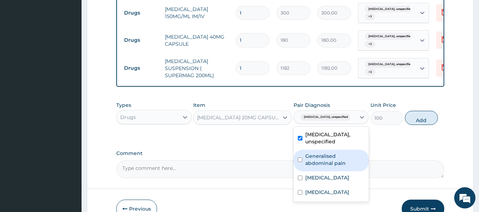
click at [323, 162] on label "Generalised abdominal pain" at bounding box center [335, 160] width 60 height 14
checkbox input "true"
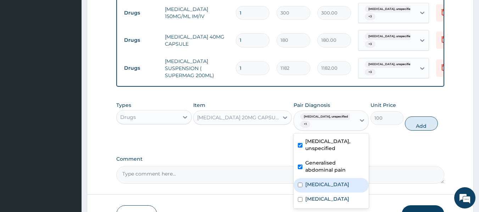
click at [321, 188] on label "Q fever" at bounding box center [327, 184] width 44 height 7
checkbox input "true"
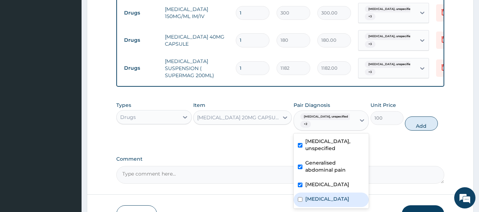
click at [326, 203] on label "Chest pain, unspecified" at bounding box center [327, 199] width 44 height 7
checkbox input "true"
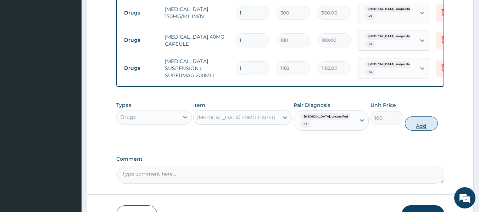
click at [426, 129] on button "Add" at bounding box center [421, 124] width 33 height 14
type input "0"
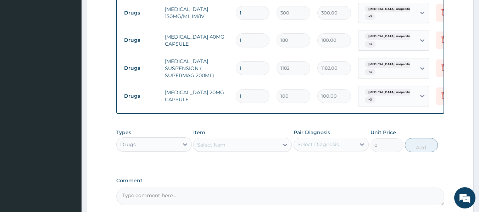
type input "0.00"
type input "2"
type input "200.00"
type input "28"
type input "2800.00"
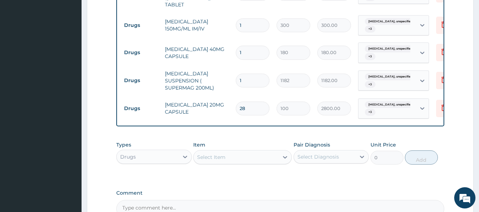
scroll to position [460, 0]
type input "28"
click at [248, 67] on tr "Drugs ANTACID SUSPENSION ( SUPERMAG 200ML) 1 1182 1182.00 Duodenal ulcer, unspe…" at bounding box center [293, 81] width 347 height 28
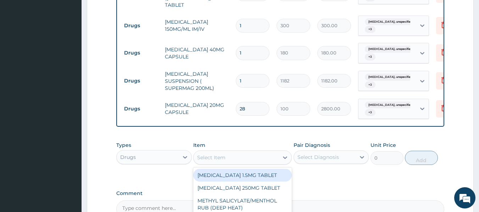
click at [208, 161] on div "Select Item" at bounding box center [211, 157] width 28 height 7
type input "PARA"
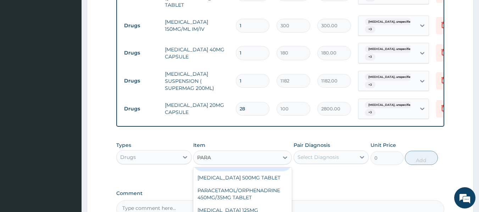
scroll to position [29, 0]
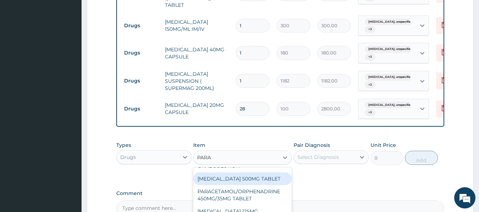
click at [264, 184] on div "PARACETAMOL 500MG TABLET" at bounding box center [242, 179] width 99 height 13
type input "30"
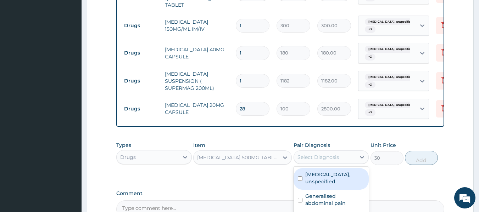
click at [321, 163] on div "Select Diagnosis" at bounding box center [325, 157] width 62 height 11
drag, startPoint x: 322, startPoint y: 179, endPoint x: 374, endPoint y: 180, distance: 51.8
click at [374, 179] on div "Types Drugs Item PARACETAMOL 500MG TABLET Pair Diagnosis option Chest pain, uns…" at bounding box center [280, 158] width 328 height 41
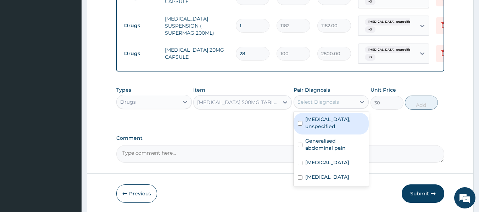
scroll to position [517, 0]
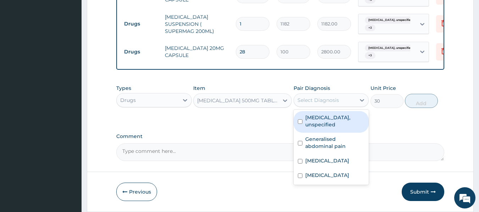
click at [315, 122] on label "Duodenal ulcer, unspecified" at bounding box center [335, 121] width 60 height 14
checkbox input "true"
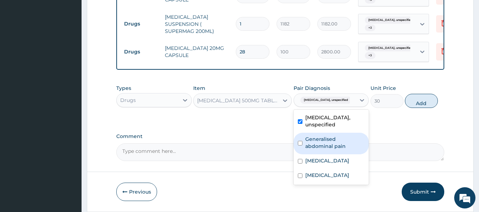
click at [315, 145] on label "Generalised abdominal pain" at bounding box center [335, 143] width 60 height 14
checkbox input "true"
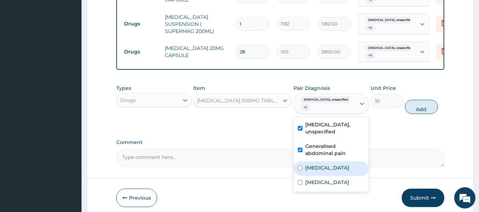
click at [319, 170] on label "Q fever" at bounding box center [327, 167] width 44 height 7
checkbox input "true"
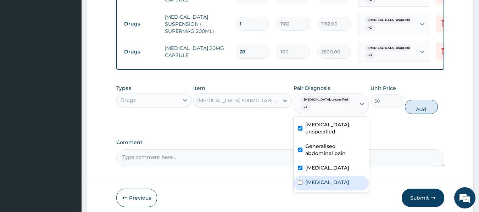
click at [323, 186] on label "Chest pain, unspecified" at bounding box center [327, 182] width 44 height 7
checkbox input "true"
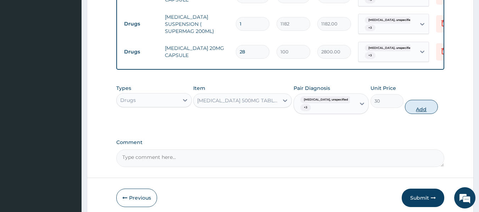
click at [422, 113] on button "Add" at bounding box center [421, 107] width 33 height 14
type input "0"
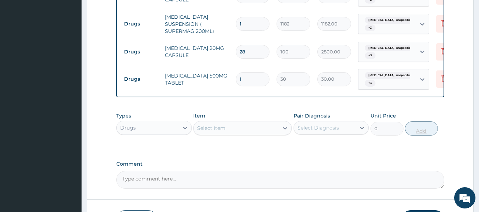
type input "18"
type input "540.00"
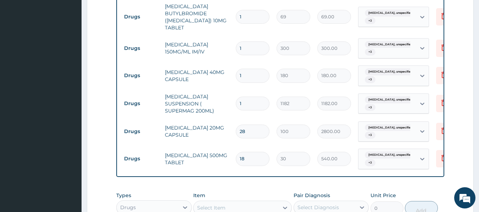
scroll to position [437, 0]
type input "18"
click at [441, 79] on icon at bounding box center [444, 75] width 16 height 17
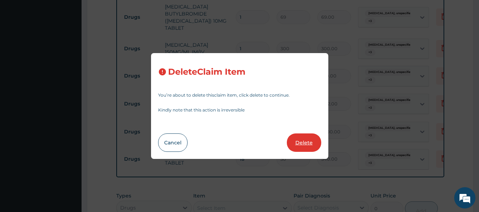
click at [307, 141] on button "Delete" at bounding box center [304, 143] width 34 height 18
type input "1182"
type input "1182.00"
type input "28"
type input "100"
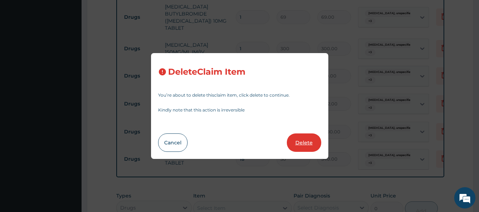
type input "2800.00"
type input "18"
type input "30"
type input "540.00"
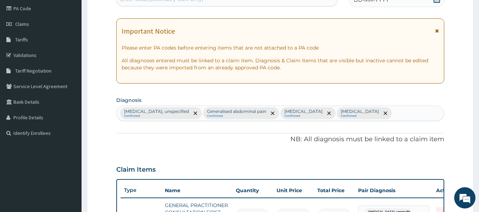
scroll to position [0, 0]
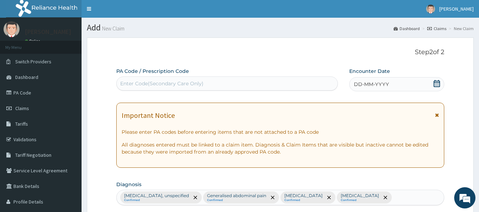
click at [358, 82] on span "DD-MM-YYYY" at bounding box center [371, 84] width 35 height 7
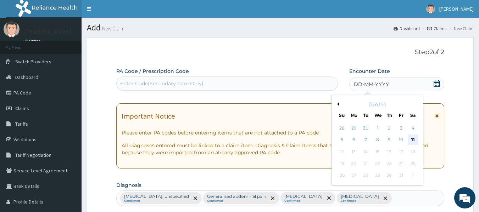
click at [413, 139] on div "11" at bounding box center [412, 140] width 11 height 11
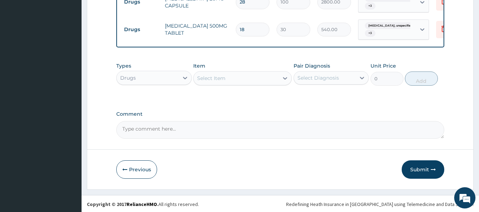
scroll to position [544, 0]
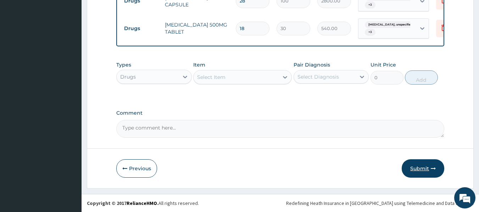
click at [418, 164] on button "Submit" at bounding box center [422, 168] width 43 height 18
click at [415, 171] on button "Submit" at bounding box center [422, 168] width 43 height 18
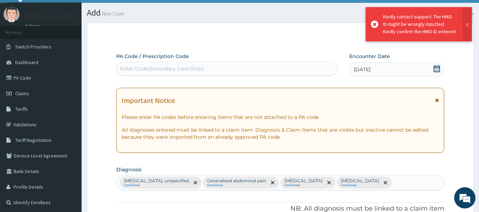
scroll to position [0, 0]
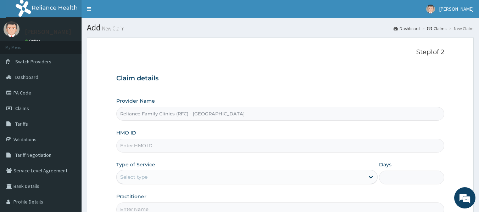
click at [137, 151] on input "HMO ID" at bounding box center [280, 146] width 328 height 14
type input "MPP/10569/A"
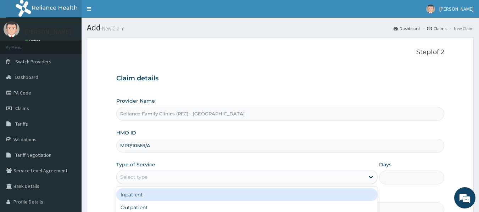
click at [149, 173] on div "Select type" at bounding box center [241, 176] width 248 height 11
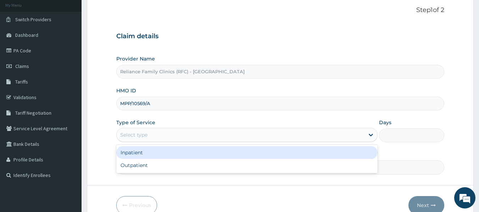
scroll to position [50, 0]
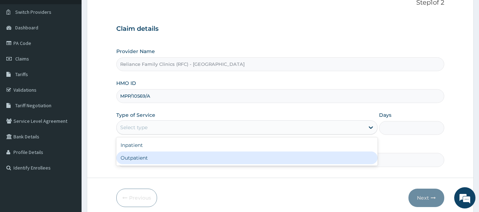
click at [158, 157] on div "Outpatient" at bounding box center [246, 158] width 261 height 13
type input "1"
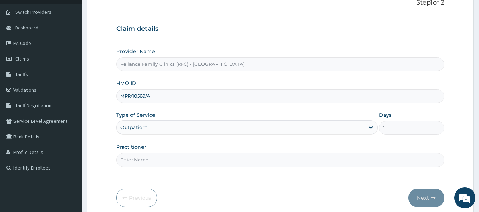
click at [146, 157] on input "Practitioner" at bounding box center [280, 160] width 328 height 14
type input "LOCUM"
click at [422, 193] on button "Next" at bounding box center [426, 198] width 36 height 18
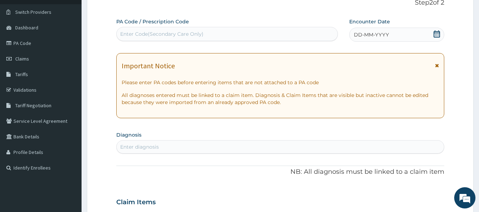
click at [137, 147] on div "Enter diagnosis" at bounding box center [139, 147] width 39 height 7
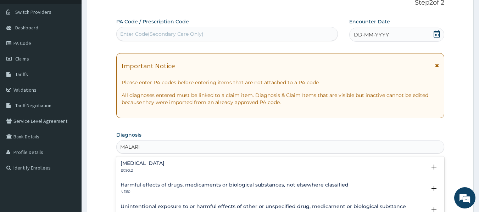
type input "[MEDICAL_DATA]"
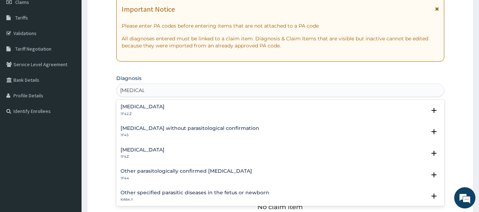
scroll to position [107, 0]
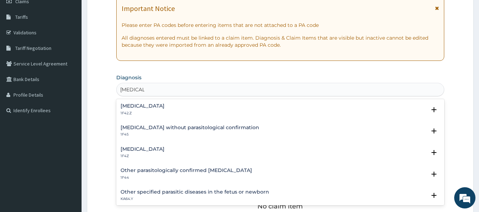
click at [164, 150] on h4 "[MEDICAL_DATA]" at bounding box center [142, 149] width 44 height 5
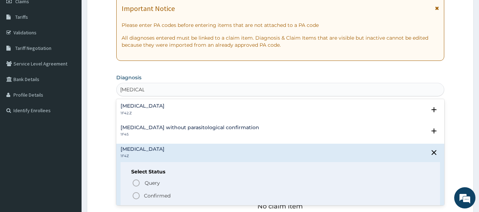
click at [162, 194] on p "Confirmed" at bounding box center [157, 195] width 27 height 7
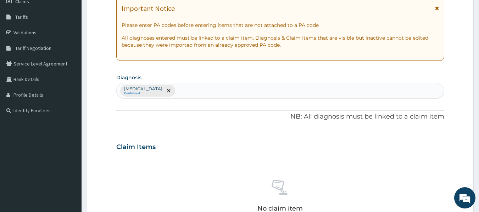
click at [187, 107] on div "PA Code / Prescription Code Enter Code(Secondary Care Only) Encounter Date DD-M…" at bounding box center [280, 145] width 328 height 369
click at [184, 89] on div "[MEDICAL_DATA] Confirmed" at bounding box center [280, 90] width 327 height 15
type input "URINARY TRACT INFECT"
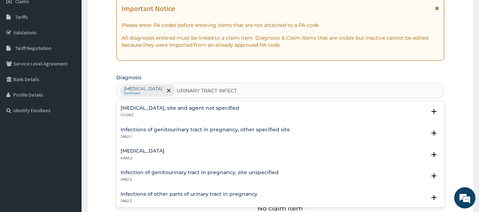
click at [209, 108] on h4 "[MEDICAL_DATA], site and agent not specified" at bounding box center [179, 108] width 119 height 5
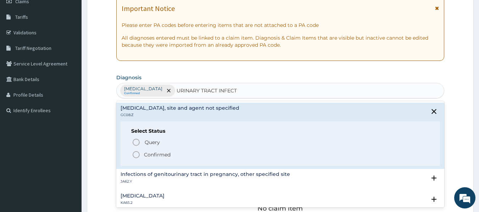
click at [158, 153] on p "Confirmed" at bounding box center [157, 154] width 27 height 7
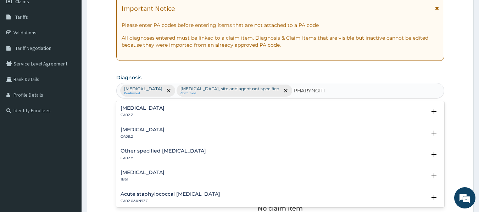
type input "[MEDICAL_DATA]"
click at [164, 109] on h4 "Acute pharyngitis, unspecified" at bounding box center [142, 108] width 44 height 5
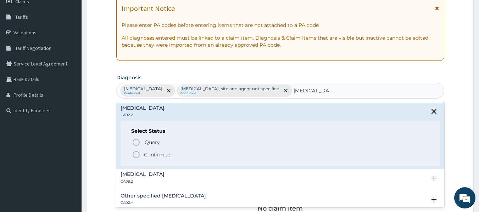
click at [161, 155] on p "Confirmed" at bounding box center [157, 154] width 27 height 7
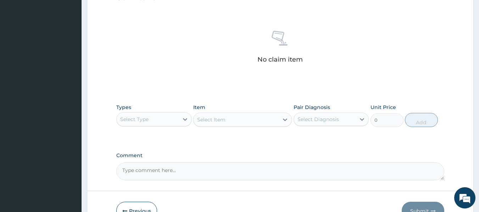
scroll to position [257, 0]
click at [166, 124] on div "Select Type" at bounding box center [148, 118] width 62 height 11
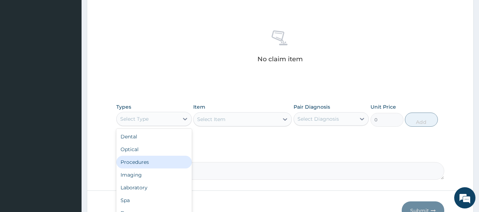
click at [153, 159] on div "Procedures" at bounding box center [153, 162] width 75 height 13
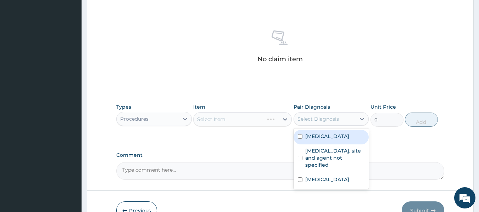
click at [343, 121] on div "Select Diagnosis" at bounding box center [325, 118] width 62 height 11
click at [331, 135] on label "Malaria, unspecified" at bounding box center [327, 136] width 44 height 7
checkbox input "true"
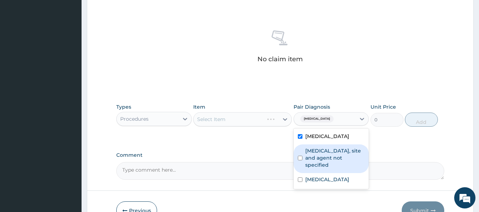
click at [333, 154] on label "Urinary tract infection, site and agent not specified" at bounding box center [335, 157] width 60 height 21
checkbox input "true"
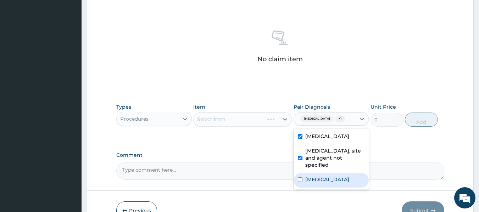
click at [331, 178] on label "Acute pharyngitis, unspecified" at bounding box center [327, 179] width 44 height 7
checkbox input "true"
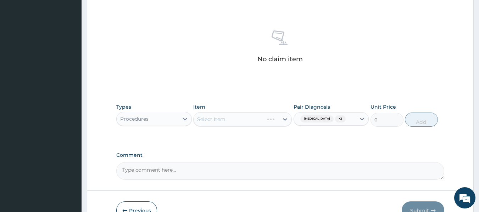
click at [219, 118] on div "Select Item" at bounding box center [242, 119] width 99 height 14
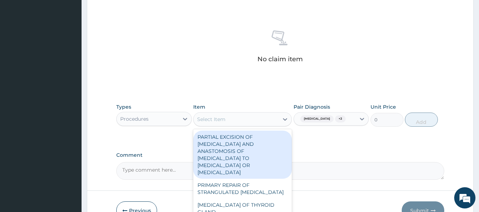
click at [219, 118] on div "Select Item" at bounding box center [211, 119] width 28 height 7
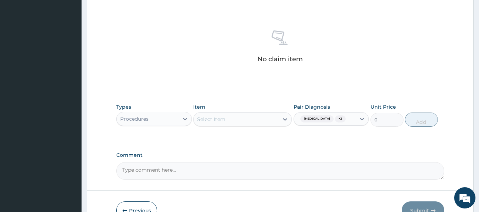
click at [219, 118] on div "Select Item" at bounding box center [211, 119] width 28 height 7
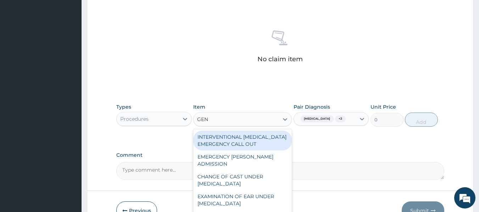
type input "GENE"
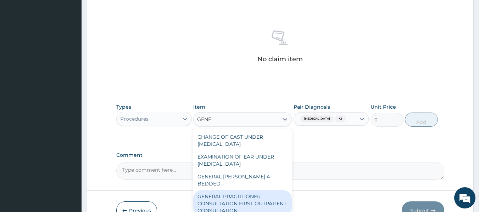
click at [257, 190] on div "GENERAL PRACTITIONER CONSULTATION FIRST OUTPATIENT CONSULTATION" at bounding box center [242, 203] width 99 height 27
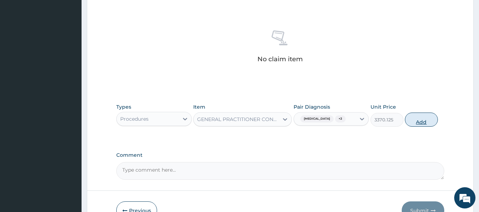
click at [416, 117] on button "Add" at bounding box center [421, 120] width 33 height 14
type input "0"
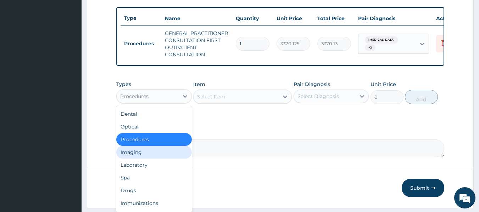
drag, startPoint x: 145, startPoint y: 96, endPoint x: 131, endPoint y: 162, distance: 67.3
click at [131, 103] on div "option Procedures, selected. option Imaging focused, 4 of 10. 10 results availa…" at bounding box center [153, 96] width 75 height 14
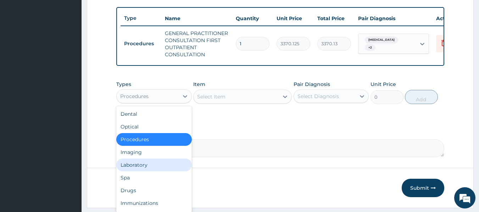
click at [135, 170] on div "Laboratory" at bounding box center [153, 165] width 75 height 13
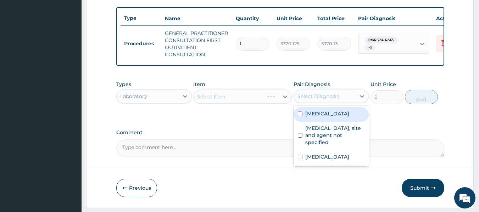
drag, startPoint x: 302, startPoint y: 102, endPoint x: 305, endPoint y: 128, distance: 25.4
click at [305, 103] on div "option Acute pharyngitis, unspecified, selected. option Malaria, unspecified fo…" at bounding box center [330, 96] width 75 height 13
click at [308, 117] on label "Malaria, unspecified" at bounding box center [327, 113] width 44 height 7
checkbox input "true"
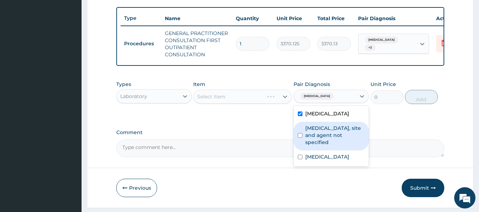
click at [308, 134] on label "Urinary tract infection, site and agent not specified" at bounding box center [335, 135] width 60 height 21
checkbox input "true"
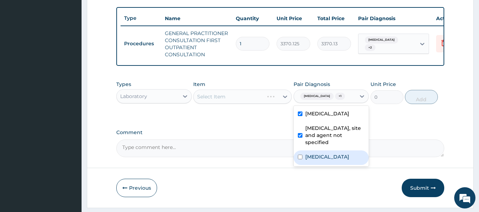
click at [316, 161] on label "Acute pharyngitis, unspecified" at bounding box center [327, 156] width 44 height 7
checkbox input "true"
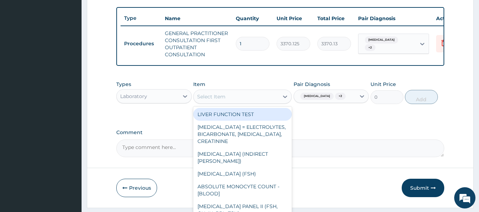
click at [246, 98] on div "Select Item" at bounding box center [235, 96] width 85 height 11
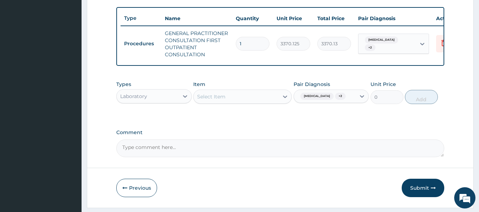
click at [246, 98] on div "Select Item" at bounding box center [235, 96] width 85 height 11
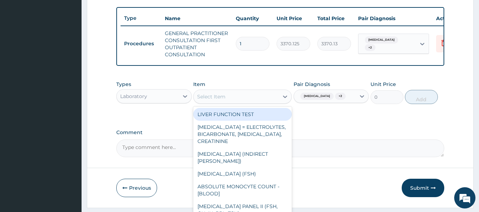
click at [246, 98] on div "Select Item" at bounding box center [235, 96] width 85 height 11
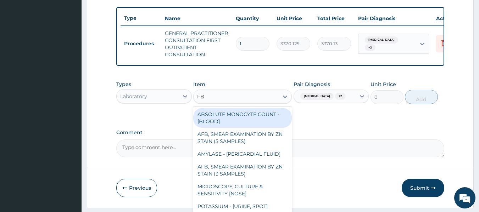
type input "FBC"
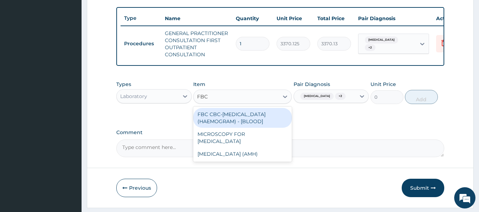
click at [252, 118] on div "FBC CBC-COMPLETE BLOOD COUNT (HAEMOGRAM) - [BLOOD]" at bounding box center [242, 118] width 99 height 20
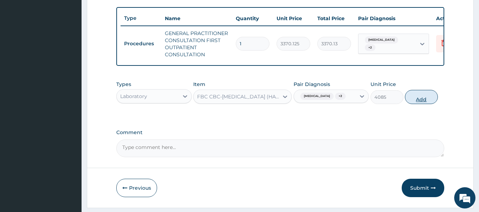
click at [421, 104] on button "Add" at bounding box center [421, 97] width 33 height 14
type input "0"
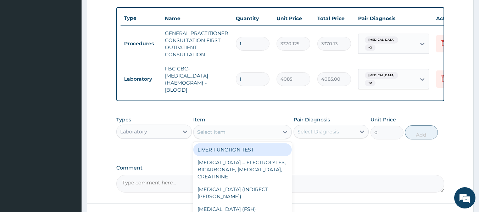
click at [257, 136] on div "Select Item" at bounding box center [235, 131] width 85 height 11
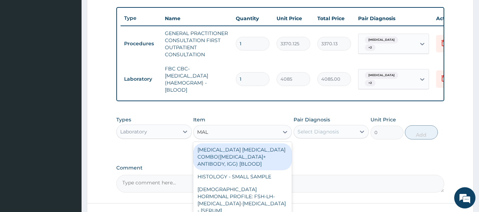
type input "MALA"
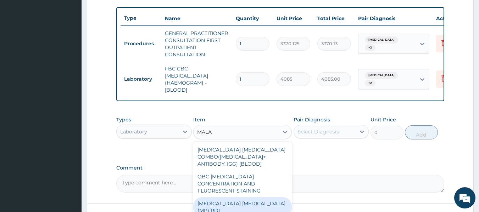
click at [258, 202] on div "MALARIA PARASITE (MP) RDT" at bounding box center [242, 207] width 99 height 20
type input "1531.875"
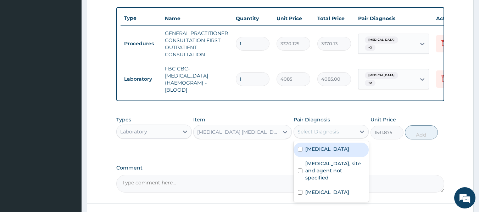
drag, startPoint x: 342, startPoint y: 138, endPoint x: 335, endPoint y: 161, distance: 23.3
click at [335, 139] on div "option Acute pharyngitis, unspecified, selected. option Malaria, unspecified fo…" at bounding box center [330, 131] width 75 height 13
click at [335, 157] on div "Malaria, unspecified" at bounding box center [330, 150] width 75 height 15
checkbox input "true"
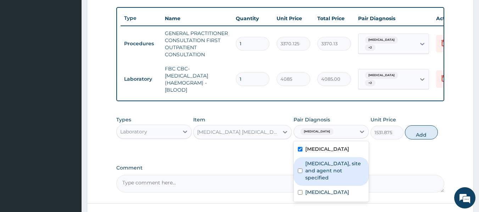
click at [334, 178] on label "[MEDICAL_DATA], site and agent not specified" at bounding box center [335, 170] width 60 height 21
checkbox input "true"
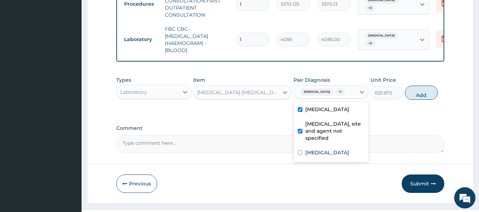
scroll to position [317, 0]
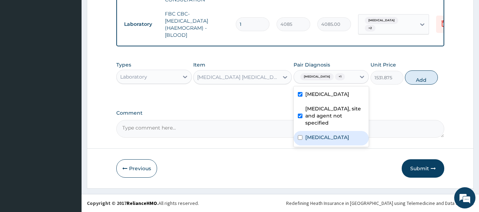
click at [336, 141] on label "Acute pharyngitis, unspecified" at bounding box center [327, 137] width 44 height 7
checkbox input "true"
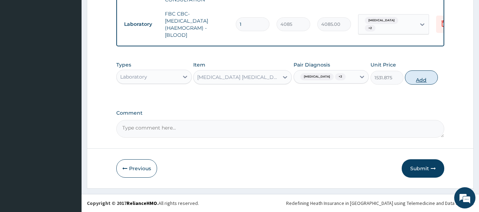
click at [421, 78] on button "Add" at bounding box center [421, 78] width 33 height 14
type input "0"
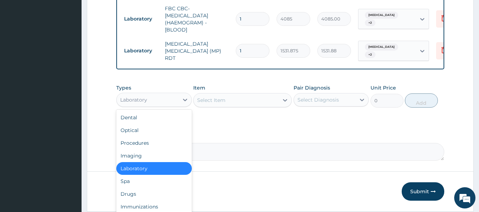
click at [163, 100] on div "Laboratory" at bounding box center [148, 99] width 62 height 11
click at [144, 195] on div "Drugs" at bounding box center [153, 194] width 75 height 13
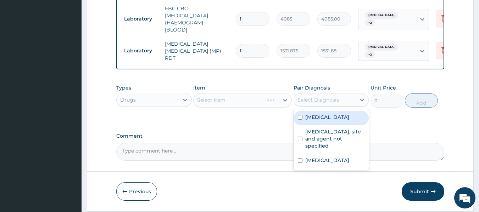
click at [333, 103] on div "Select Diagnosis" at bounding box center [317, 99] width 41 height 7
click at [334, 121] on label "Malaria, unspecified" at bounding box center [327, 117] width 44 height 7
checkbox input "true"
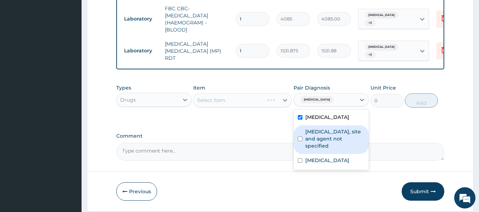
click at [332, 145] on label "Urinary tract infection, site and agent not specified" at bounding box center [335, 138] width 60 height 21
checkbox input "true"
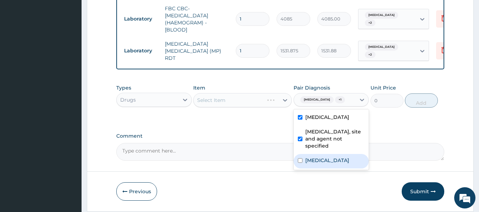
click at [331, 169] on div "Acute pharyngitis, unspecified" at bounding box center [330, 161] width 75 height 15
checkbox input "true"
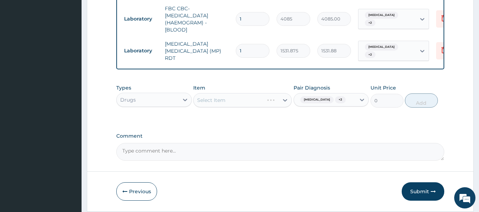
click at [222, 104] on div "Select Item" at bounding box center [242, 100] width 99 height 14
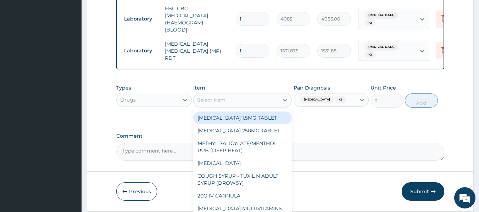
click at [222, 104] on div "Select Item" at bounding box center [211, 100] width 28 height 7
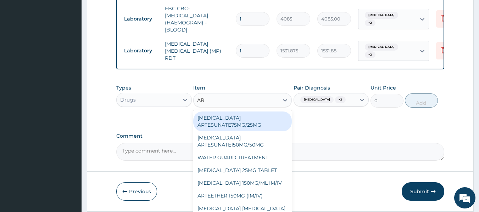
type input "ART"
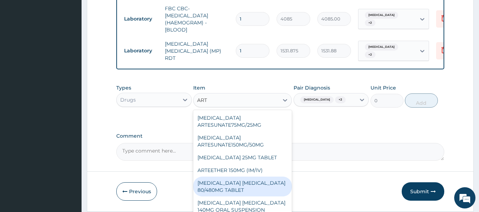
click at [258, 192] on div "[MEDICAL_DATA] [MEDICAL_DATA] 80/480MG TABLET" at bounding box center [242, 187] width 99 height 20
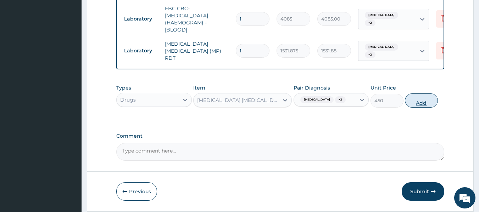
click at [426, 108] on button "Add" at bounding box center [421, 101] width 33 height 14
type input "0"
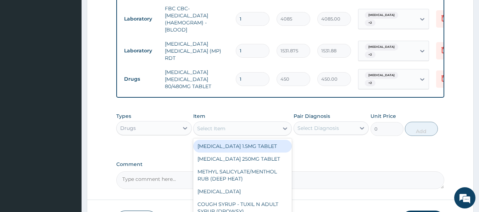
click at [222, 132] on div "Select Item" at bounding box center [211, 128] width 28 height 7
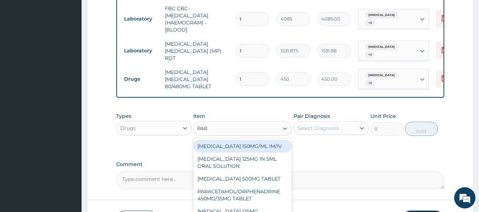
type input "PARA"
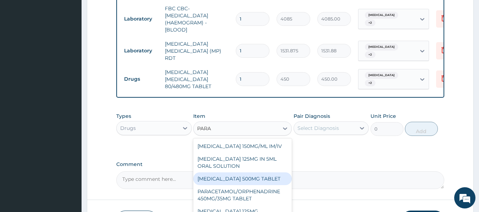
click at [258, 185] on div "[MEDICAL_DATA] 500MG TABLET" at bounding box center [242, 179] width 99 height 13
type input "30"
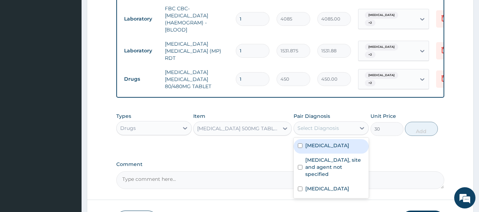
click at [322, 132] on div "Select Diagnosis" at bounding box center [317, 128] width 41 height 7
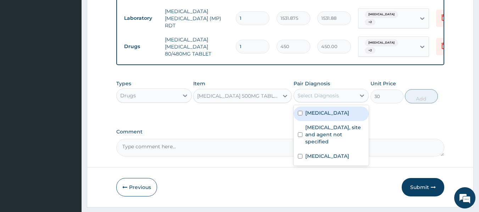
scroll to position [372, 0]
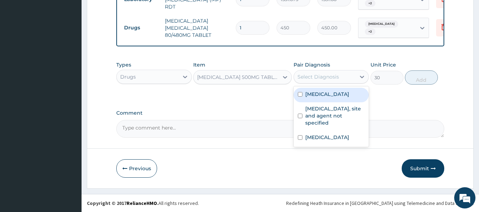
click at [329, 100] on div "[MEDICAL_DATA]" at bounding box center [330, 95] width 75 height 15
checkbox input "true"
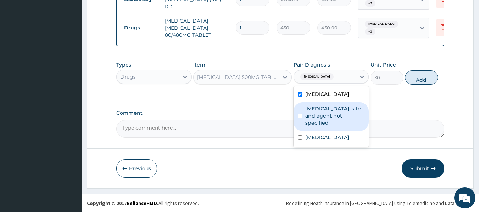
click at [330, 113] on label "[MEDICAL_DATA], site and agent not specified" at bounding box center [335, 115] width 60 height 21
checkbox input "true"
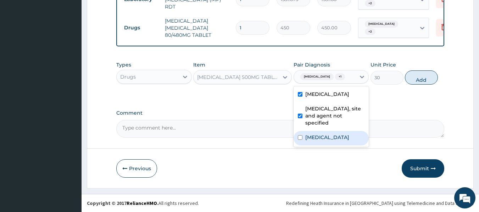
click at [333, 137] on label "[MEDICAL_DATA]" at bounding box center [327, 137] width 44 height 7
checkbox input "true"
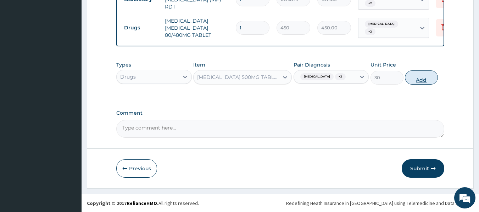
click at [427, 73] on button "Add" at bounding box center [421, 78] width 33 height 14
type input "0"
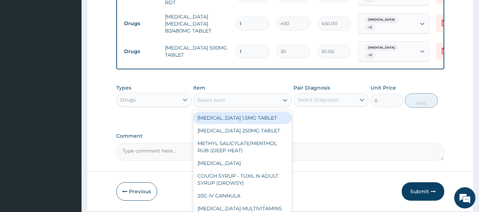
click at [211, 104] on div "Select Item" at bounding box center [211, 100] width 28 height 7
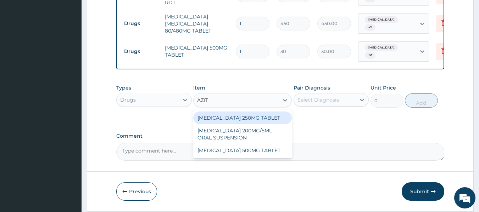
type input "AZITH"
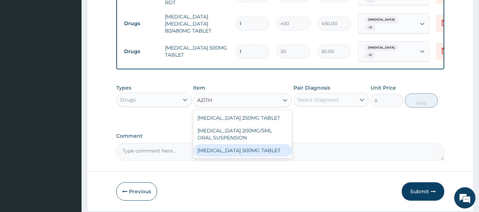
click at [237, 157] on div "[MEDICAL_DATA] 500MG TABLET" at bounding box center [242, 150] width 99 height 13
type input "690"
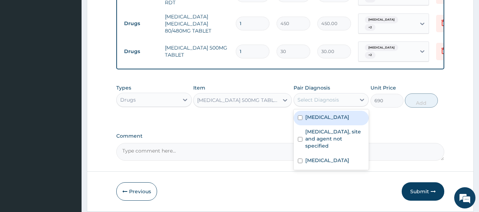
click at [350, 101] on div "Select Diagnosis" at bounding box center [325, 99] width 62 height 11
click at [345, 118] on label "[MEDICAL_DATA]" at bounding box center [327, 117] width 44 height 7
checkbox input "true"
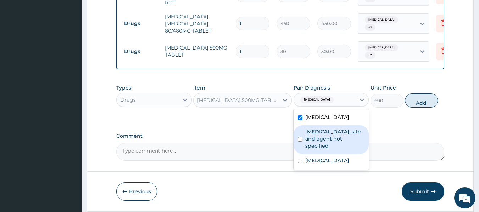
click at [340, 137] on label "[MEDICAL_DATA], site and agent not specified" at bounding box center [335, 138] width 60 height 21
checkbox input "true"
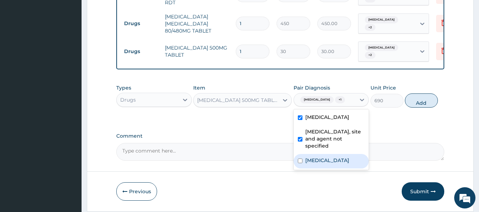
click at [340, 164] on label "[MEDICAL_DATA]" at bounding box center [327, 160] width 44 height 7
checkbox input "true"
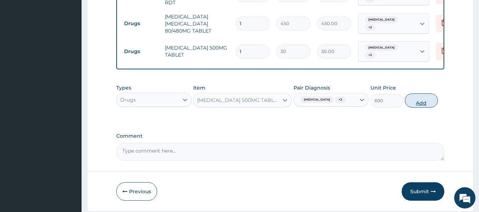
click at [424, 105] on button "Add" at bounding box center [421, 101] width 33 height 14
type input "0"
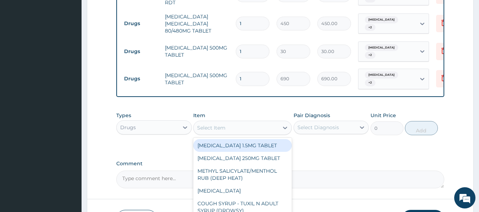
click at [264, 132] on div "Select Item" at bounding box center [235, 127] width 85 height 11
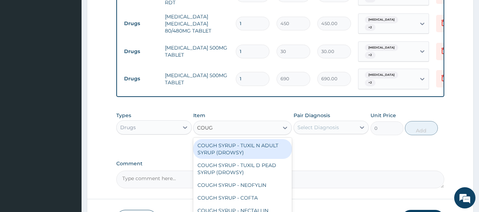
type input "COUGH"
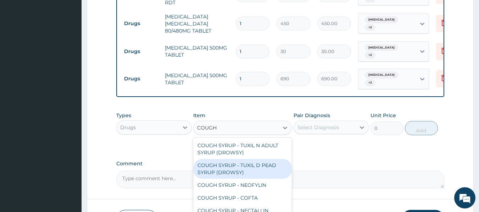
click at [262, 168] on div "COUGH SYRUP - TUXIL D PEAD SYRUP (DROWSY)" at bounding box center [242, 169] width 99 height 20
type input "2000"
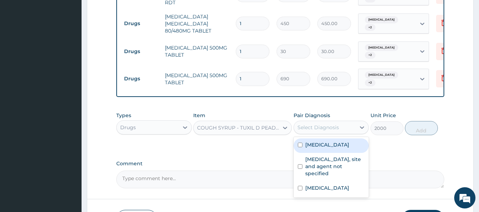
click at [343, 130] on div "Select Diagnosis" at bounding box center [325, 127] width 62 height 11
click at [335, 145] on div "[MEDICAL_DATA]" at bounding box center [330, 146] width 75 height 15
checkbox input "true"
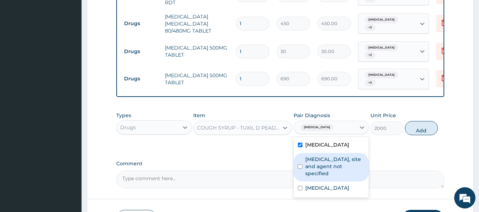
click at [325, 170] on label "[MEDICAL_DATA], site and agent not specified" at bounding box center [335, 166] width 60 height 21
checkbox input "true"
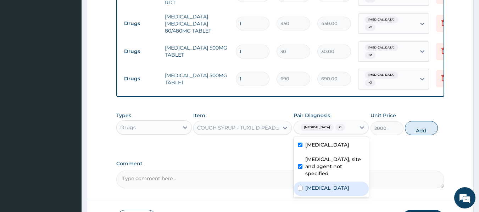
click at [328, 192] on label "[MEDICAL_DATA]" at bounding box center [327, 188] width 44 height 7
checkbox input "true"
click at [419, 127] on button "Add" at bounding box center [421, 128] width 33 height 14
type input "0"
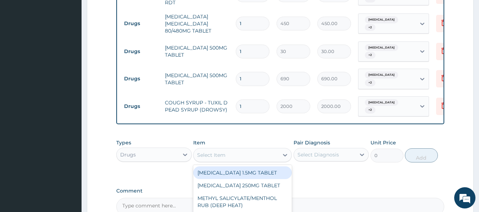
click at [229, 156] on div "Select Item" at bounding box center [235, 155] width 85 height 11
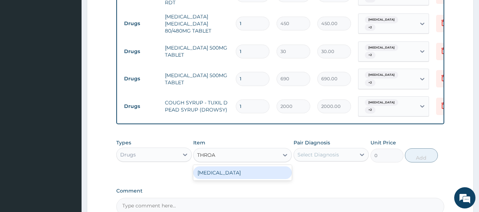
type input "THROAT"
click at [235, 176] on div "[MEDICAL_DATA]" at bounding box center [242, 173] width 99 height 13
type input "96"
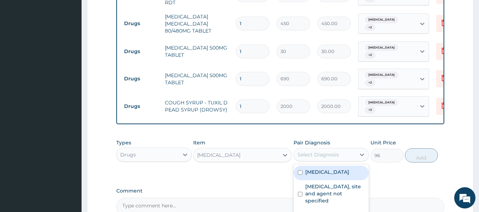
drag, startPoint x: 311, startPoint y: 159, endPoint x: 264, endPoint y: 179, distance: 51.7
click at [264, 177] on div "Types Drugs Item THROAT LOZENGE Pair Diagnosis option Acute pharyngitis, unspec…" at bounding box center [280, 156] width 328 height 41
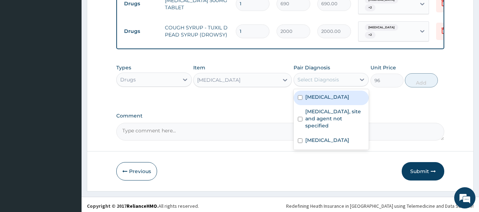
scroll to position [448, 0]
click at [316, 98] on label "[MEDICAL_DATA]" at bounding box center [327, 96] width 44 height 7
checkbox input "true"
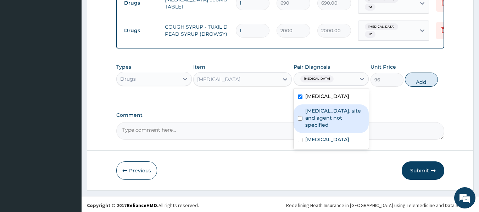
click at [311, 117] on label "[MEDICAL_DATA], site and agent not specified" at bounding box center [335, 117] width 60 height 21
checkbox input "true"
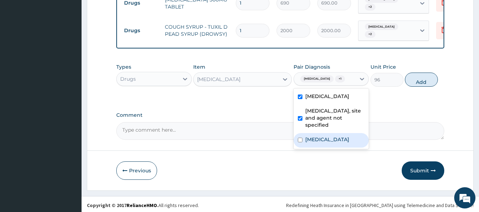
click at [314, 141] on label "[MEDICAL_DATA]" at bounding box center [327, 139] width 44 height 7
checkbox input "true"
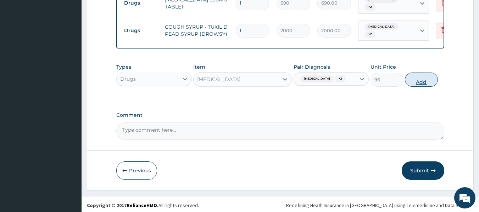
click at [413, 84] on button "Add" at bounding box center [421, 80] width 33 height 14
type input "0"
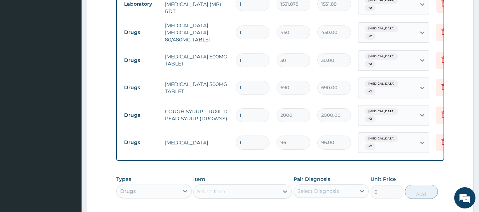
scroll to position [365, 0]
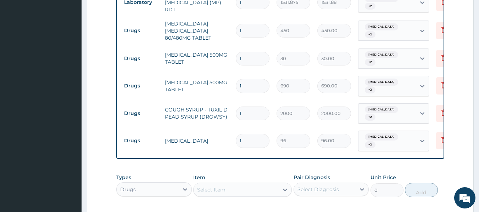
click at [253, 30] on input "1" at bounding box center [253, 31] width 34 height 14
type input "0.00"
type input "6"
type input "2700.00"
type input "6"
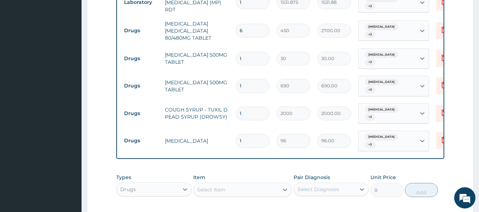
click at [244, 55] on input "1" at bounding box center [253, 59] width 34 height 14
type input "18"
type input "540.00"
type input "18"
click at [249, 86] on input "1" at bounding box center [253, 86] width 34 height 14
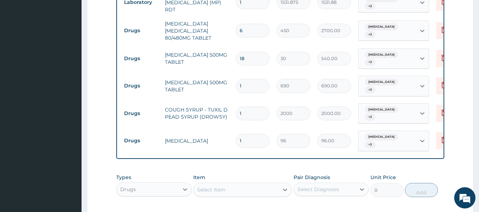
type input "0.00"
type input "5"
type input "3450.00"
type input "5"
click at [249, 141] on input "1" at bounding box center [253, 141] width 34 height 14
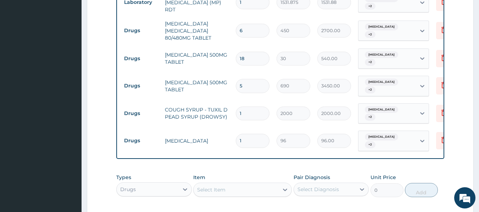
type input "18"
type input "1728.00"
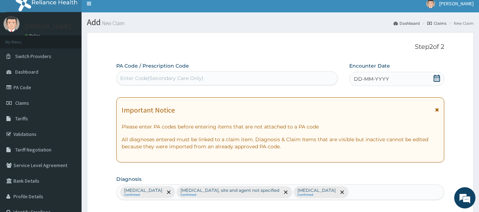
scroll to position [0, 0]
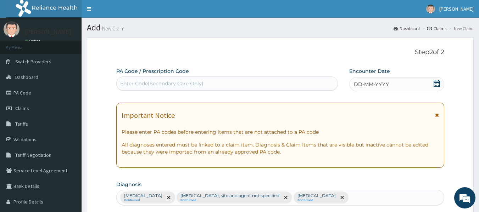
type input "18"
click at [357, 83] on span "DD-MM-YYYY" at bounding box center [371, 84] width 35 height 7
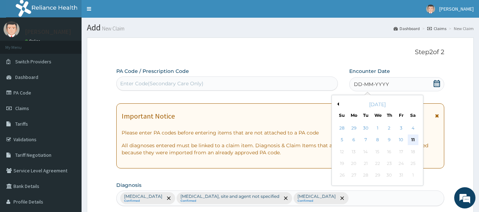
click at [413, 141] on div "11" at bounding box center [412, 140] width 11 height 11
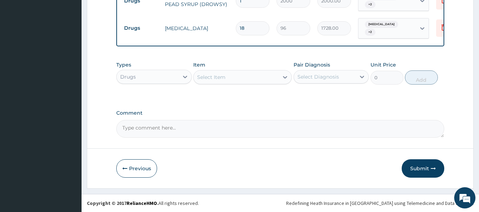
scroll to position [468, 0]
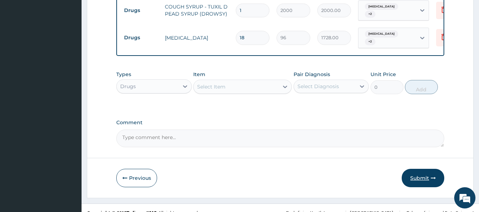
click at [426, 185] on button "Submit" at bounding box center [422, 178] width 43 height 18
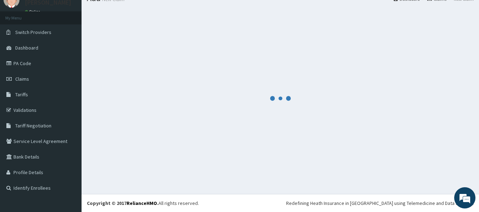
scroll to position [0, 0]
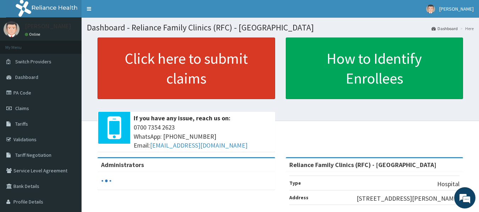
click at [161, 58] on link "Click here to submit claims" at bounding box center [186, 69] width 178 height 62
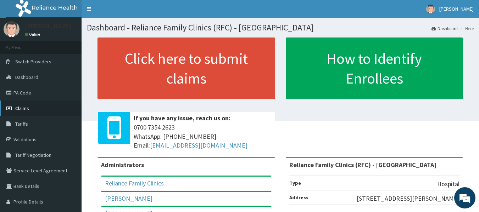
click at [25, 106] on span "Claims" at bounding box center [22, 108] width 14 height 6
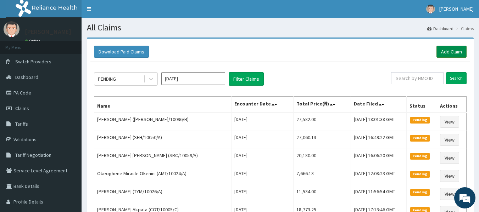
click at [452, 51] on link "Add Claim" at bounding box center [451, 52] width 30 height 12
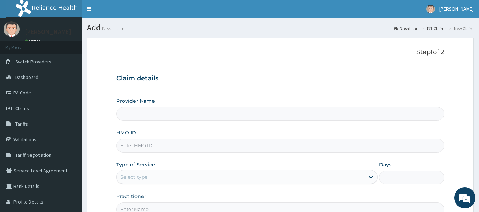
click at [136, 147] on input "HMO ID" at bounding box center [280, 146] width 328 height 14
type input "T"
type input "Reliance Family Clinics (RFC) - [GEOGRAPHIC_DATA]"
type input "TNL/10026/C"
click at [151, 173] on div "Select type" at bounding box center [241, 176] width 248 height 11
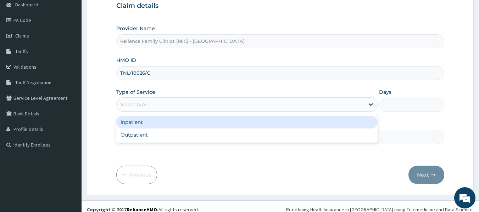
scroll to position [73, 0]
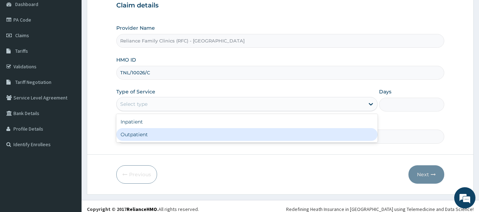
click at [137, 134] on div "Outpatient" at bounding box center [246, 134] width 261 height 13
type input "1"
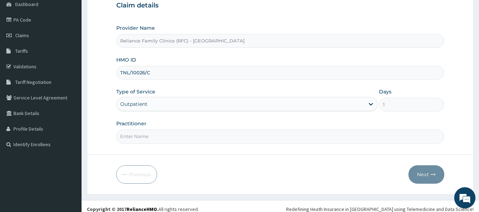
click at [164, 134] on input "Practitioner" at bounding box center [280, 137] width 328 height 14
type input "LOCUM"
click at [428, 176] on button "Next" at bounding box center [426, 174] width 36 height 18
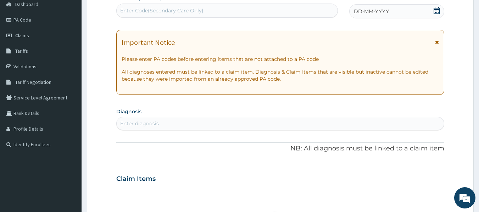
click at [135, 120] on div "Enter diagnosis" at bounding box center [139, 123] width 39 height 7
type input "Y"
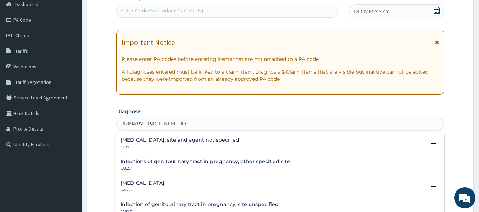
type input "[MEDICAL_DATA]"
click at [179, 140] on h4 "Urinary tract infection, site and agent not specified" at bounding box center [179, 139] width 119 height 5
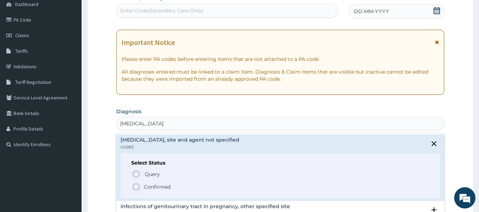
click at [167, 186] on p "Confirmed" at bounding box center [157, 187] width 27 height 7
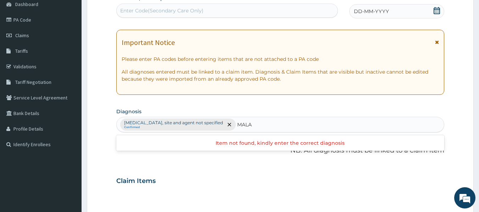
type input "MALAR"
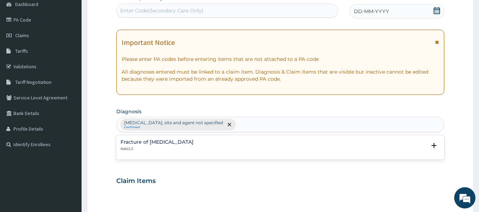
click at [252, 132] on div "Urinary tract infection, site and agent not specified Confirmed MALAR" at bounding box center [280, 124] width 327 height 15
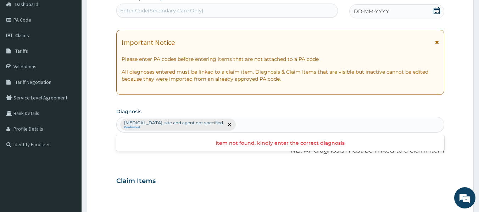
type input "A"
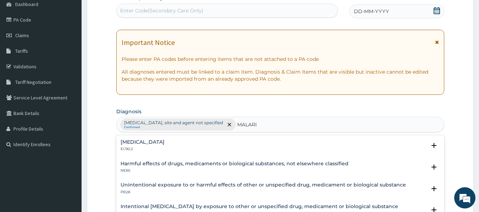
type input "MALARIA"
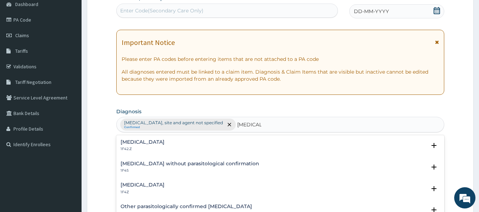
click at [157, 181] on div "Malaria, unspecified 1F4Z Select Status Query Query covers suspected (?), Keep …" at bounding box center [280, 191] width 328 height 22
click at [164, 186] on h4 "Malaria, unspecified" at bounding box center [142, 184] width 44 height 5
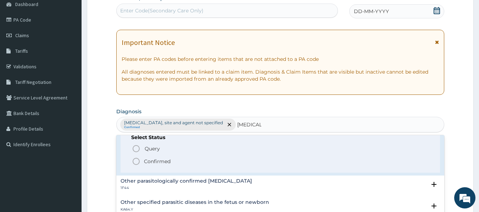
scroll to position [72, 0]
click at [155, 163] on p "Confirmed" at bounding box center [157, 160] width 27 height 7
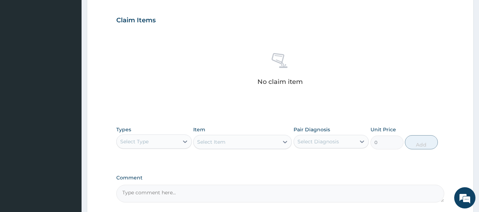
scroll to position [273, 0]
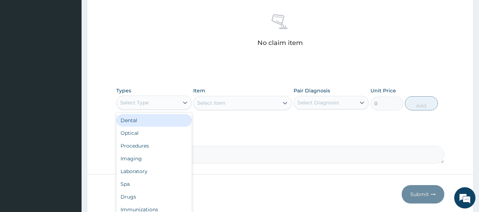
click at [169, 107] on div "Select Type" at bounding box center [148, 102] width 62 height 11
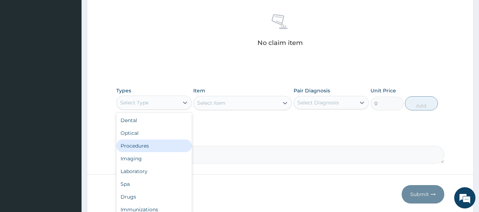
drag, startPoint x: 151, startPoint y: 149, endPoint x: 139, endPoint y: 148, distance: 11.3
click at [139, 148] on div "Procedures" at bounding box center [153, 146] width 75 height 13
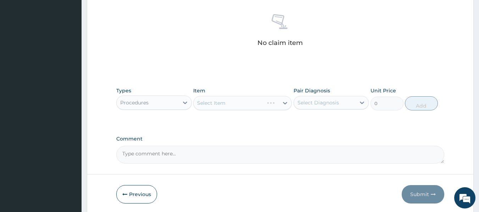
click at [139, 148] on textarea "Comment" at bounding box center [280, 155] width 328 height 18
click at [255, 103] on div "Select Item" at bounding box center [242, 103] width 99 height 14
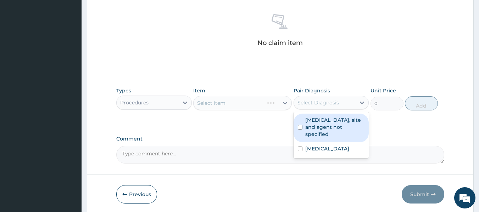
drag, startPoint x: 338, startPoint y: 96, endPoint x: 331, endPoint y: 121, distance: 25.8
click at [331, 109] on div "option Urinary tract infection, site and agent not specified focused, 1 of 2. 2…" at bounding box center [330, 102] width 75 height 13
click at [331, 121] on label "Urinary tract infection, site and agent not specified" at bounding box center [335, 127] width 60 height 21
checkbox input "true"
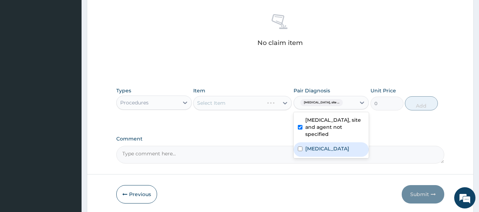
click at [325, 150] on label "Malaria, unspecified" at bounding box center [327, 148] width 44 height 7
checkbox input "true"
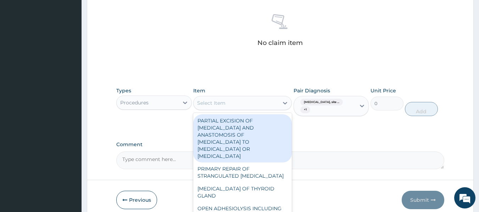
click at [247, 102] on div "Select Item" at bounding box center [235, 102] width 85 height 11
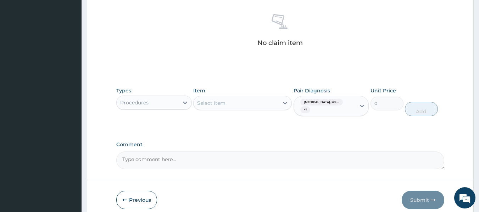
click at [247, 102] on div "Select Item" at bounding box center [235, 102] width 85 height 11
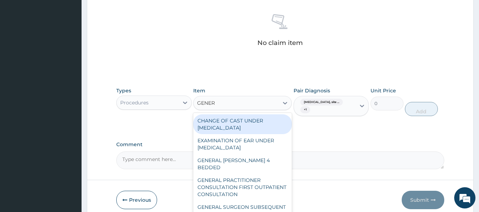
type input "GENERA"
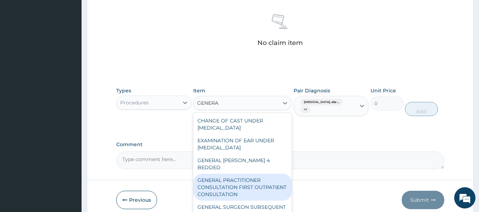
click at [256, 183] on div "GENERAL PRACTITIONER CONSULTATION FIRST OUTPATIENT CONSULTATION" at bounding box center [242, 187] width 99 height 27
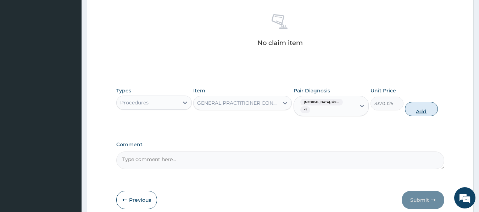
click at [418, 105] on button "Add" at bounding box center [421, 109] width 33 height 14
type input "0"
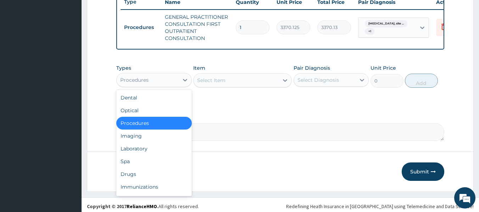
click at [137, 80] on div "Procedures" at bounding box center [148, 79] width 62 height 11
click at [133, 181] on div "Drugs" at bounding box center [153, 174] width 75 height 13
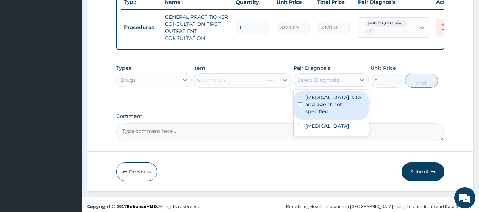
click at [319, 81] on div "Select Diagnosis" at bounding box center [325, 79] width 62 height 11
click at [317, 111] on label "Urinary tract infection, site and agent not specified" at bounding box center [335, 104] width 60 height 21
checkbox input "true"
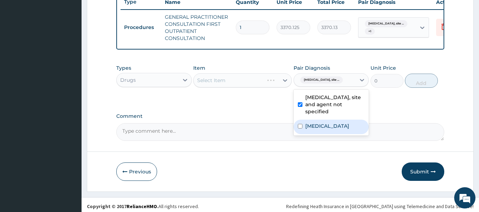
click at [314, 130] on label "Malaria, unspecified" at bounding box center [327, 126] width 44 height 7
checkbox input "true"
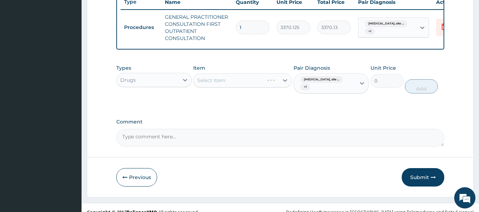
click at [249, 80] on div "Select Item" at bounding box center [242, 80] width 99 height 14
click at [249, 83] on div "Select Item" at bounding box center [242, 80] width 99 height 14
click at [249, 83] on div "Select Item" at bounding box center [235, 80] width 85 height 11
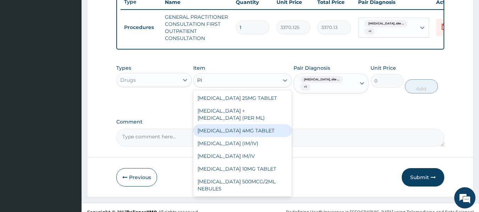
type input "P"
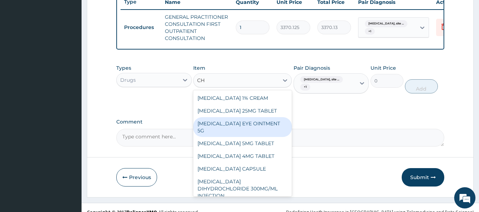
type input "C"
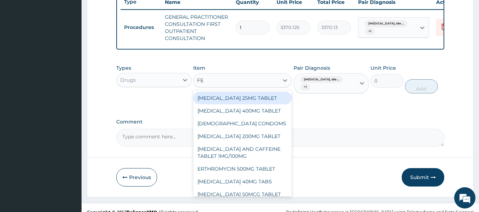
type input "F"
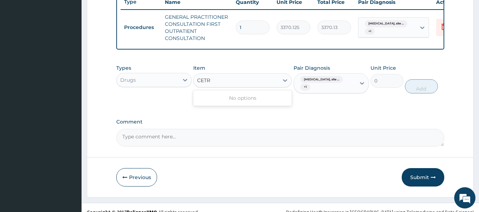
type input "CET"
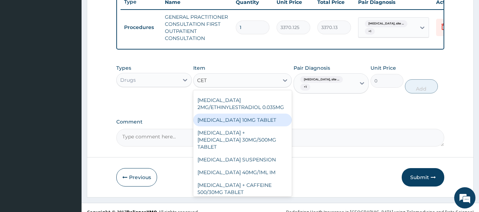
scroll to position [133, 0]
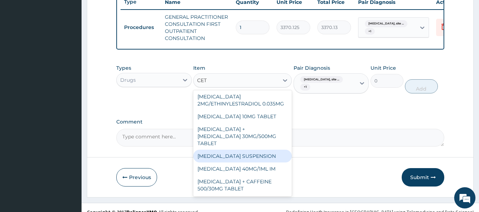
click at [258, 153] on div "CETIRIZINE SUSPENSION" at bounding box center [242, 156] width 99 height 13
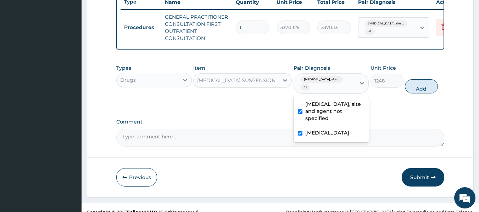
click at [328, 83] on span "Urinary tract infection, site ..." at bounding box center [321, 79] width 43 height 7
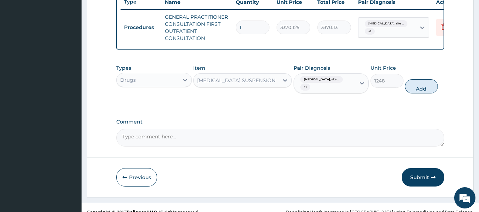
click at [419, 91] on button "Add" at bounding box center [421, 86] width 33 height 14
type input "0"
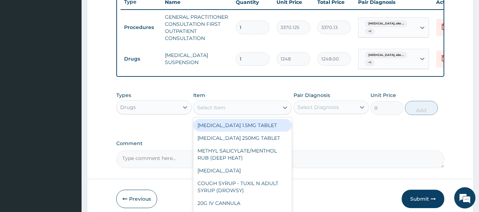
click at [215, 108] on div "Select Item" at bounding box center [235, 107] width 85 height 11
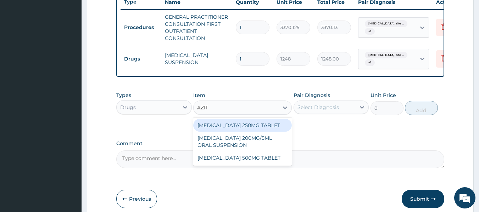
type input "AZITH"
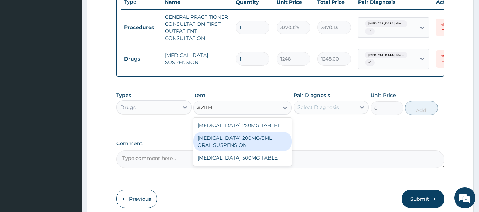
click at [250, 150] on div "AZITHROMYCIN 200MG/5ML ORAL SUSPENSION" at bounding box center [242, 142] width 99 height 20
type input "4945"
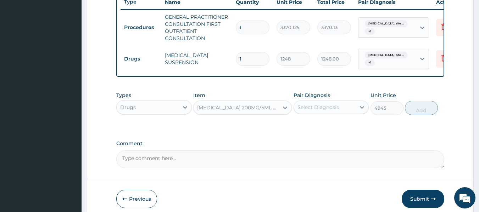
click at [254, 111] on div "AZITHROMYCIN 200MG/5ML ORAL SUSPENSION" at bounding box center [238, 107] width 82 height 7
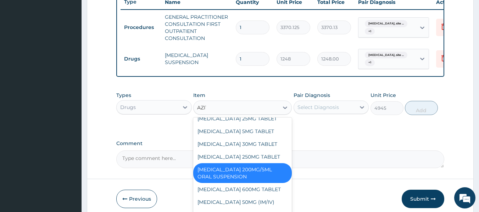
scroll to position [0, 0]
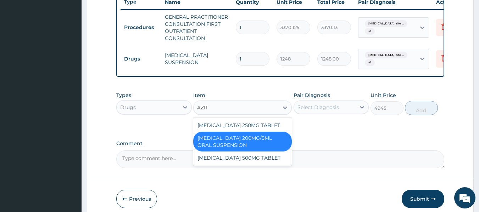
type input "AZITH"
click at [263, 147] on div "AZITHROMYCIN 200MG/5ML ORAL SUSPENSION" at bounding box center [242, 142] width 99 height 20
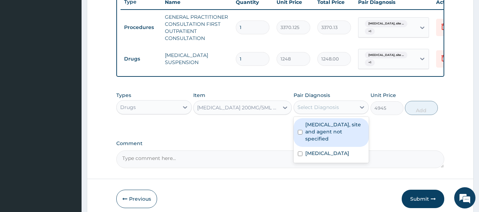
click at [321, 110] on div "Select Diagnosis" at bounding box center [317, 107] width 41 height 7
click at [325, 130] on label "Urinary tract infection, site and agent not specified" at bounding box center [335, 131] width 60 height 21
checkbox input "true"
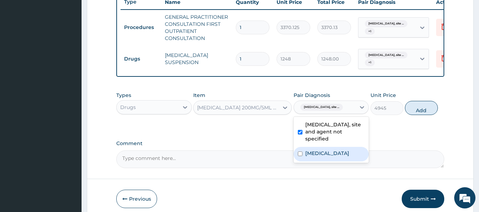
click at [329, 157] on label "Malaria, unspecified" at bounding box center [327, 153] width 44 height 7
checkbox input "true"
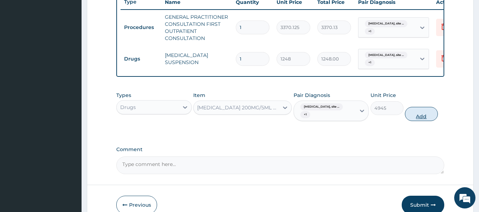
click at [413, 121] on button "Add" at bounding box center [421, 114] width 33 height 14
type input "0"
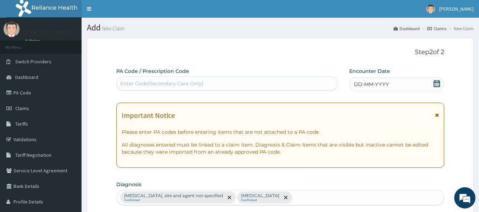
click at [359, 78] on div "DD-MM-YYYY" at bounding box center [396, 84] width 95 height 14
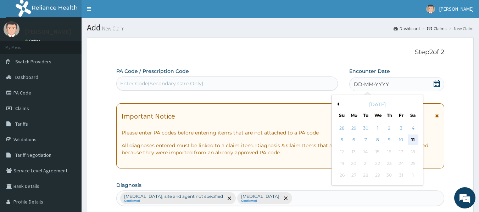
click at [412, 138] on div "11" at bounding box center [412, 140] width 11 height 11
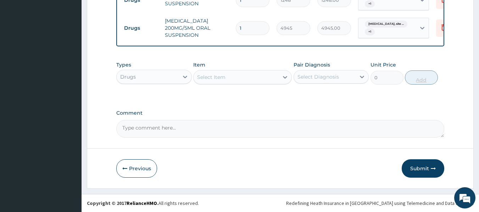
scroll to position [337, 0]
click at [421, 167] on button "Submit" at bounding box center [422, 168] width 43 height 18
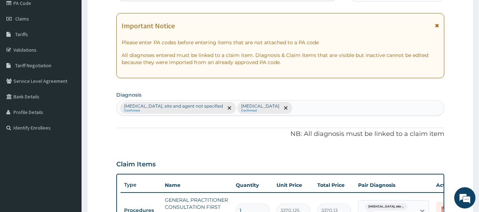
scroll to position [0, 0]
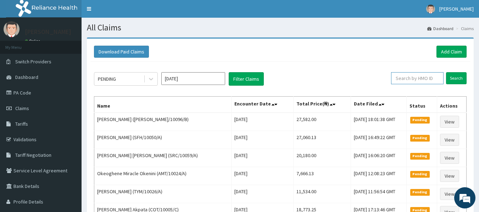
click at [401, 78] on input "text" at bounding box center [417, 78] width 52 height 12
paste input "MPP/10569/A"
type input "MPP/10569/A"
click at [462, 76] on input "Search" at bounding box center [456, 78] width 21 height 12
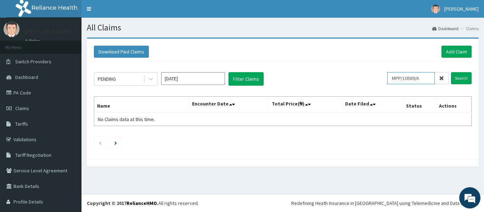
click at [422, 80] on input "MPP/10569/A" at bounding box center [410, 78] width 47 height 12
drag, startPoint x: 422, startPoint y: 80, endPoint x: 392, endPoint y: 81, distance: 30.9
click at [392, 81] on input "MPP/10569/A" at bounding box center [410, 78] width 47 height 12
click at [454, 51] on link "Add Claim" at bounding box center [456, 52] width 30 height 12
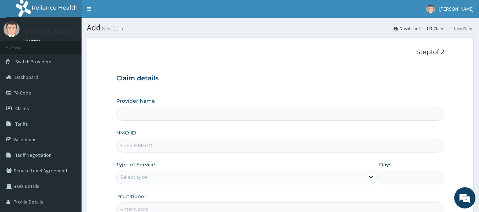
click at [140, 146] on input "HMO ID" at bounding box center [280, 146] width 328 height 14
paste input "MPP/10569/A"
type input "MPP/10569/A"
type input "Reliance Family Clinics (RFC) - [GEOGRAPHIC_DATA]"
type input "MPP/10569/A"
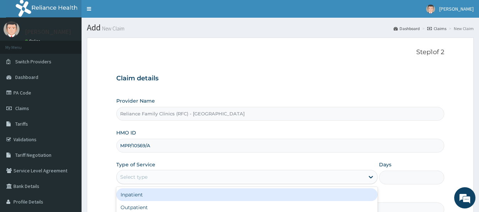
click at [154, 172] on div "Select type" at bounding box center [241, 176] width 248 height 11
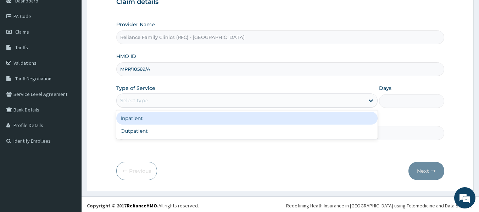
scroll to position [77, 0]
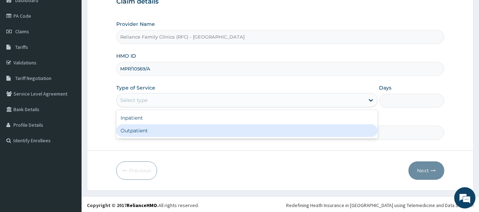
click at [142, 131] on div "Outpatient" at bounding box center [246, 130] width 261 height 13
type input "1"
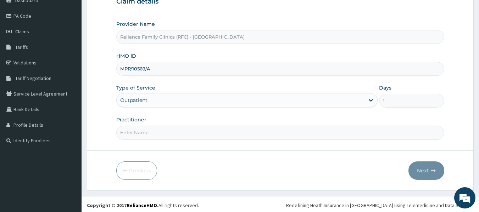
click at [142, 131] on input "Practitioner" at bounding box center [280, 133] width 328 height 14
type input "LOCUM"
click at [434, 169] on icon "button" at bounding box center [433, 170] width 5 height 5
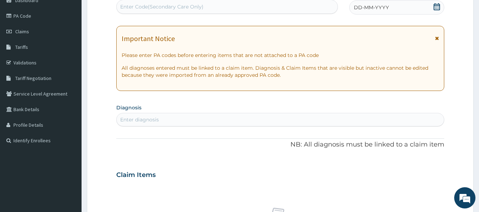
click at [153, 123] on div "Enter diagnosis" at bounding box center [139, 119] width 39 height 7
type input "[MEDICAL_DATA]"
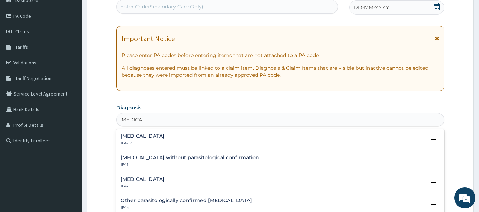
click at [162, 177] on h4 "[MEDICAL_DATA]" at bounding box center [142, 179] width 44 height 5
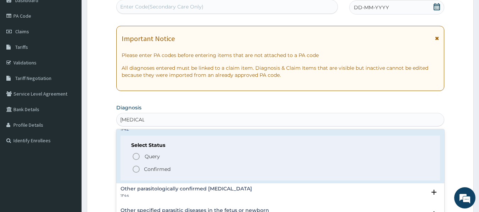
scroll to position [57, 0]
click at [160, 167] on p "Confirmed" at bounding box center [157, 168] width 27 height 7
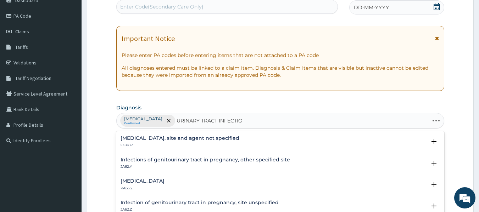
type input "[MEDICAL_DATA]"
click at [202, 137] on h4 "[MEDICAL_DATA], site and agent not specified" at bounding box center [179, 138] width 119 height 5
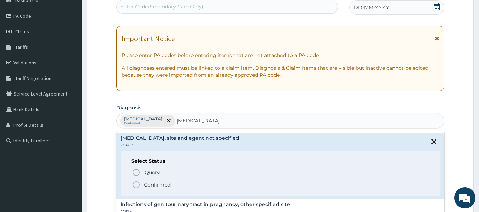
click at [202, 137] on h4 "[MEDICAL_DATA], site and agent not specified" at bounding box center [179, 138] width 119 height 5
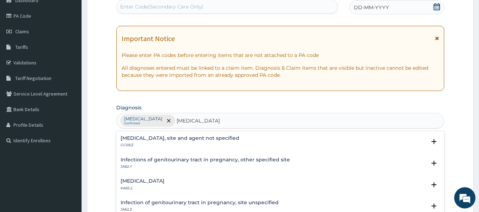
click at [196, 138] on h4 "[MEDICAL_DATA], site and agent not specified" at bounding box center [179, 138] width 119 height 5
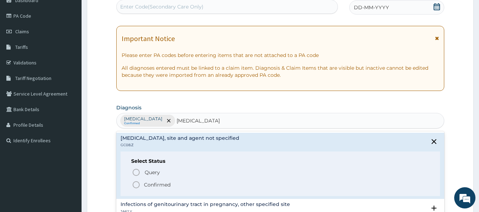
click at [164, 182] on p "Confirmed" at bounding box center [157, 184] width 27 height 7
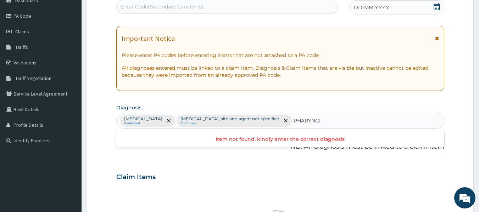
type input "PHARYNG"
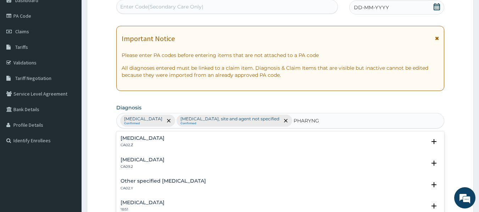
click at [161, 139] on h4 "[MEDICAL_DATA]" at bounding box center [142, 138] width 44 height 5
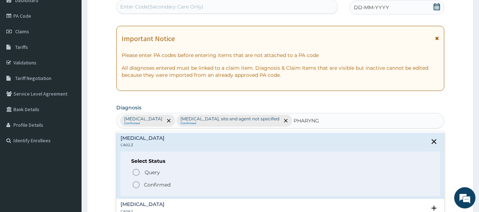
click at [151, 184] on p "Confirmed" at bounding box center [157, 184] width 27 height 7
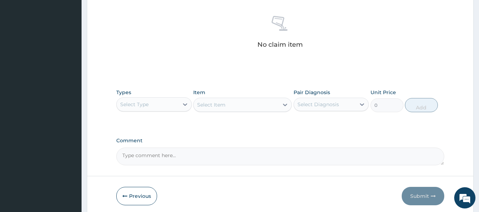
scroll to position [271, 0]
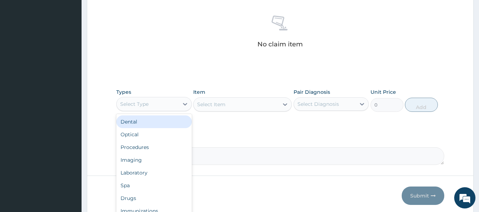
click at [159, 105] on div "Select Type" at bounding box center [148, 104] width 62 height 11
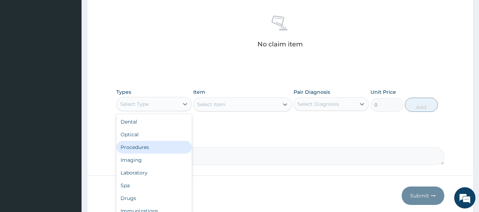
click at [142, 148] on div "Procedures" at bounding box center [153, 147] width 75 height 13
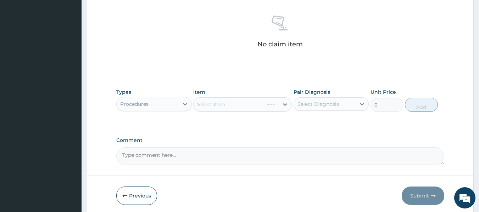
click at [264, 96] on div "Item Select Item" at bounding box center [242, 100] width 99 height 23
click at [258, 100] on div "Select Item" at bounding box center [242, 104] width 99 height 14
click at [228, 106] on div "Select Item" at bounding box center [242, 104] width 99 height 14
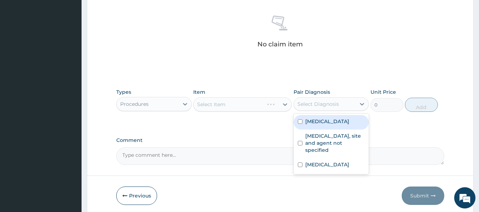
click at [313, 106] on div "Select Diagnosis" at bounding box center [317, 104] width 41 height 7
click at [314, 114] on div "[MEDICAL_DATA] [MEDICAL_DATA], site and agent not specified [MEDICAL_DATA]" at bounding box center [330, 144] width 75 height 61
click at [314, 119] on label "[MEDICAL_DATA]" at bounding box center [327, 121] width 44 height 7
checkbox input "true"
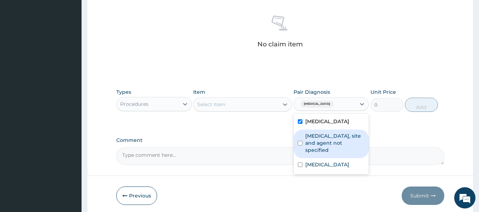
click at [314, 136] on label "[MEDICAL_DATA], site and agent not specified" at bounding box center [335, 143] width 60 height 21
checkbox input "true"
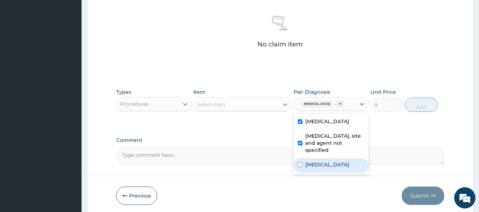
click at [315, 168] on label "[MEDICAL_DATA]" at bounding box center [327, 164] width 44 height 7
checkbox input "true"
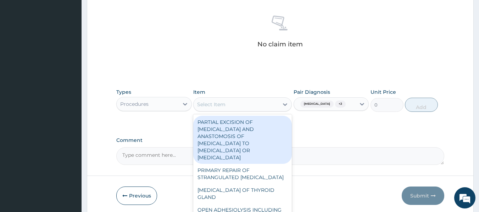
click at [246, 106] on div "Select Item" at bounding box center [235, 104] width 85 height 11
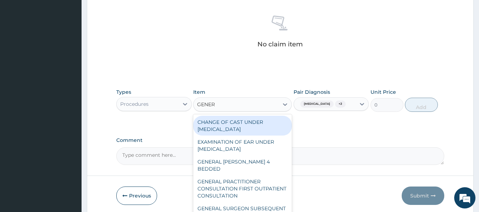
type input "GENERA"
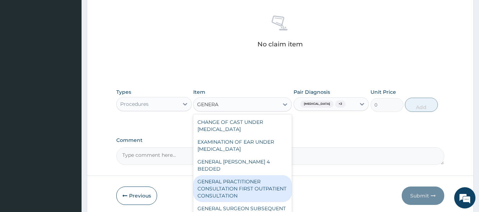
click at [254, 180] on div "GENERAL PRACTITIONER CONSULTATION FIRST OUTPATIENT CONSULTATION" at bounding box center [242, 188] width 99 height 27
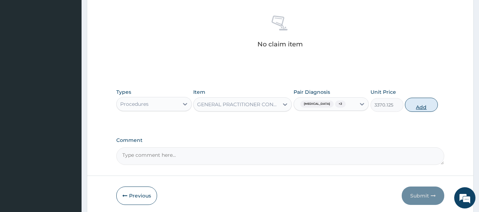
click at [425, 104] on button "Add" at bounding box center [421, 105] width 33 height 14
type input "0"
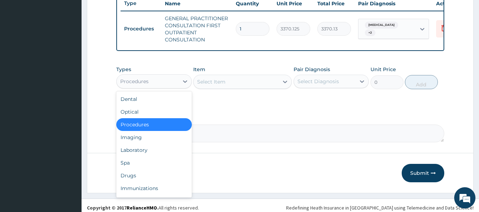
click at [163, 82] on div "Procedures" at bounding box center [148, 81] width 62 height 11
click at [142, 155] on div "Laboratory" at bounding box center [153, 150] width 75 height 13
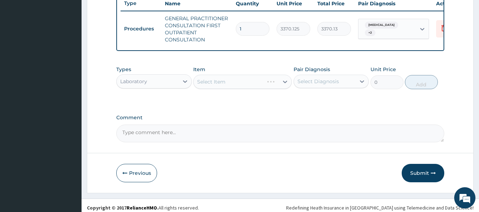
click at [229, 88] on div "Select Item" at bounding box center [242, 82] width 99 height 14
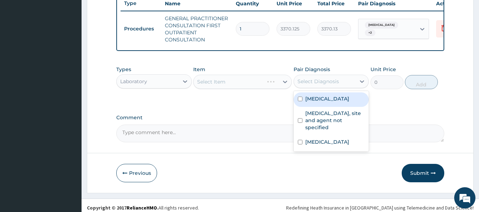
click at [306, 88] on div "Select Diagnosis" at bounding box center [330, 81] width 75 height 13
click at [312, 107] on div "[MEDICAL_DATA]" at bounding box center [330, 99] width 75 height 15
checkbox input "true"
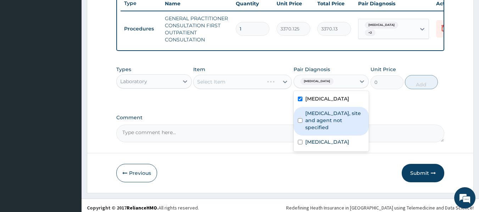
click at [312, 124] on label "[MEDICAL_DATA], site and agent not specified" at bounding box center [335, 120] width 60 height 21
checkbox input "true"
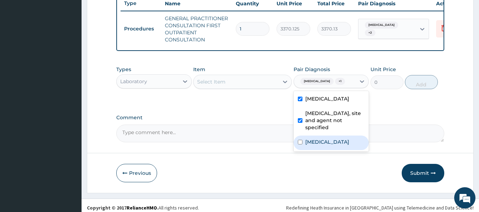
click at [312, 146] on label "[MEDICAL_DATA]" at bounding box center [327, 142] width 44 height 7
checkbox input "true"
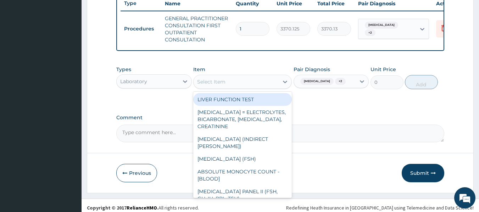
click at [256, 86] on div "Select Item" at bounding box center [235, 81] width 85 height 11
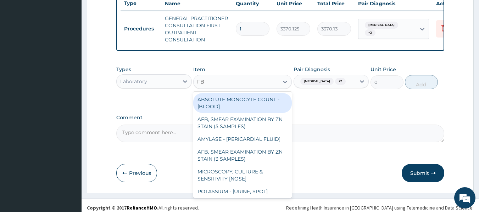
type input "FBC"
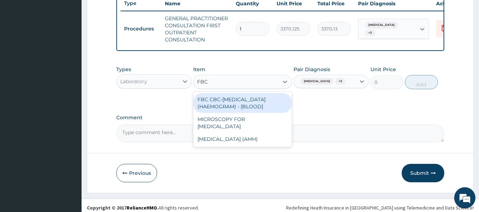
click at [255, 109] on div "FBC CBC-[MEDICAL_DATA] (HAEMOGRAM) - [BLOOD]" at bounding box center [242, 103] width 99 height 20
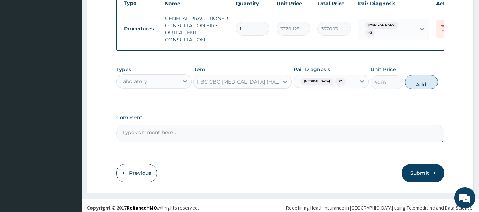
click at [414, 89] on button "Add" at bounding box center [421, 82] width 33 height 14
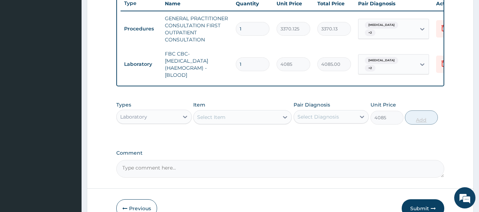
type input "0"
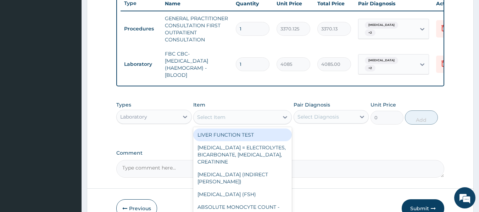
click at [257, 121] on div "Select Item" at bounding box center [235, 117] width 85 height 11
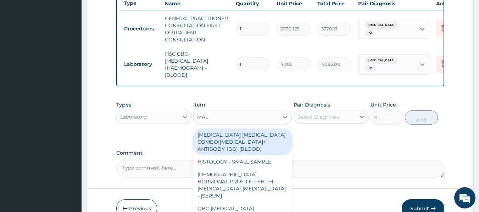
type input "MALA"
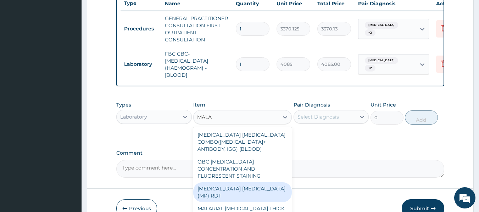
click at [257, 188] on div "[MEDICAL_DATA] [MEDICAL_DATA] (MP) RDT" at bounding box center [242, 192] width 99 height 20
type input "1531.875"
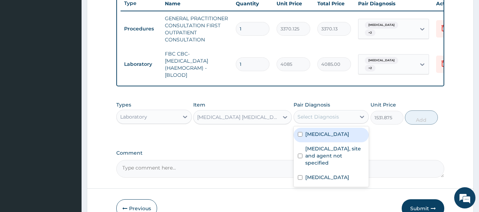
click at [327, 120] on div "Select Diagnosis" at bounding box center [317, 116] width 41 height 7
click at [332, 138] on label "[MEDICAL_DATA]" at bounding box center [327, 134] width 44 height 7
checkbox input "true"
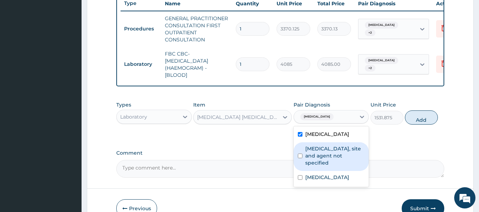
click at [327, 160] on label "[MEDICAL_DATA], site and agent not specified" at bounding box center [335, 155] width 60 height 21
checkbox input "true"
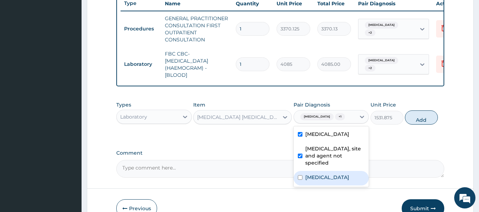
click at [326, 181] on label "[MEDICAL_DATA]" at bounding box center [327, 177] width 44 height 7
checkbox input "true"
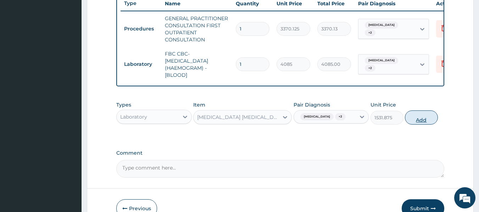
click at [427, 124] on button "Add" at bounding box center [421, 118] width 33 height 14
type input "0"
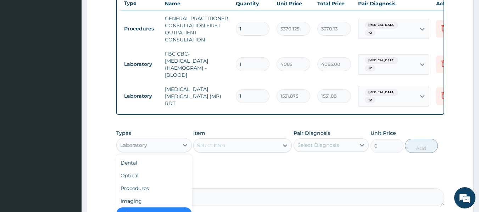
click at [176, 150] on div "Laboratory" at bounding box center [148, 145] width 62 height 11
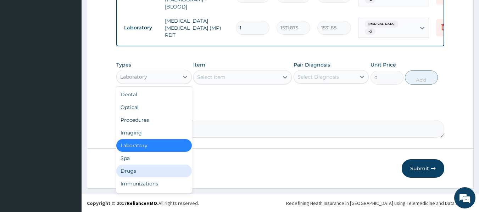
click at [132, 171] on div "Drugs" at bounding box center [153, 171] width 75 height 13
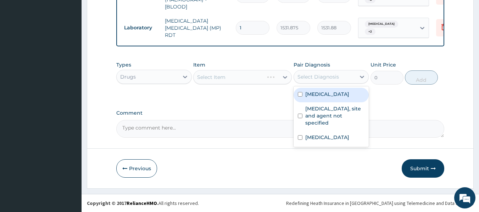
drag, startPoint x: 327, startPoint y: 74, endPoint x: 320, endPoint y: 100, distance: 26.7
click at [320, 84] on div "option [MEDICAL_DATA], selected. option [MEDICAL_DATA] focused, 1 of 3. 3 resul…" at bounding box center [330, 76] width 75 height 13
click at [320, 100] on div "[MEDICAL_DATA]" at bounding box center [330, 95] width 75 height 15
checkbox input "true"
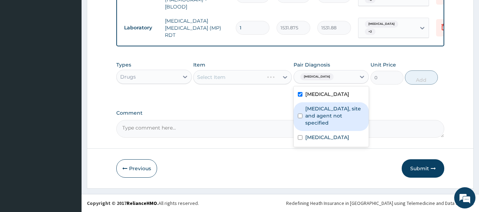
click at [320, 112] on label "[MEDICAL_DATA], site and agent not specified" at bounding box center [335, 115] width 60 height 21
checkbox input "true"
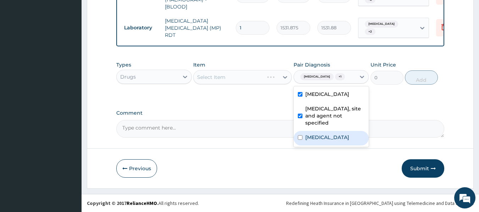
click at [319, 136] on label "[MEDICAL_DATA]" at bounding box center [327, 137] width 44 height 7
checkbox input "true"
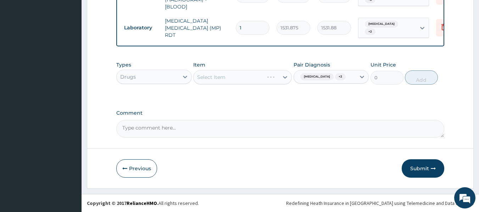
click at [235, 80] on div "Select Item" at bounding box center [242, 77] width 99 height 14
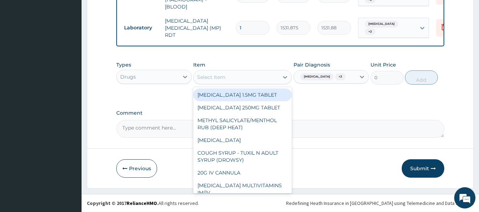
click at [235, 80] on div "Select Item" at bounding box center [235, 77] width 85 height 11
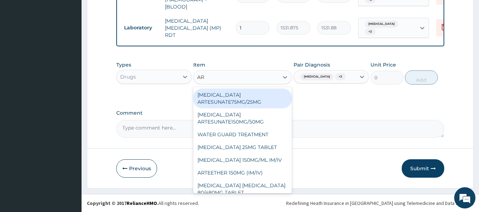
type input "ART"
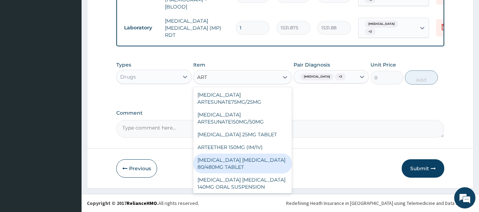
click at [243, 159] on div "[MEDICAL_DATA] [MEDICAL_DATA] 80/480MG TABLET" at bounding box center [242, 164] width 99 height 20
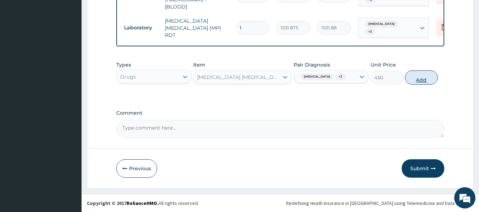
click at [418, 80] on button "Add" at bounding box center [421, 78] width 33 height 14
type input "0"
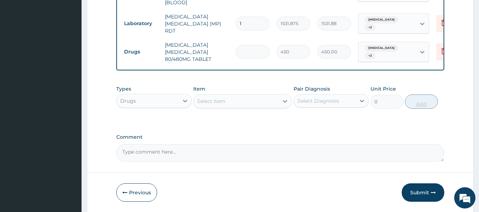
type input "0.00"
type input "6"
type input "2700.00"
type input "6"
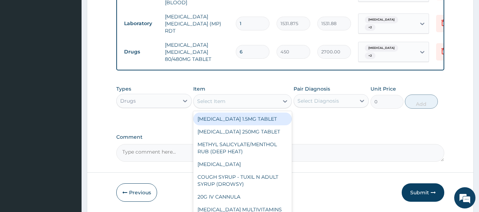
click at [249, 107] on div "Select Item" at bounding box center [235, 101] width 85 height 11
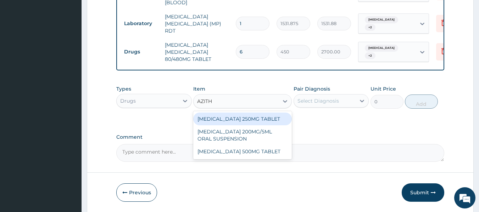
type input "AZITHR"
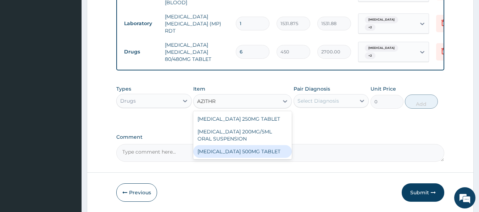
click at [267, 154] on div "[MEDICAL_DATA] 500MG TABLET" at bounding box center [242, 151] width 99 height 13
type input "690"
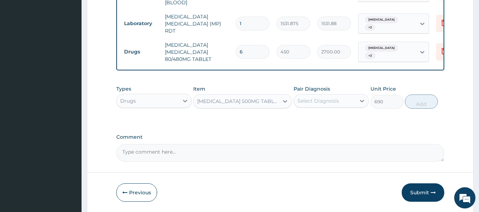
click at [331, 105] on div "Select Diagnosis" at bounding box center [317, 100] width 41 height 7
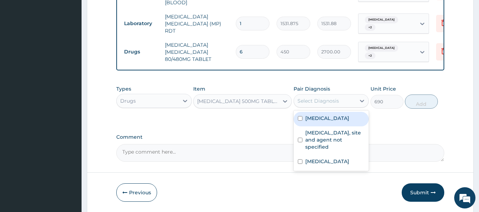
click at [331, 120] on label "[MEDICAL_DATA]" at bounding box center [327, 118] width 44 height 7
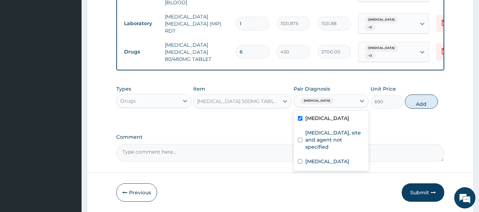
checkbox input "true"
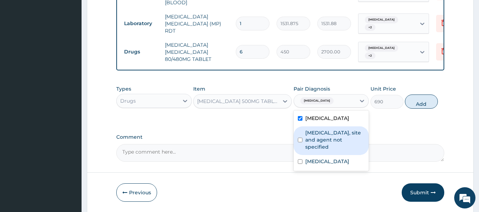
click at [331, 137] on label "[MEDICAL_DATA], site and agent not specified" at bounding box center [335, 139] width 60 height 21
checkbox input "true"
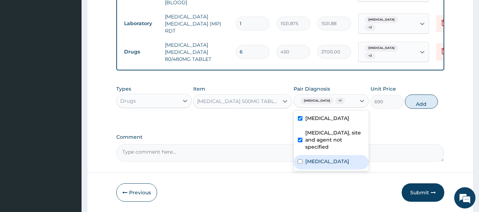
click at [333, 165] on label "[MEDICAL_DATA]" at bounding box center [327, 161] width 44 height 7
checkbox input "true"
click at [416, 105] on button "Add" at bounding box center [421, 102] width 33 height 14
type input "0"
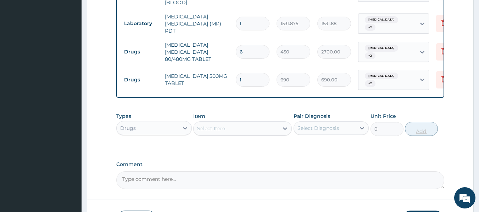
type input "0.00"
type input "5"
type input "3450.00"
type input "5"
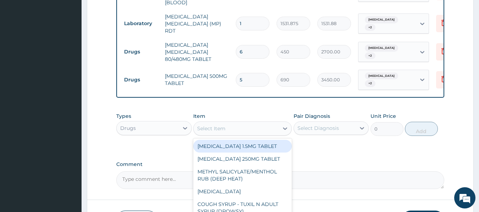
click at [244, 133] on div "Select Item" at bounding box center [235, 128] width 85 height 11
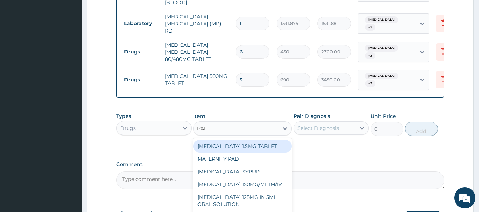
type input "PARA"
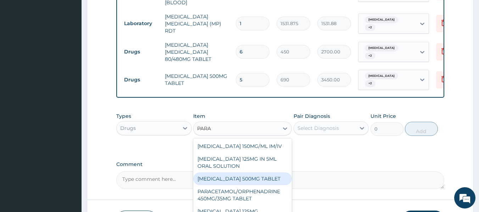
click at [251, 184] on div "[MEDICAL_DATA] 500MG TABLET" at bounding box center [242, 179] width 99 height 13
type input "30"
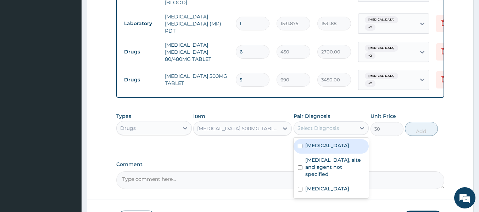
click at [329, 132] on div "Select Diagnosis" at bounding box center [317, 128] width 41 height 7
click at [329, 148] on label "[MEDICAL_DATA]" at bounding box center [327, 145] width 44 height 7
checkbox input "true"
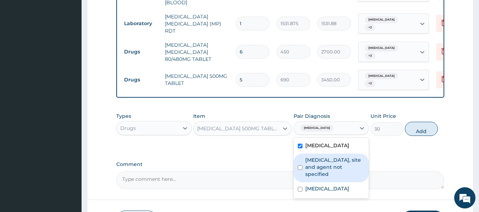
click at [328, 170] on label "[MEDICAL_DATA], site and agent not specified" at bounding box center [335, 167] width 60 height 21
checkbox input "true"
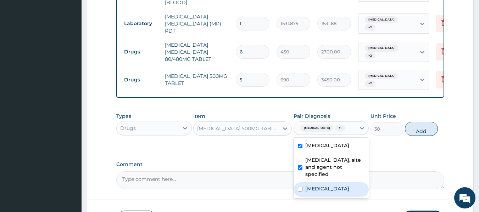
click at [328, 192] on label "[MEDICAL_DATA]" at bounding box center [327, 188] width 44 height 7
checkbox input "true"
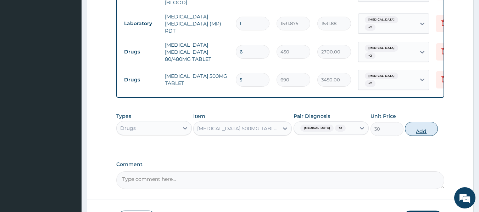
click at [416, 134] on button "Add" at bounding box center [421, 129] width 33 height 14
type input "0"
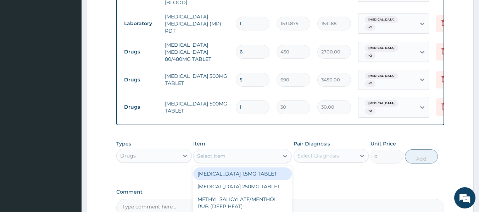
click at [214, 160] on div "Select Item" at bounding box center [211, 156] width 28 height 7
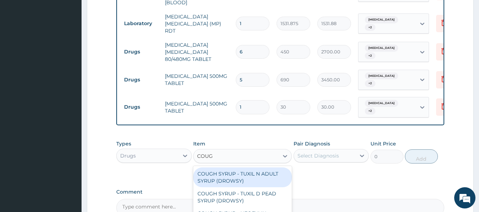
type input "COUGH"
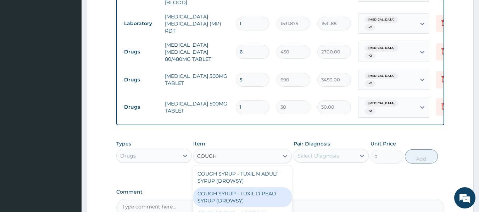
click at [236, 200] on div "COUGH SYRUP - TUXIL D PEAD SYRUP (DROWSY)" at bounding box center [242, 197] width 99 height 20
type input "2000"
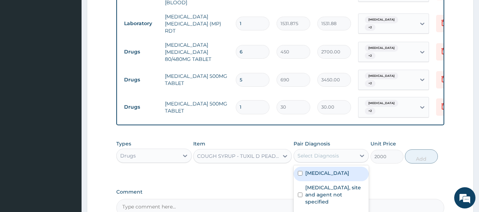
click at [354, 157] on div "Select Diagnosis" at bounding box center [325, 155] width 62 height 11
drag, startPoint x: 347, startPoint y: 180, endPoint x: 385, endPoint y: 180, distance: 37.9
click at [385, 178] on div "Types Drugs Item COUGH SYRUP - TUXIL D PEAD SYRUP (DROWSY) Pair Diagnosis optio…" at bounding box center [280, 157] width 328 height 41
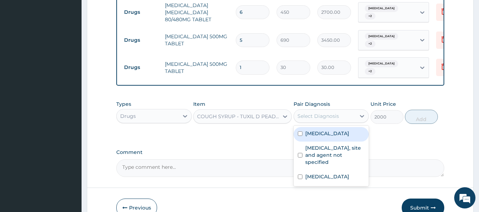
scroll to position [405, 0]
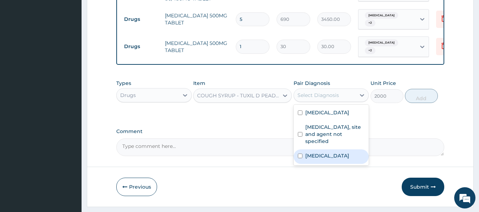
click at [347, 159] on label "Acute pharyngitis, unspecified" at bounding box center [327, 155] width 44 height 7
checkbox input "true"
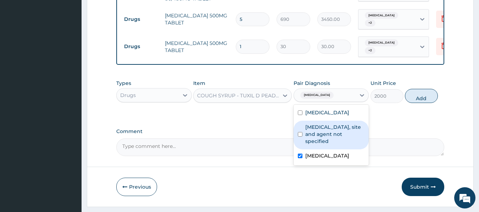
click at [337, 143] on label "Urinary tract infection, site and agent not specified" at bounding box center [335, 134] width 60 height 21
checkbox input "true"
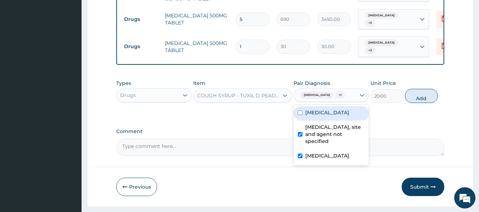
click at [341, 116] on label "Malaria, unspecified" at bounding box center [327, 112] width 44 height 7
checkbox input "true"
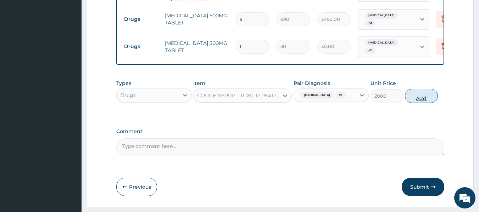
click at [420, 103] on button "Add" at bounding box center [421, 96] width 33 height 14
type input "0"
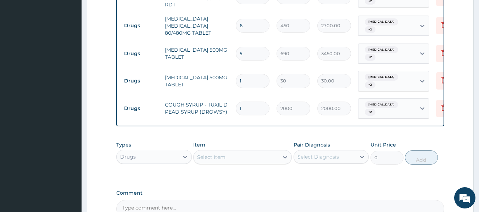
scroll to position [370, 0]
click at [244, 79] on input "1" at bounding box center [253, 81] width 34 height 14
type input "18"
type input "540.00"
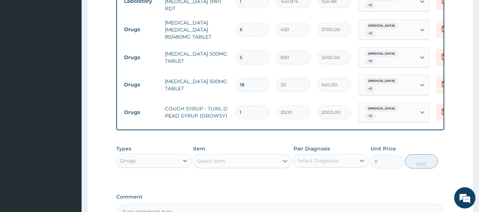
scroll to position [384, 0]
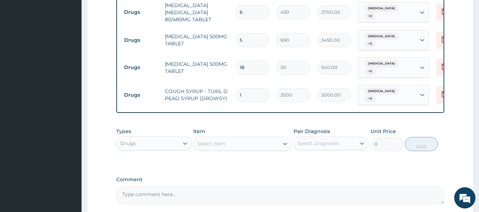
type input "18"
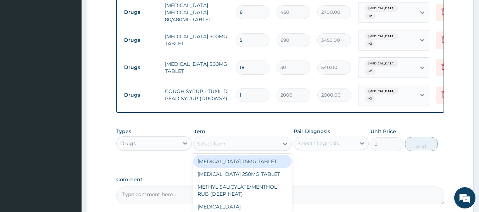
click at [236, 146] on div "Select Item" at bounding box center [235, 143] width 85 height 11
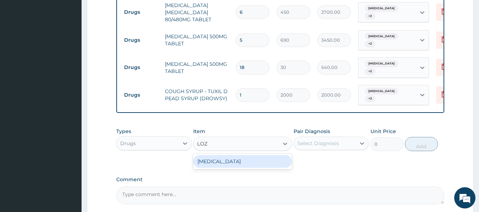
type input "LOZE"
click at [243, 161] on div "THROAT LOZENGE" at bounding box center [242, 161] width 99 height 13
type input "96"
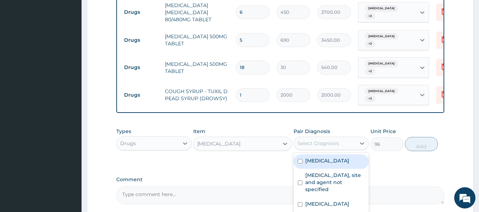
click at [344, 148] on div "Select Diagnosis" at bounding box center [325, 143] width 62 height 11
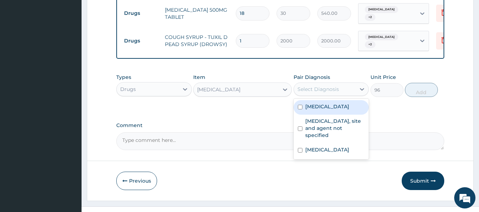
scroll to position [438, 0]
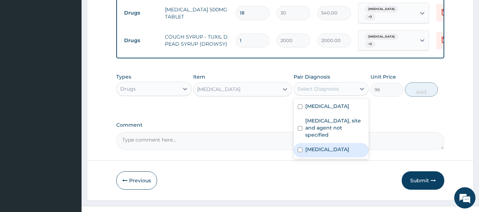
click at [349, 153] on label "Acute pharyngitis, unspecified" at bounding box center [327, 149] width 44 height 7
checkbox input "true"
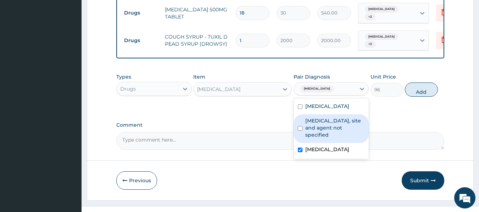
click at [333, 137] on label "Urinary tract infection, site and agent not specified" at bounding box center [335, 127] width 60 height 21
checkbox input "true"
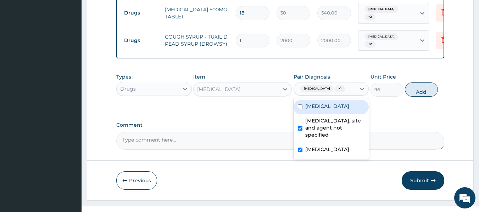
click at [332, 110] on label "Malaria, unspecified" at bounding box center [327, 106] width 44 height 7
checkbox input "true"
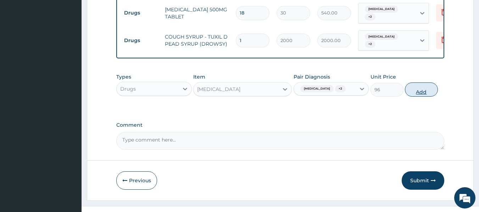
click at [426, 97] on button "Add" at bounding box center [421, 90] width 33 height 14
type input "0"
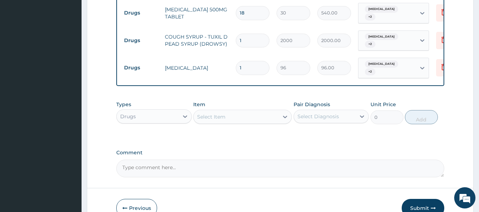
click at [252, 63] on input "1" at bounding box center [253, 68] width 34 height 14
type input "18"
type input "1728.00"
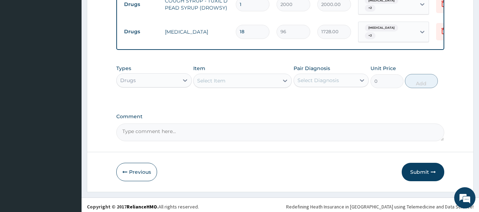
scroll to position [482, 0]
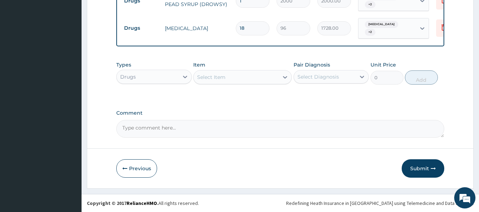
type input "18"
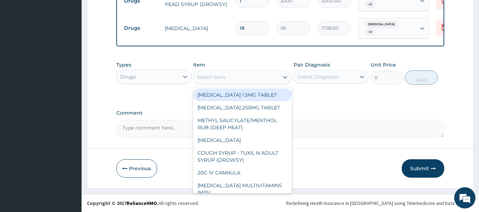
click at [254, 76] on div "Select Item" at bounding box center [235, 77] width 85 height 11
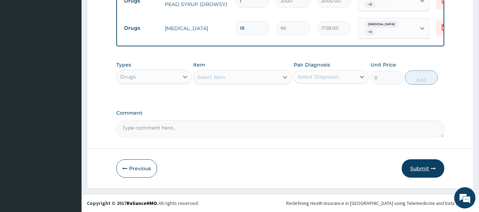
click at [417, 172] on button "Submit" at bounding box center [422, 168] width 43 height 18
click at [421, 168] on button "Submit" at bounding box center [422, 168] width 43 height 18
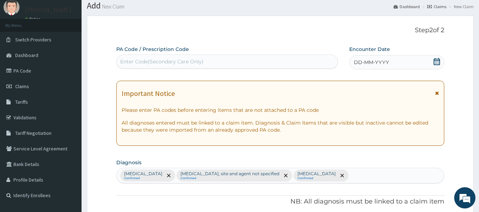
scroll to position [0, 0]
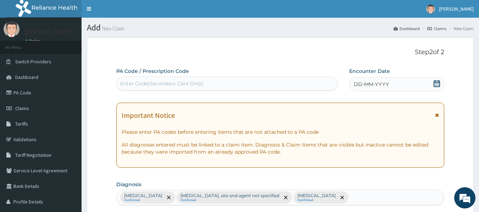
click at [359, 79] on div "DD-MM-YYYY" at bounding box center [396, 84] width 95 height 14
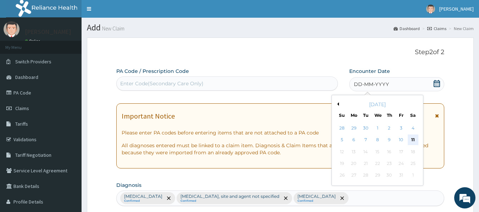
click at [413, 141] on div "11" at bounding box center [412, 140] width 11 height 11
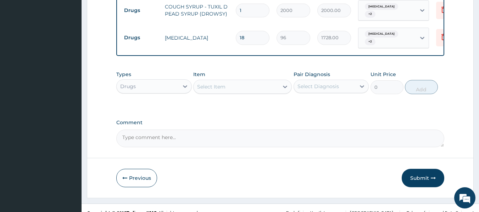
scroll to position [469, 0]
click at [426, 179] on button "Submit" at bounding box center [422, 178] width 43 height 18
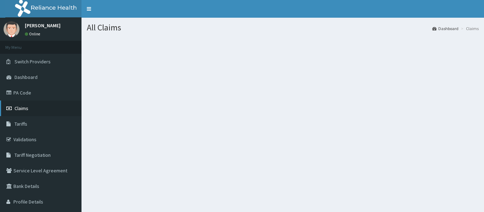
click at [20, 107] on span "Claims" at bounding box center [22, 108] width 14 height 6
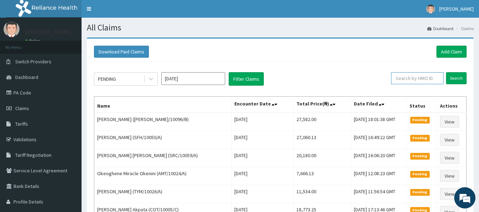
click at [419, 79] on input "text" at bounding box center [417, 78] width 52 height 12
click at [419, 75] on input "MPP/105/A9" at bounding box center [405, 78] width 47 height 12
type input "MPP/10569/A"
click at [457, 78] on input "Search" at bounding box center [456, 78] width 21 height 12
